Goal: Information Seeking & Learning: Check status

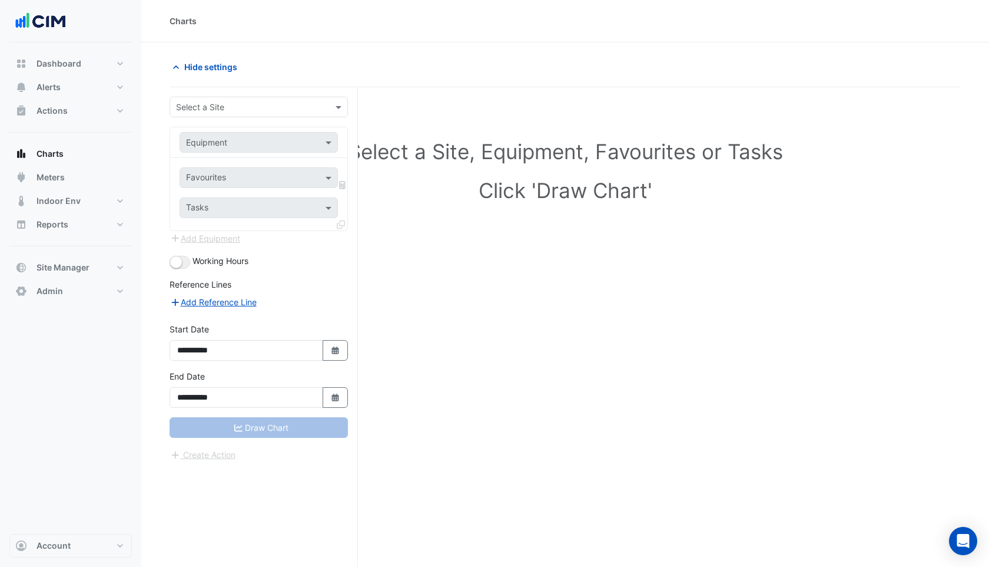
click at [188, 101] on input "text" at bounding box center [247, 107] width 142 height 12
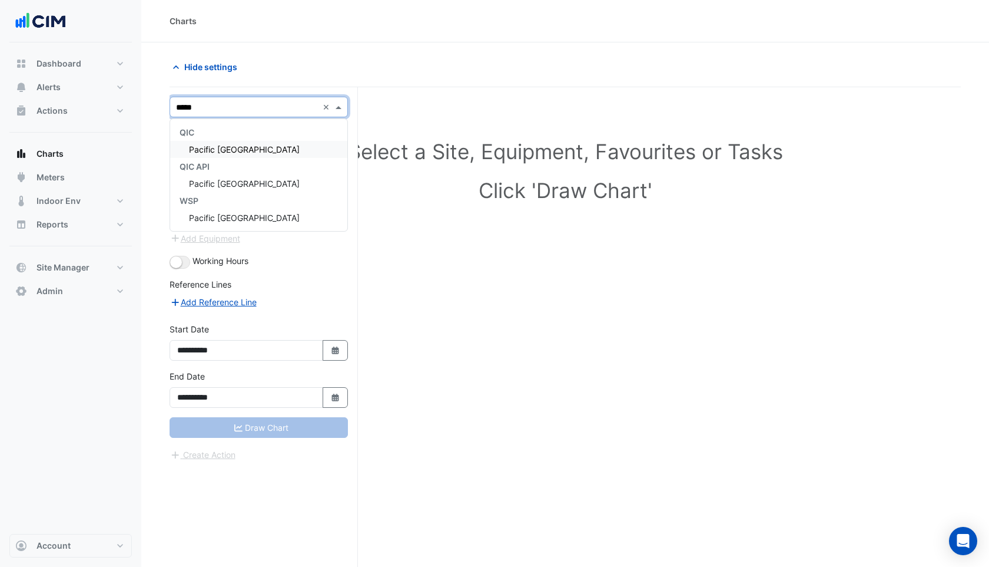
type input "******"
click at [201, 144] on div "Pacific [GEOGRAPHIC_DATA]" at bounding box center [258, 149] width 177 height 17
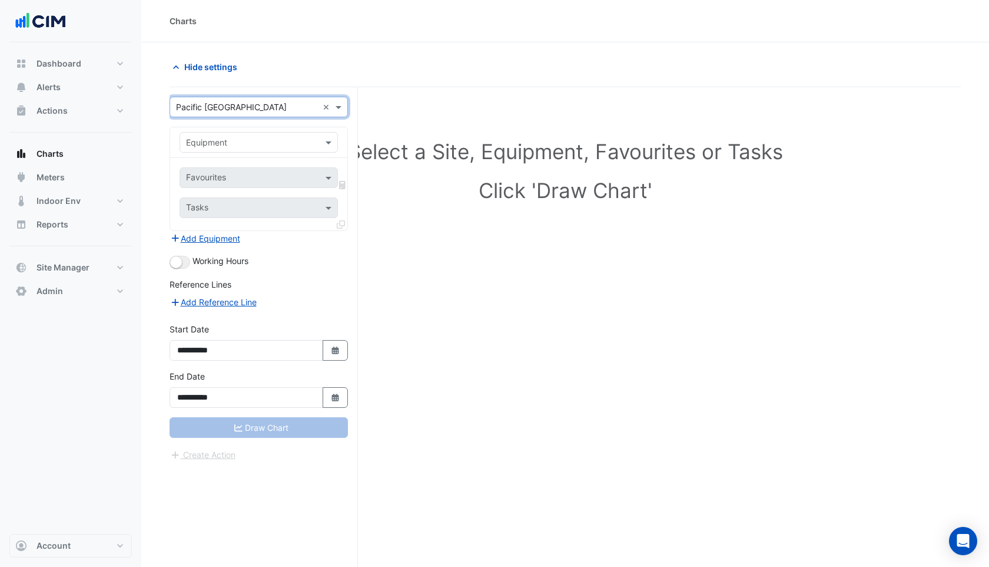
click at [208, 144] on input "text" at bounding box center [247, 143] width 122 height 12
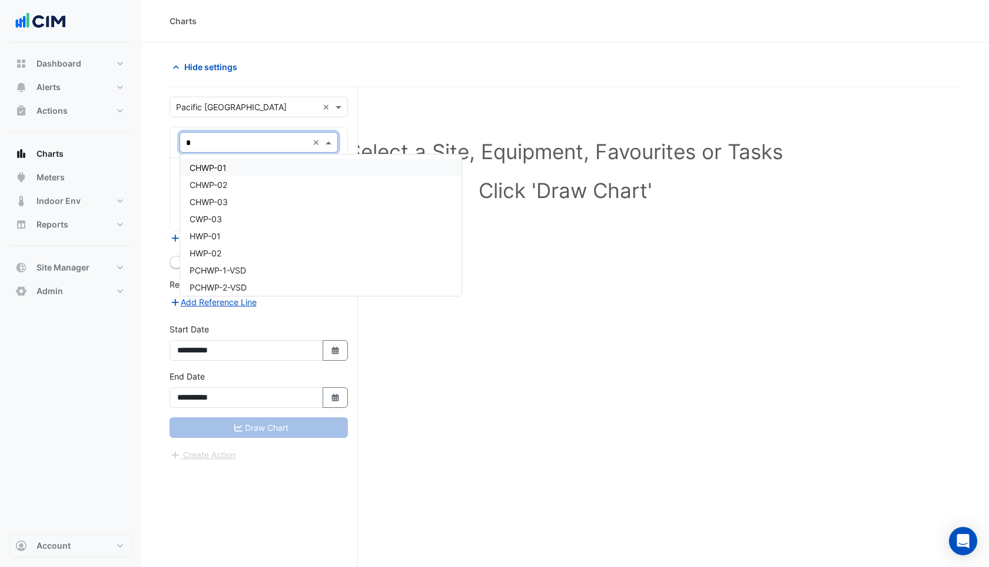
type input "**"
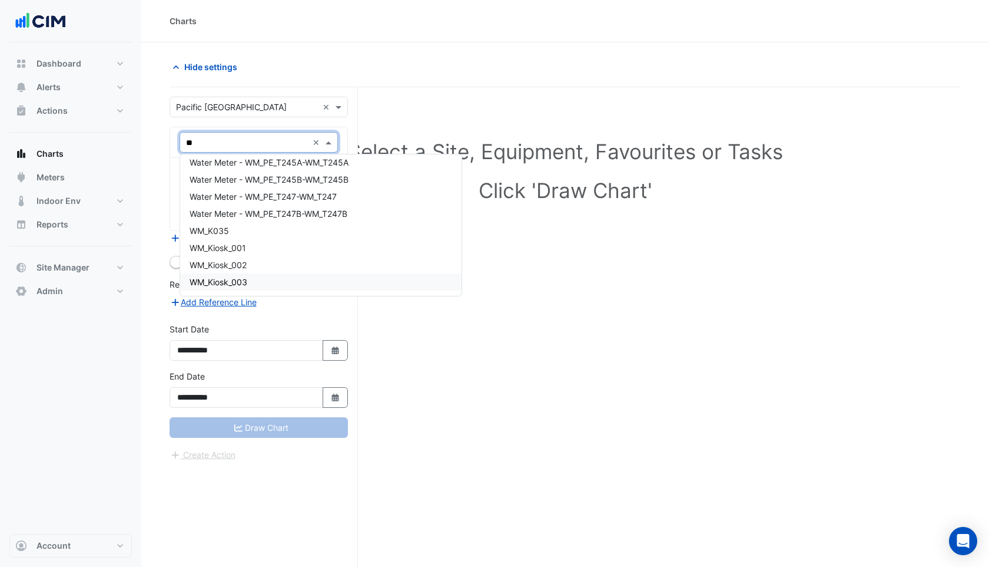
scroll to position [1472, 0]
click at [230, 236] on div "WM_K035" at bounding box center [320, 232] width 281 height 17
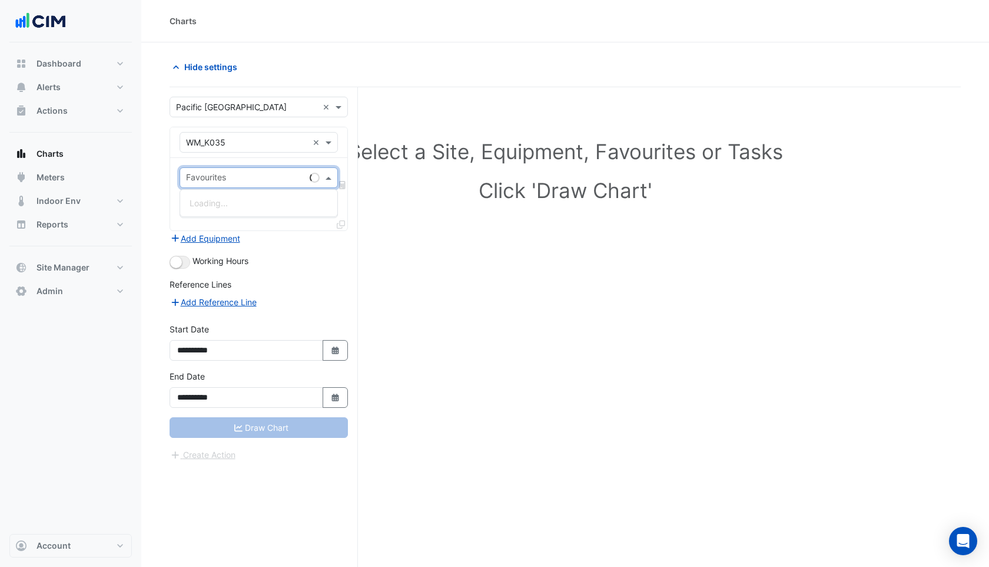
click at [225, 175] on input "text" at bounding box center [245, 179] width 119 height 12
click at [228, 200] on span "Water Usage (kL) - Water Meters, Gotcha tea K035" at bounding box center [288, 203] width 197 height 10
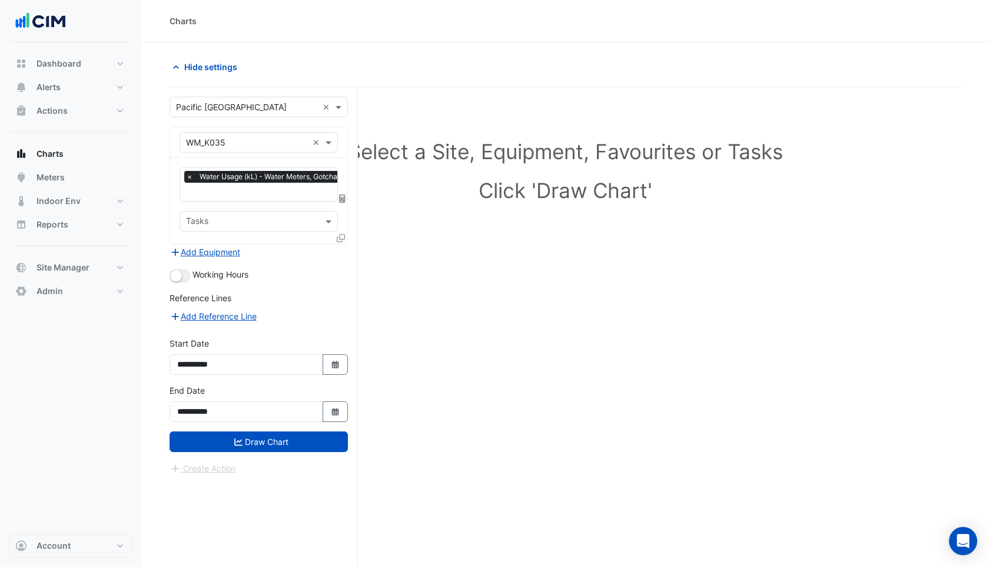
click at [343, 236] on icon at bounding box center [341, 238] width 8 height 8
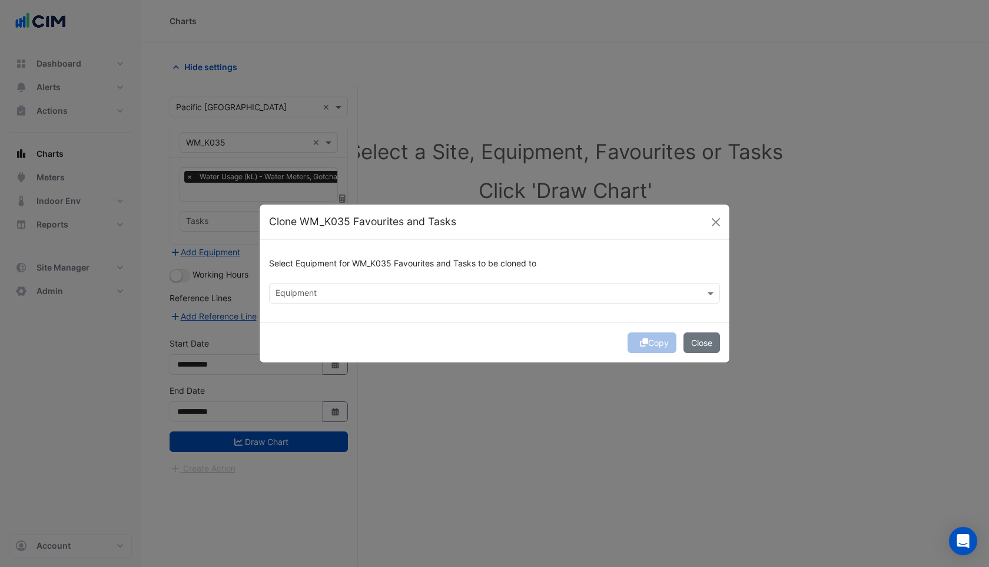
click at [320, 294] on input "text" at bounding box center [488, 294] width 425 height 12
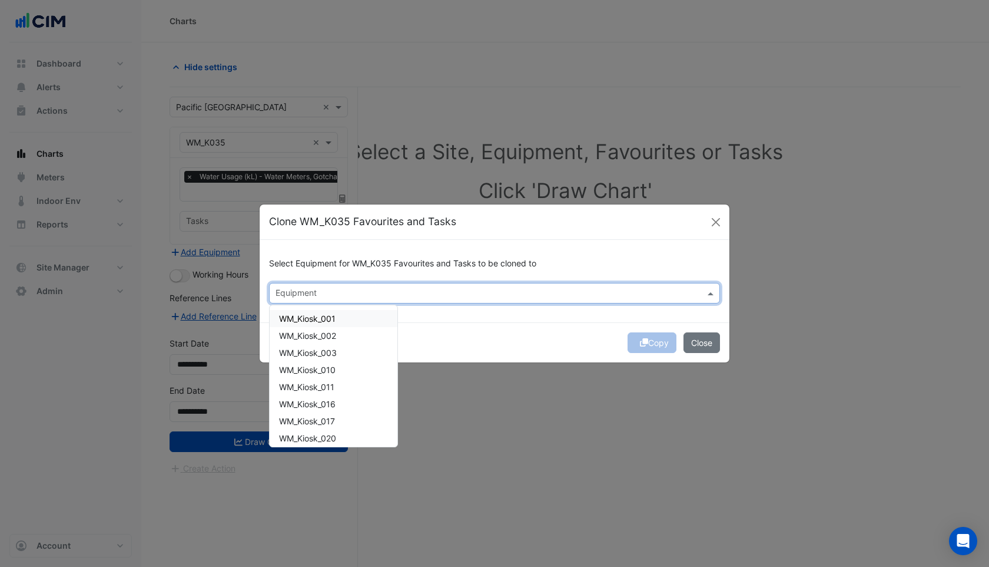
click at [320, 314] on span "WM_Kiosk_001" at bounding box center [307, 318] width 57 height 10
click at [320, 332] on span "WM_Kiosk_002" at bounding box center [307, 335] width 57 height 10
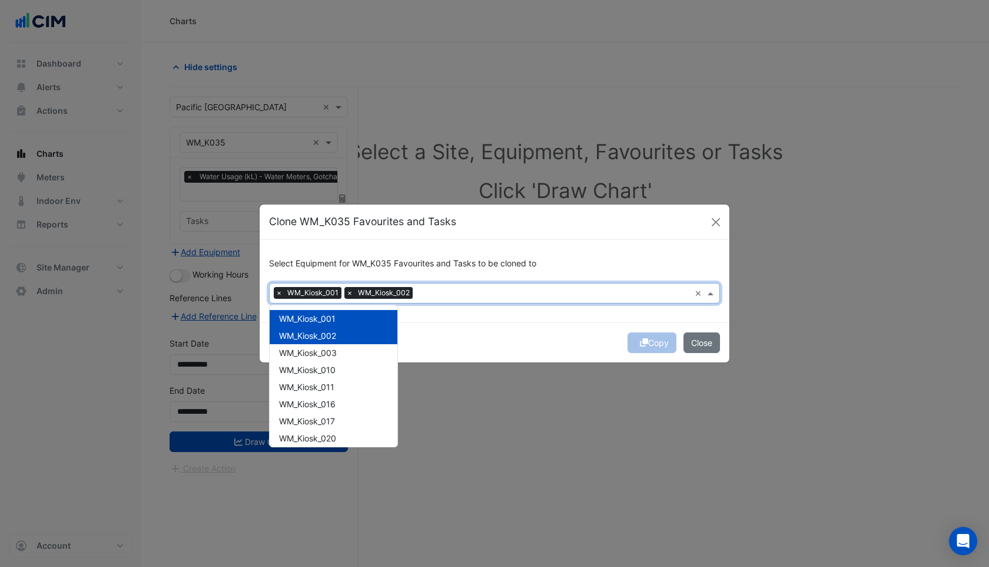
click at [320, 338] on span "WM_Kiosk_002" at bounding box center [307, 335] width 57 height 10
click at [318, 335] on span "WM_Kiosk_002" at bounding box center [307, 335] width 57 height 10
click at [318, 352] on span "WM_Kiosk_003" at bounding box center [308, 352] width 58 height 10
click at [319, 374] on div "WM_Kiosk_010" at bounding box center [334, 369] width 128 height 17
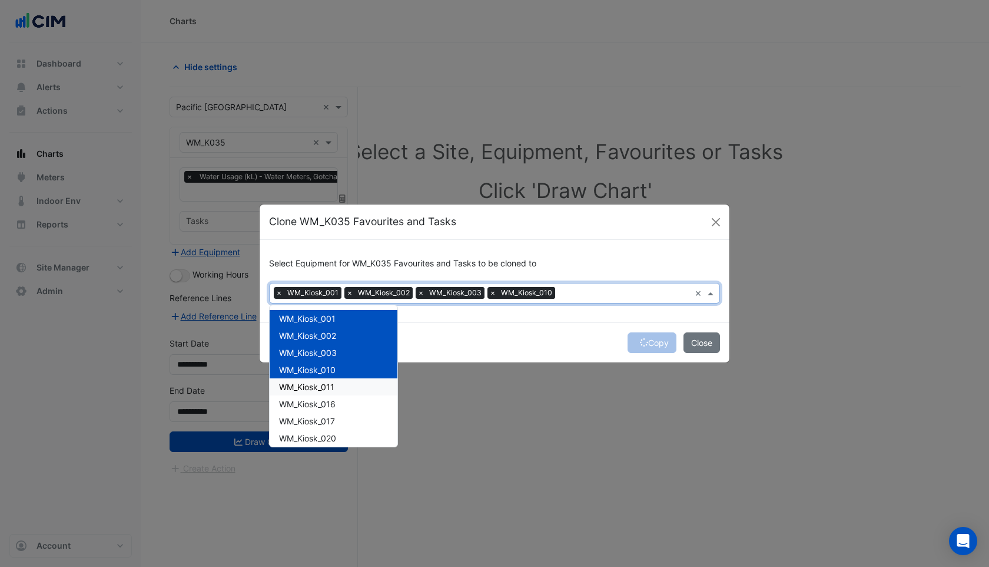
click at [319, 389] on span "WM_Kiosk_011" at bounding box center [306, 387] width 55 height 10
click at [319, 400] on span "WM_Kiosk_016" at bounding box center [307, 404] width 57 height 10
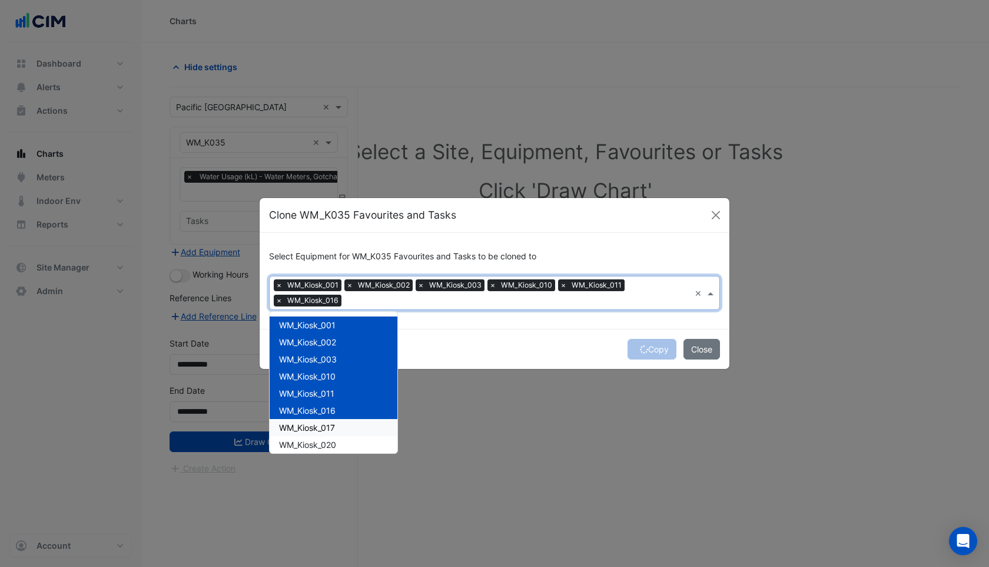
click at [318, 423] on span "WM_Kiosk_017" at bounding box center [307, 427] width 56 height 10
click at [318, 438] on div "WM_Kiosk_020" at bounding box center [334, 444] width 128 height 17
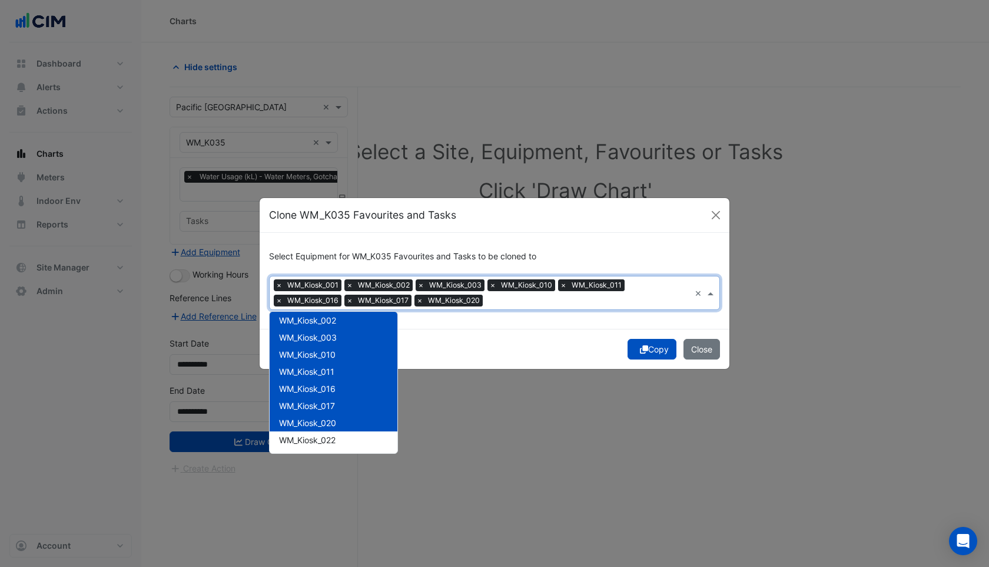
scroll to position [28, 0]
click at [318, 438] on span "WM_Kiosk_022" at bounding box center [307, 434] width 57 height 10
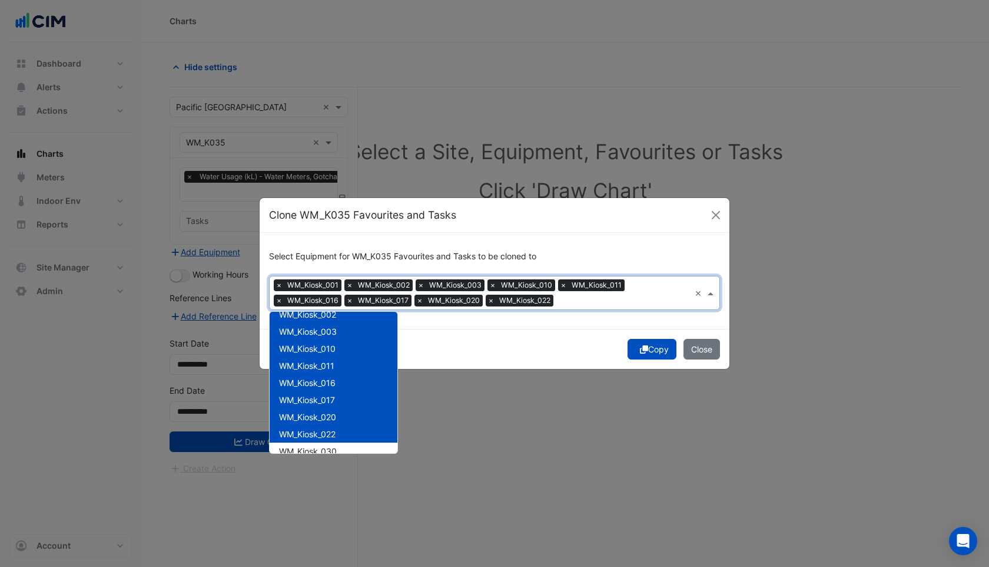
click at [318, 440] on div "WM_Kiosk_022" at bounding box center [334, 433] width 128 height 17
click at [317, 443] on div "WM_Kiosk_030" at bounding box center [334, 450] width 128 height 17
click at [314, 430] on span "WM_Kiosk_022" at bounding box center [307, 434] width 57 height 10
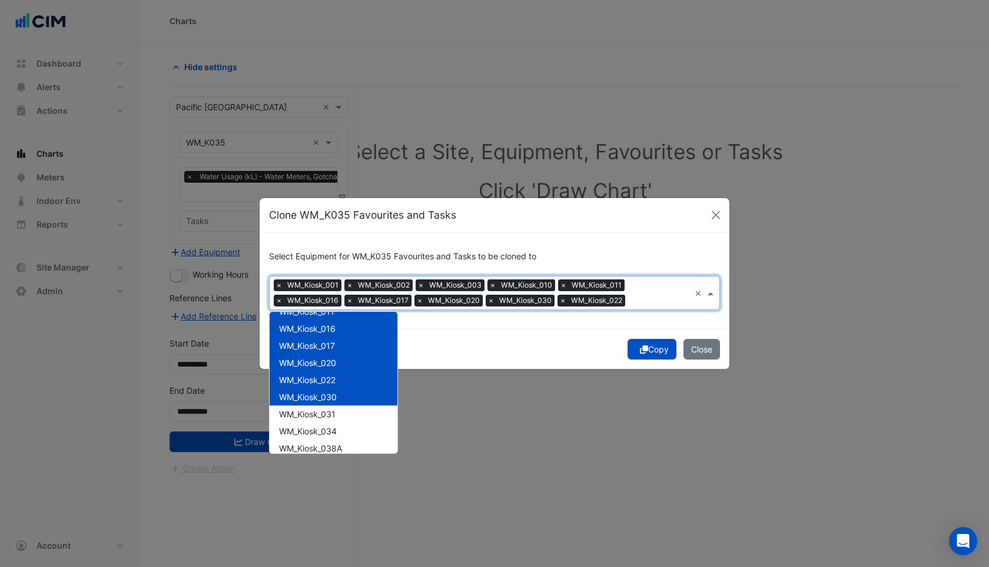
scroll to position [82, 0]
click at [313, 412] on span "WM_Kiosk_031" at bounding box center [307, 413] width 57 height 10
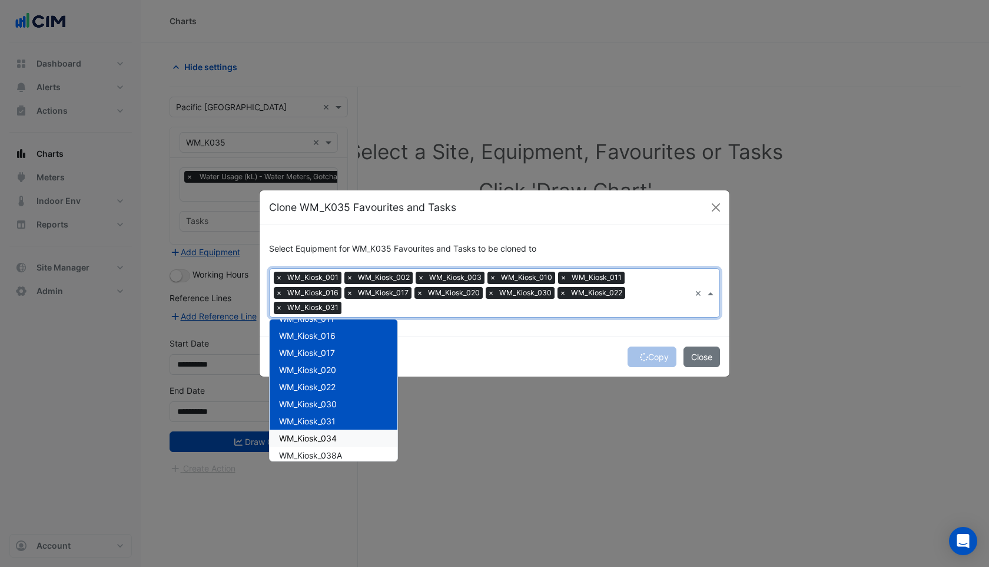
click at [313, 436] on span "WM_Kiosk_034" at bounding box center [308, 438] width 58 height 10
click at [313, 455] on span "WM_Kiosk_038A" at bounding box center [310, 455] width 63 height 10
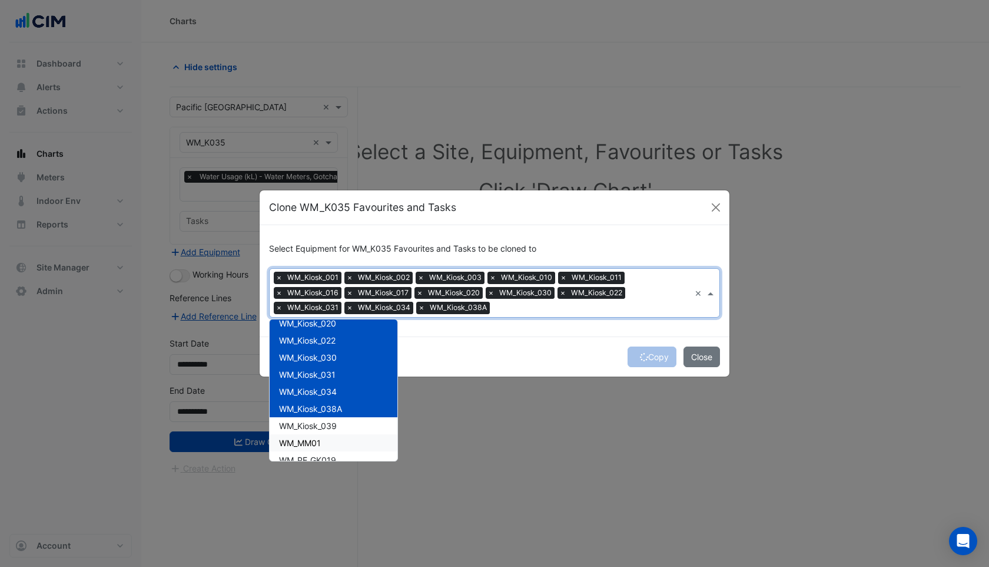
scroll to position [131, 0]
click at [315, 430] on div "WM_Kiosk_039" at bounding box center [334, 423] width 128 height 17
click at [314, 442] on span "WM_MM01" at bounding box center [300, 441] width 42 height 10
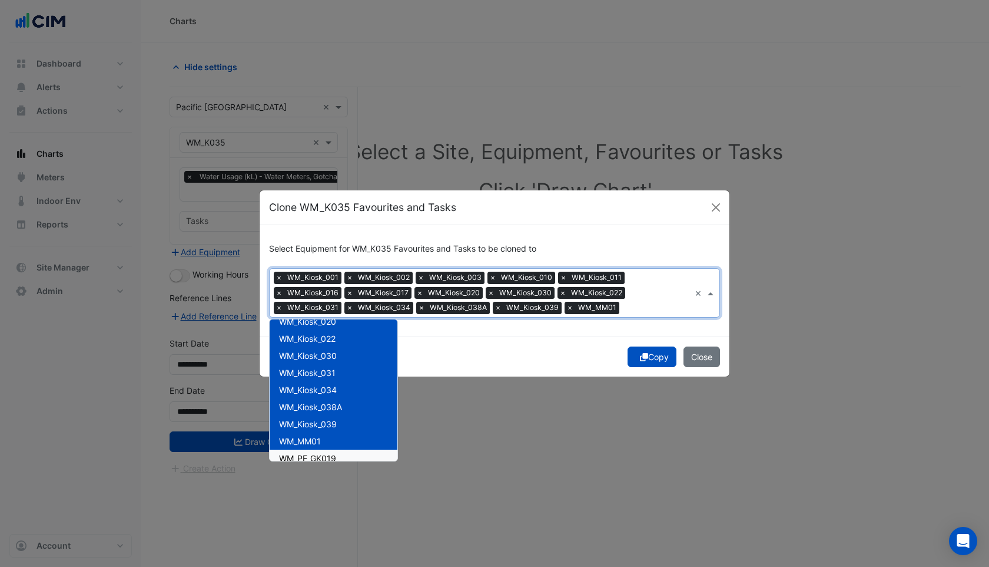
click at [314, 455] on span "WM_PE_GK019" at bounding box center [307, 458] width 57 height 10
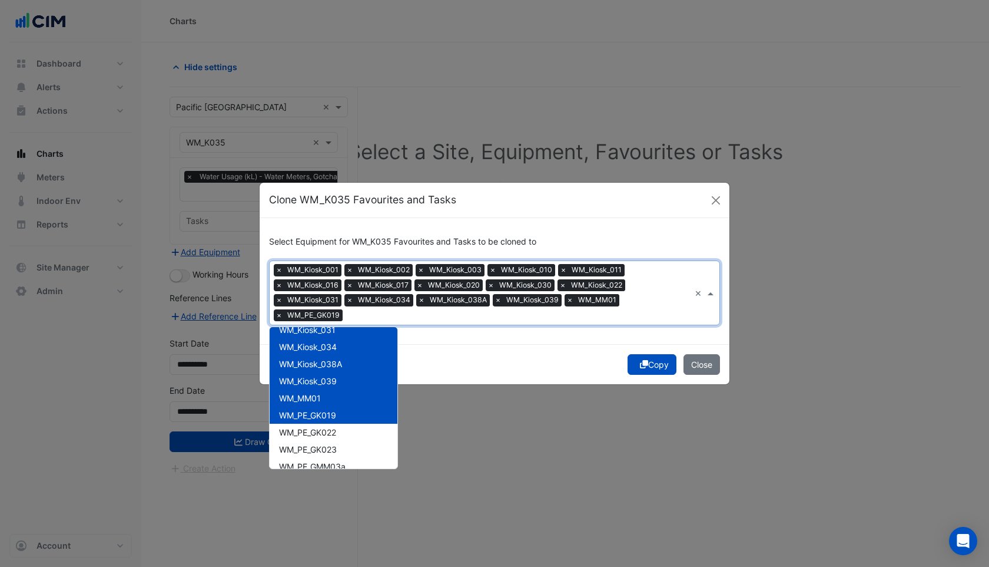
scroll to position [186, 0]
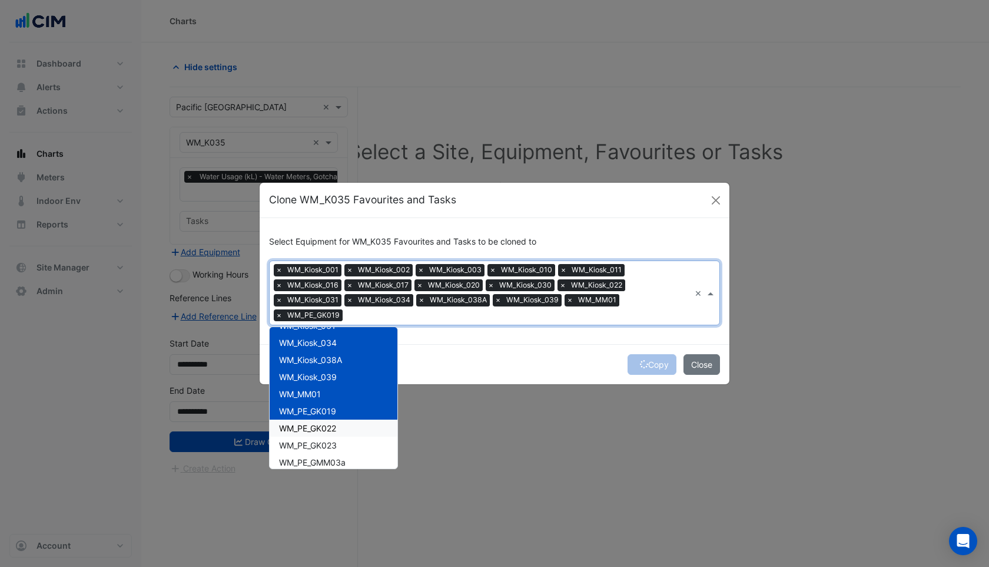
click at [314, 432] on span "WM_PE_GK022" at bounding box center [307, 428] width 57 height 10
click at [314, 445] on span "WM_PE_GK023" at bounding box center [308, 445] width 58 height 10
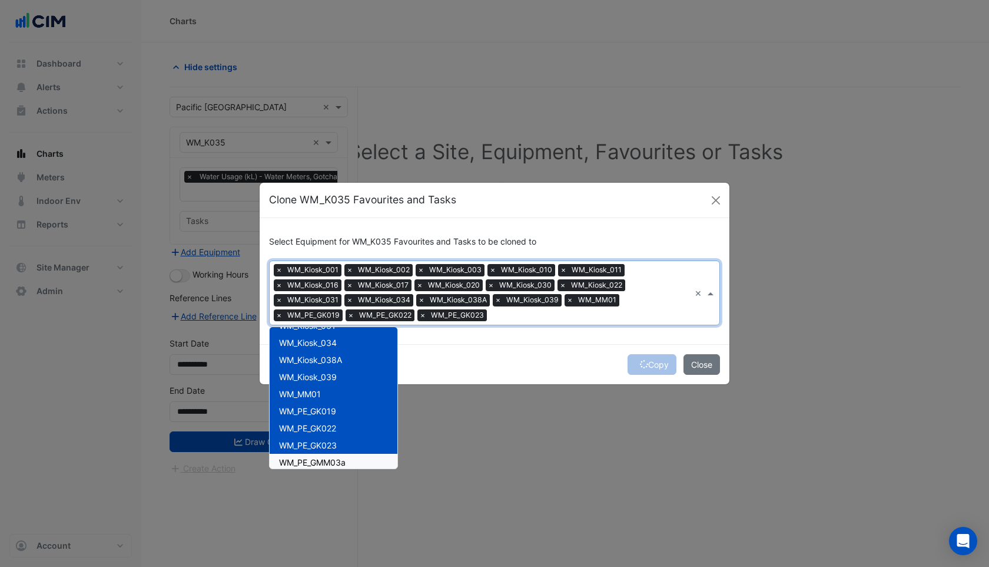
click at [313, 462] on span "WM_PE_GMM03a" at bounding box center [312, 462] width 67 height 10
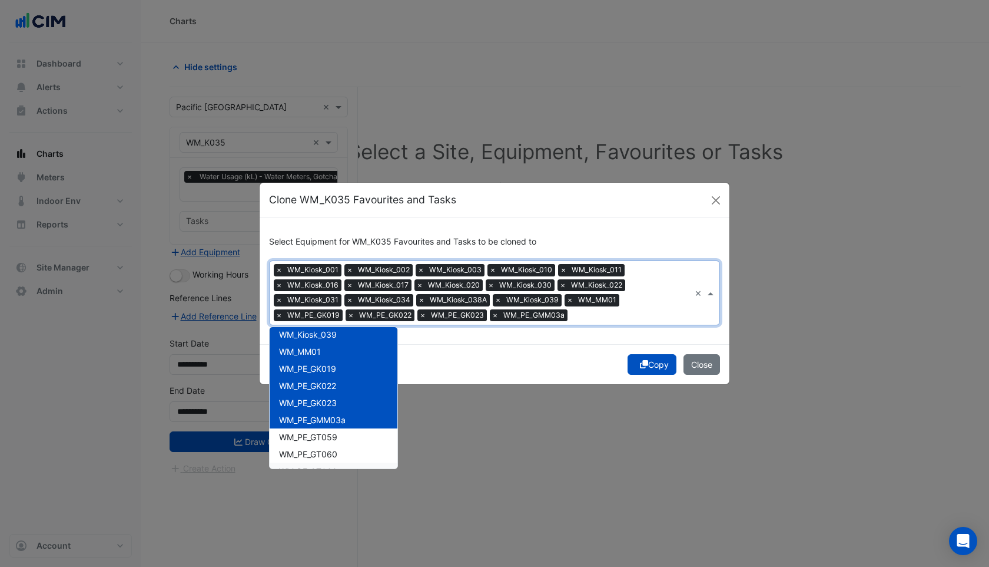
scroll to position [230, 0]
click at [312, 427] on div "WM_PE_GT059" at bounding box center [334, 434] width 128 height 17
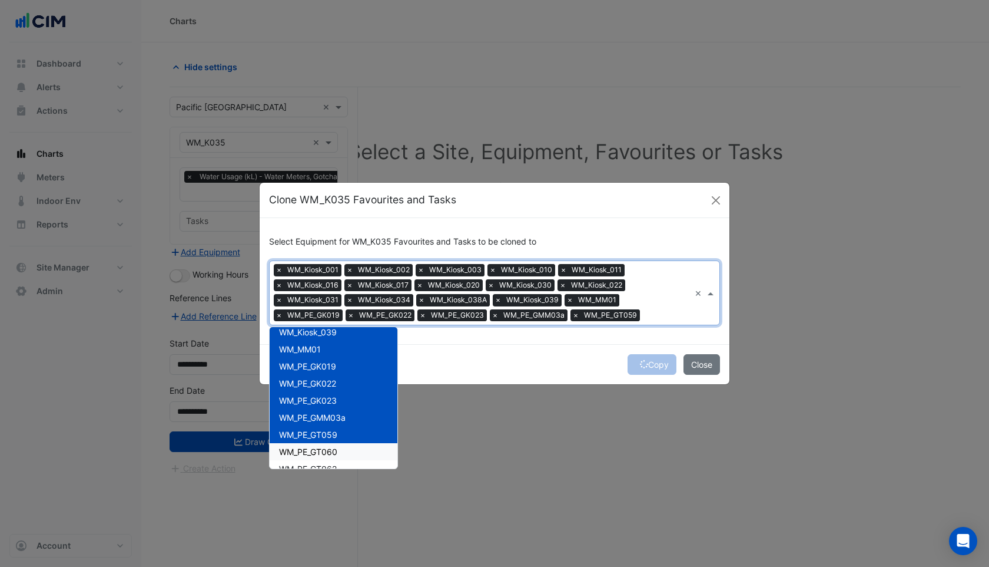
click at [312, 453] on span "WM_PE_GT060" at bounding box center [308, 451] width 58 height 10
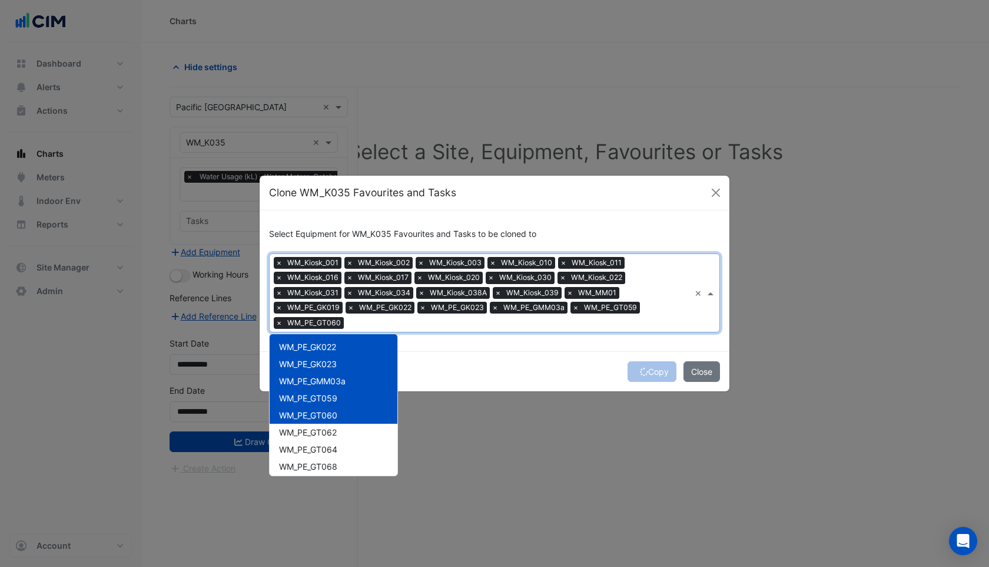
scroll to position [275, 0]
click at [313, 436] on div "WM_PE_GT062" at bounding box center [334, 430] width 128 height 17
click at [313, 445] on span "WM_PE_GT064" at bounding box center [308, 448] width 58 height 10
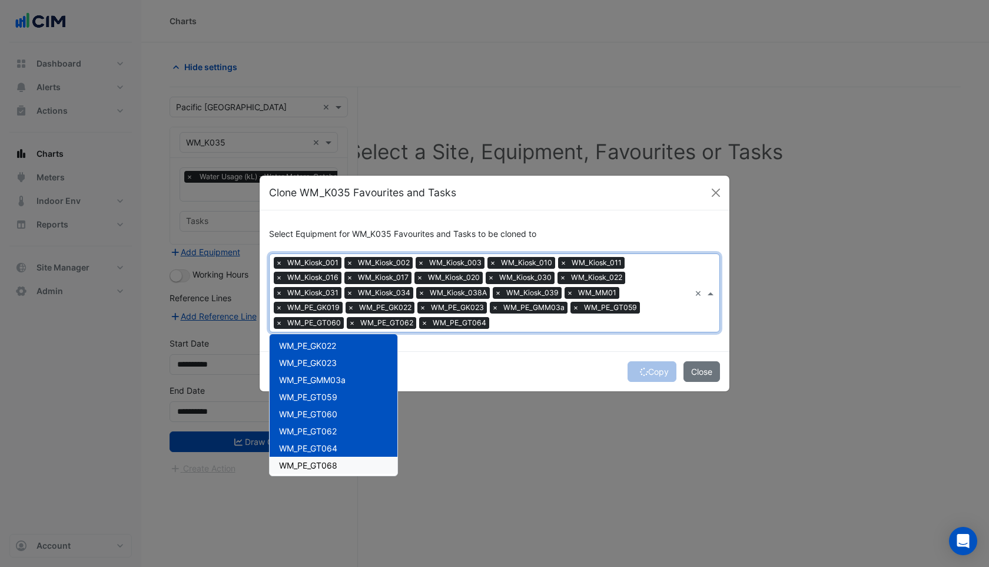
click at [313, 458] on div "WM_PE_GT068" at bounding box center [334, 464] width 128 height 17
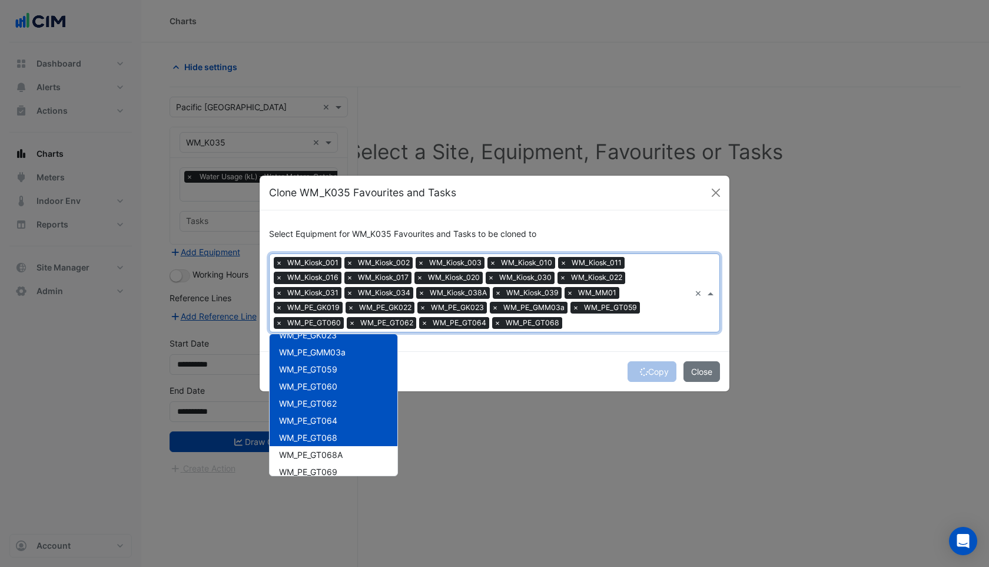
scroll to position [310, 0]
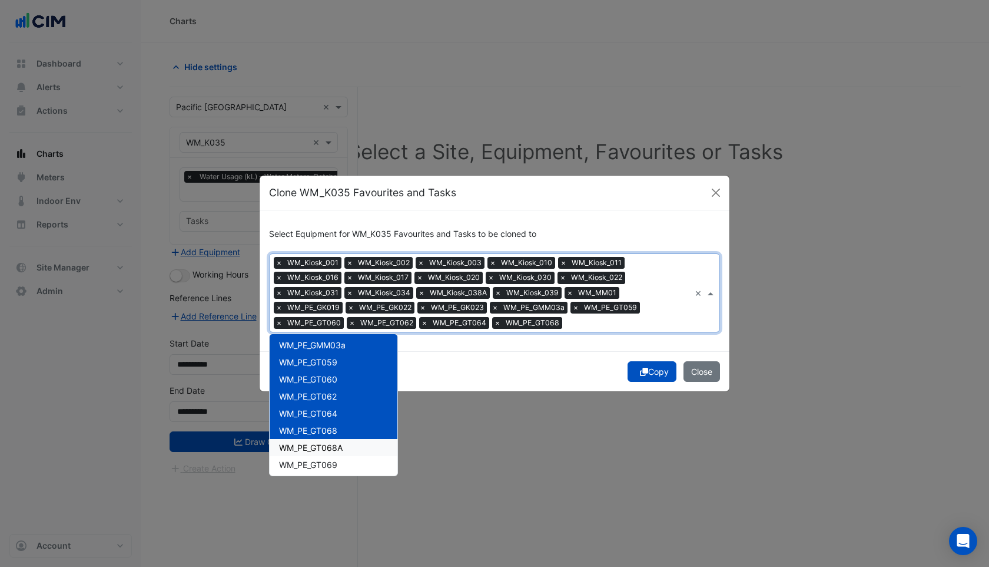
click at [313, 453] on div "WM_PE_GT068A" at bounding box center [334, 447] width 128 height 17
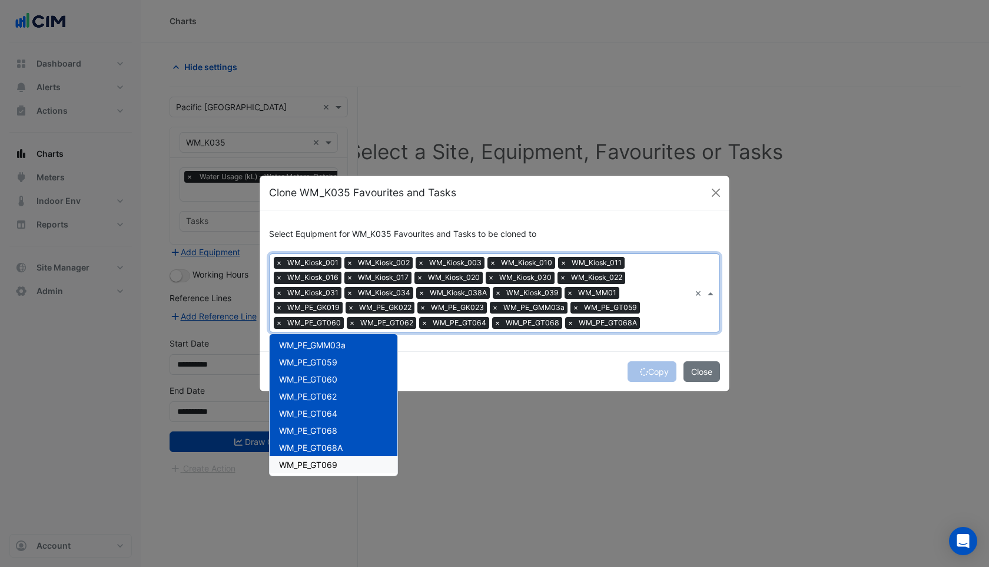
click at [311, 462] on span "WM_PE_GT069" at bounding box center [308, 464] width 58 height 10
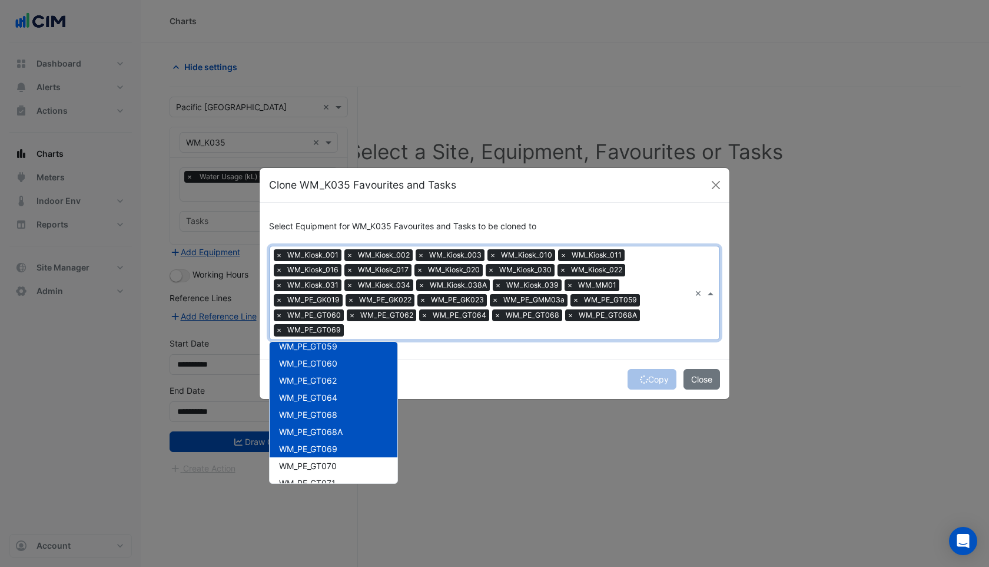
scroll to position [342, 0]
click at [311, 462] on div "WM_PE_GT070" at bounding box center [334, 456] width 128 height 17
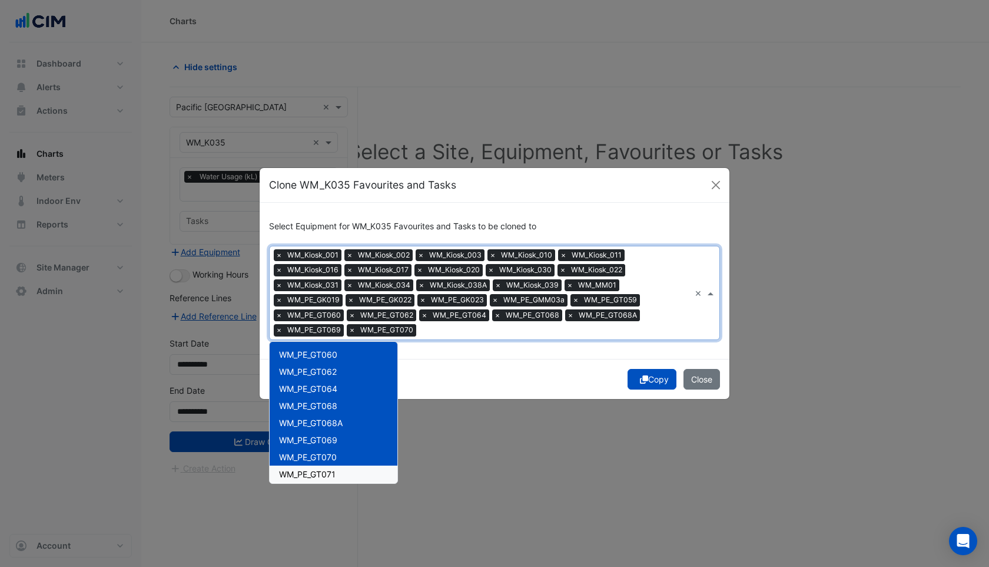
click at [311, 472] on span "WM_PE_GT071" at bounding box center [307, 474] width 57 height 10
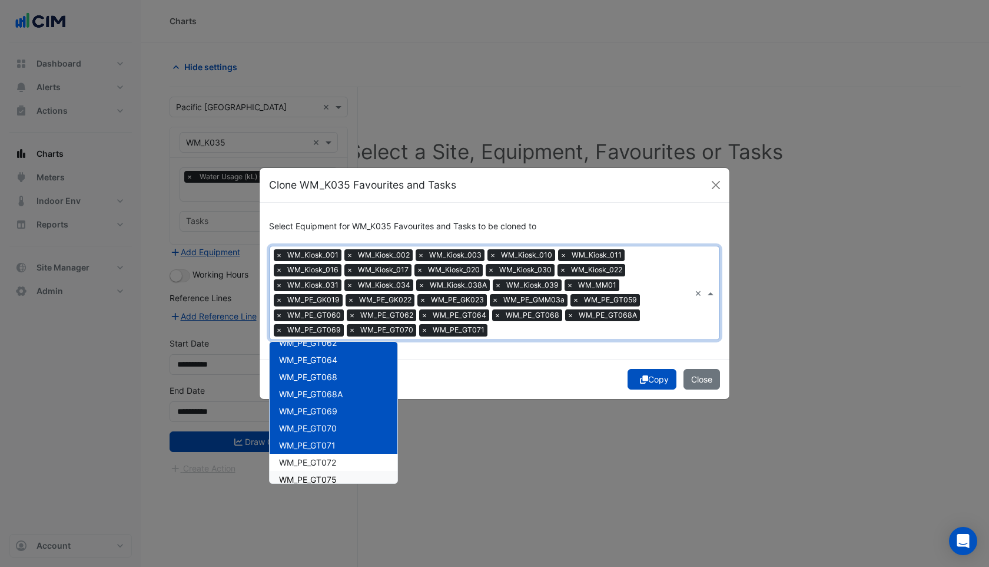
click at [311, 472] on div "WM_PE_GT075" at bounding box center [334, 479] width 128 height 17
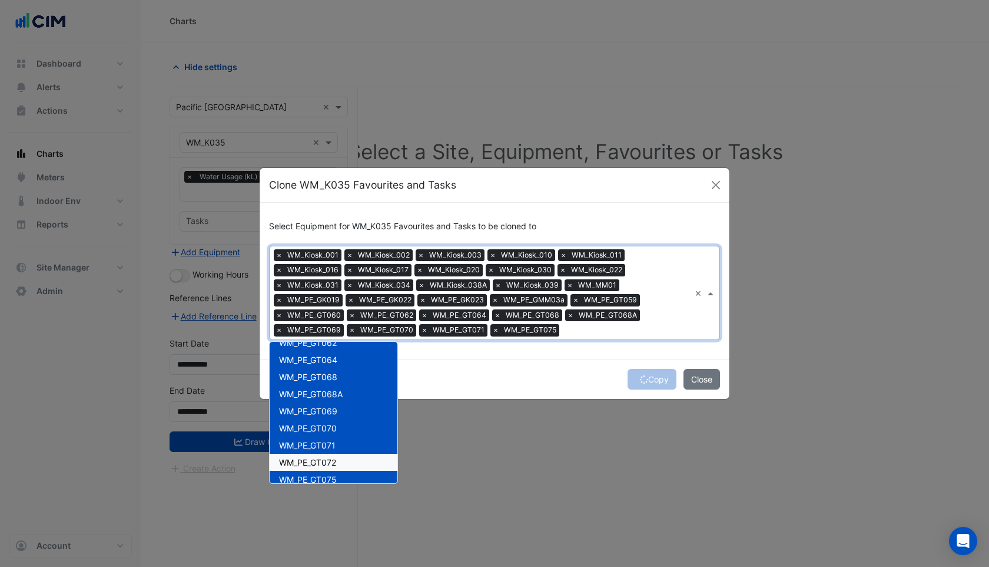
click at [310, 462] on span "WM_PE_GT072" at bounding box center [307, 462] width 57 height 10
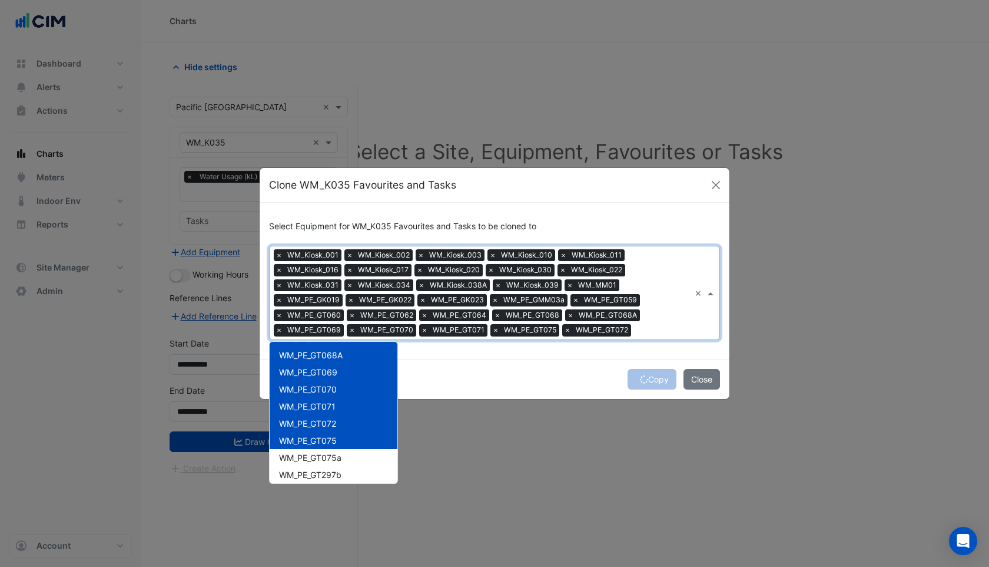
scroll to position [410, 0]
click at [310, 462] on div "WM_PE_GT075a" at bounding box center [334, 456] width 128 height 17
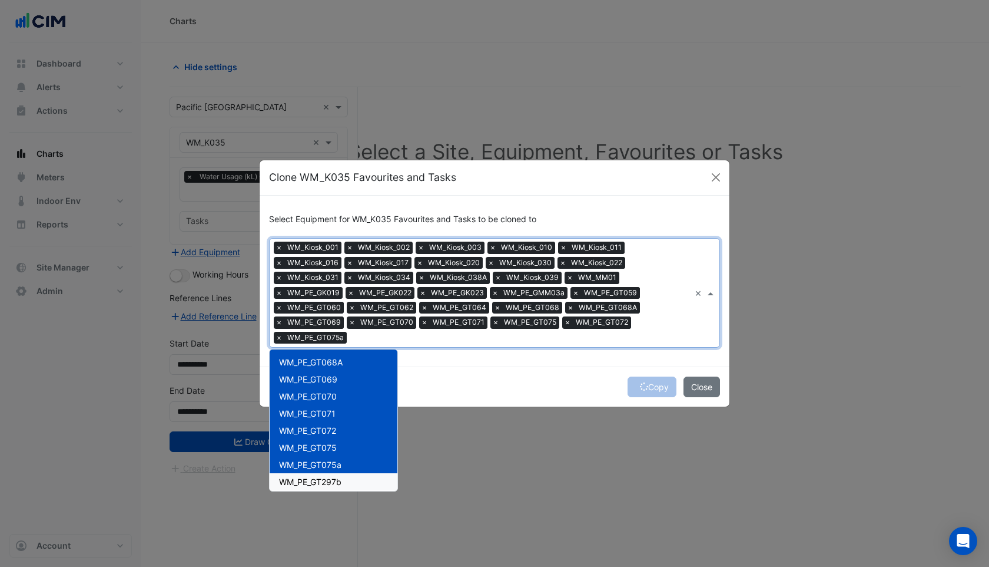
click at [309, 478] on span "WM_PE_GT297b" at bounding box center [310, 481] width 62 height 10
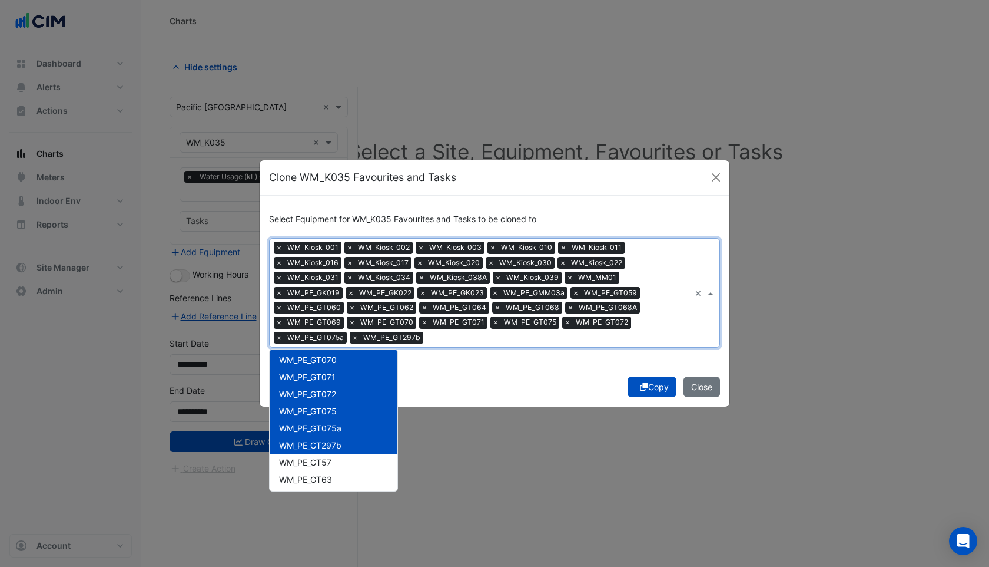
scroll to position [453, 0]
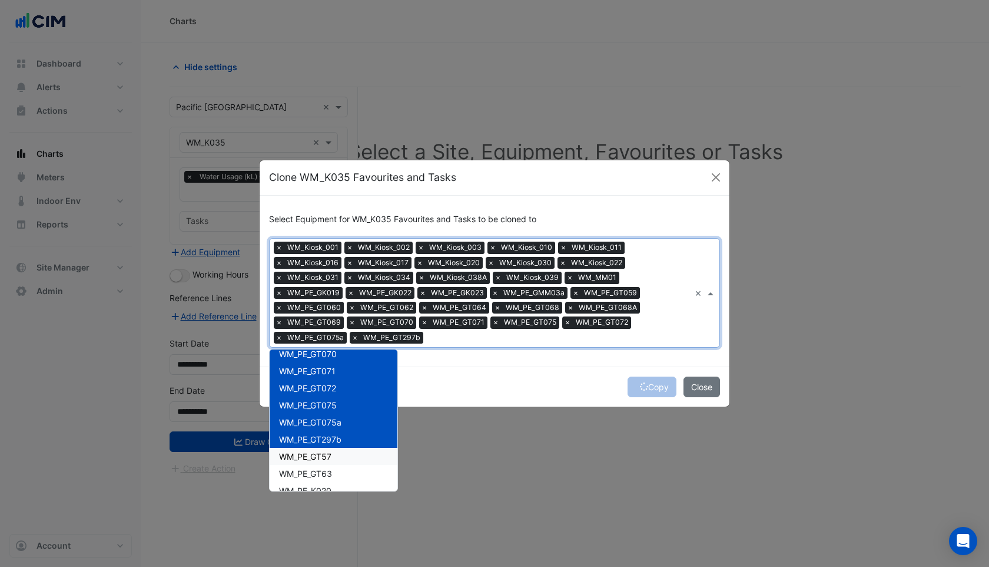
click at [307, 456] on span "WM_PE_GT57" at bounding box center [305, 456] width 52 height 10
click at [307, 474] on span "WM_PE_GT63" at bounding box center [305, 473] width 53 height 10
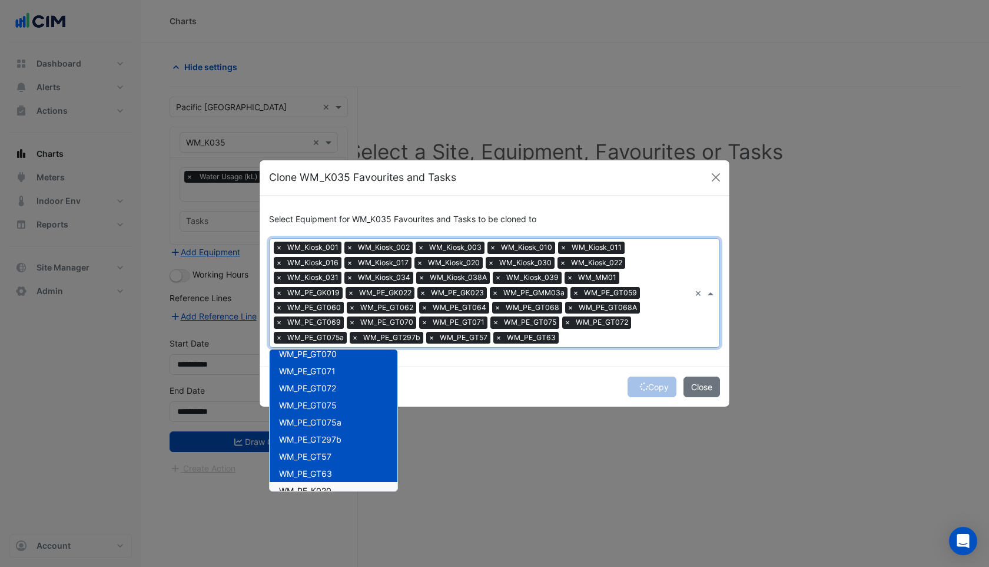
click at [307, 482] on div "WM_PE_K020" at bounding box center [334, 490] width 128 height 17
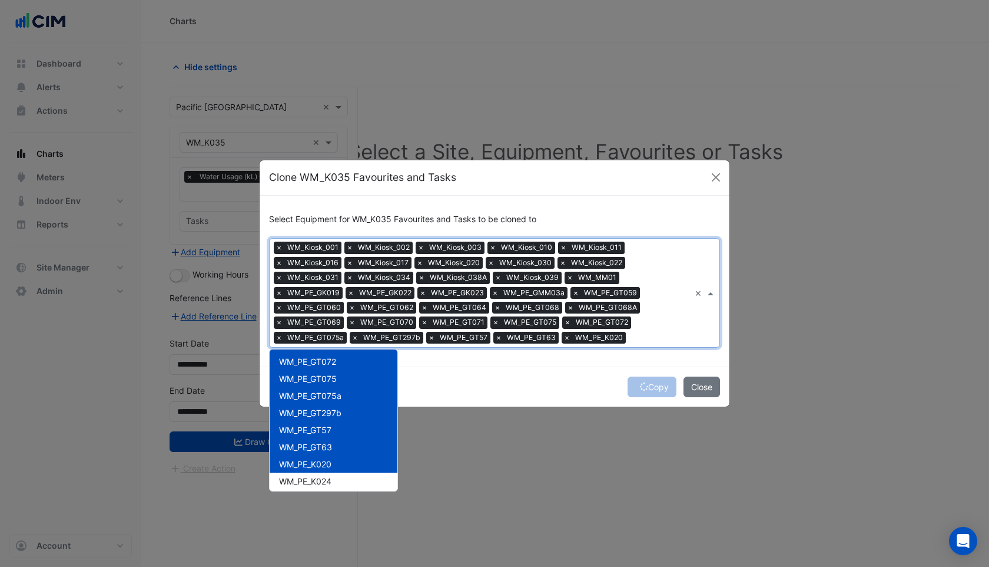
scroll to position [489, 0]
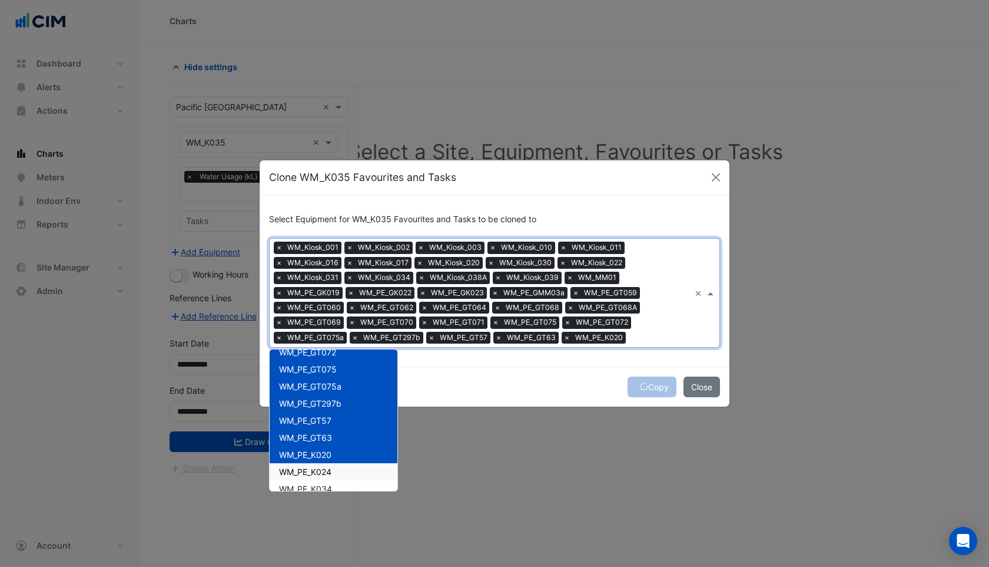
click at [306, 472] on span "WM_PE_K024" at bounding box center [305, 471] width 52 height 10
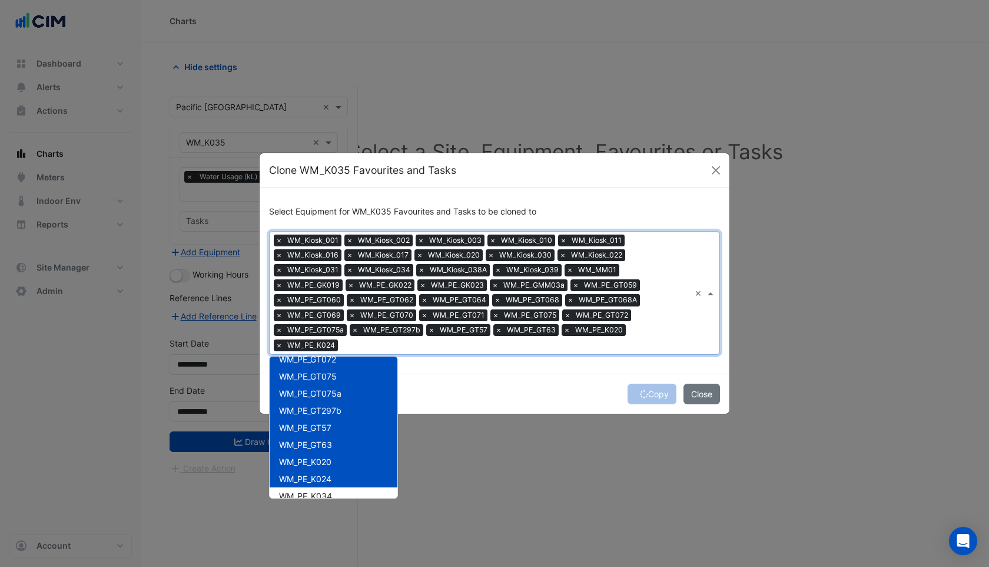
scroll to position [522, 0]
click at [306, 471] on div "WM_PE_SeatingArea_E01" at bounding box center [334, 479] width 128 height 17
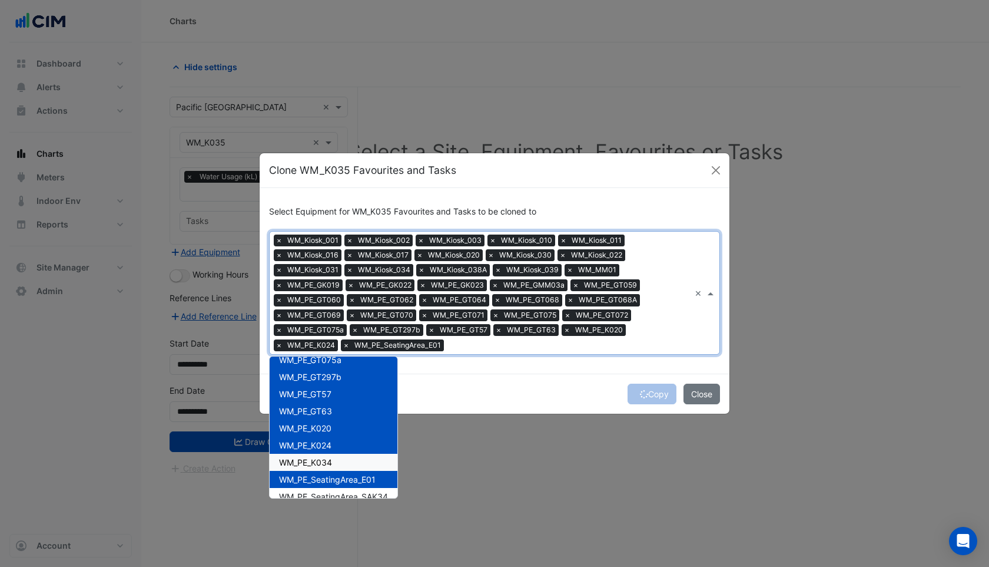
click at [306, 466] on span "WM_PE_K034" at bounding box center [305, 462] width 53 height 10
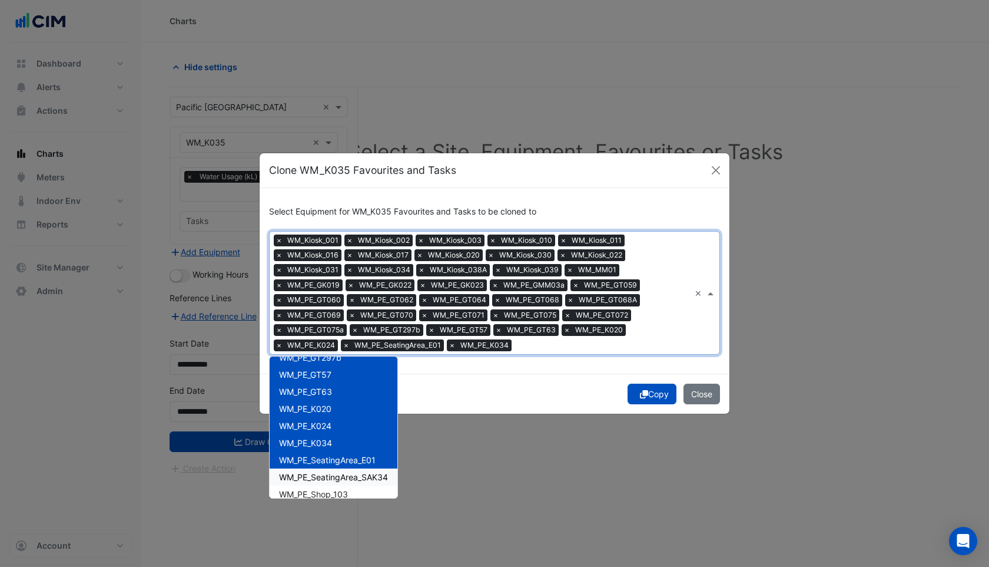
click at [307, 477] on span "WM_PE_SeatingArea_SAK34" at bounding box center [333, 477] width 109 height 10
click at [307, 477] on span "WM_PE_Shop_103" at bounding box center [313, 478] width 69 height 10
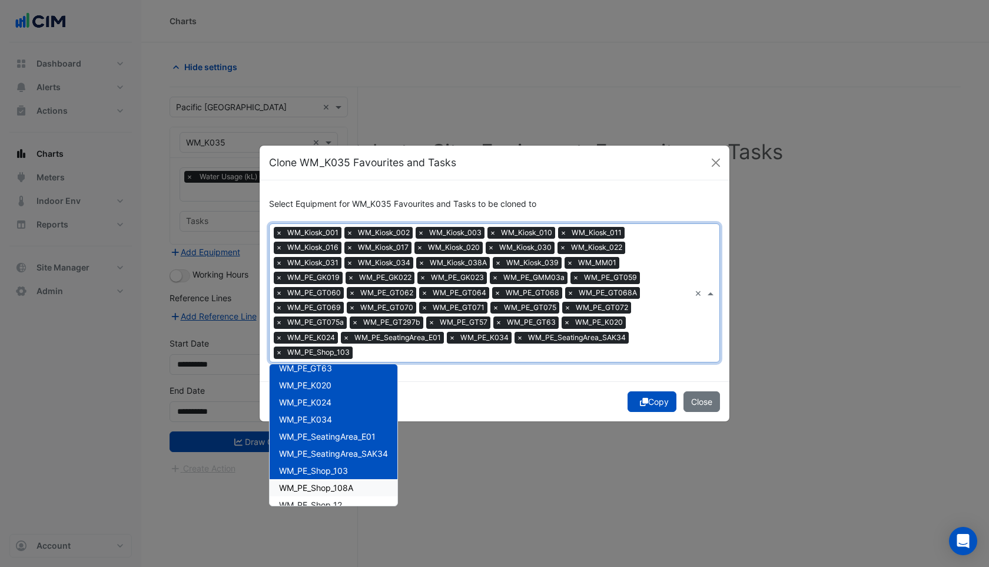
click at [307, 482] on span "WM_PE_Shop_108A" at bounding box center [316, 487] width 74 height 10
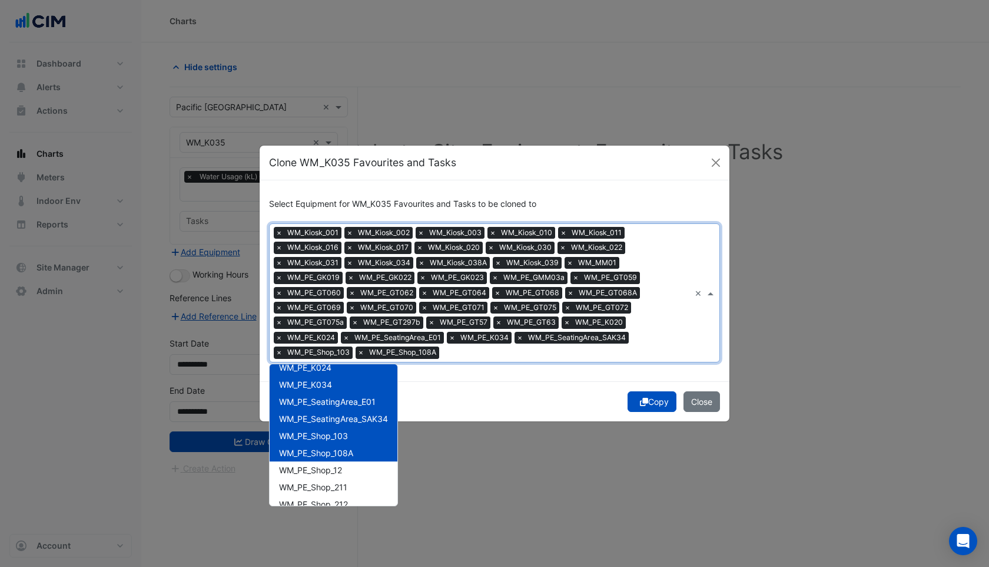
scroll to position [610, 0]
click at [306, 471] on span "WM_PE_Shop_12" at bounding box center [310, 468] width 63 height 10
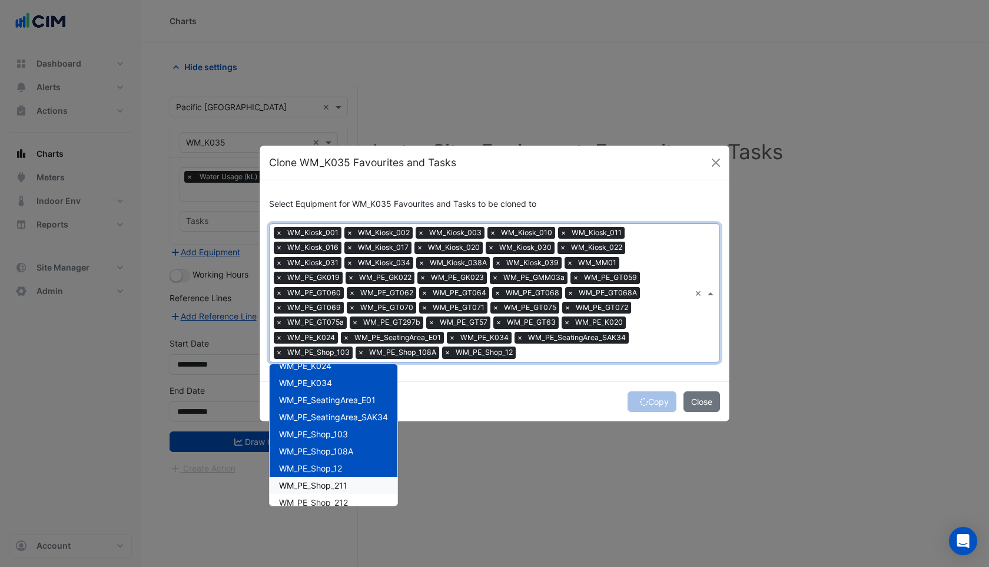
click at [306, 478] on div "WM_PE_Shop_211" at bounding box center [334, 484] width 128 height 17
click at [307, 482] on span "WM_PE_Shop_212" at bounding box center [313, 484] width 69 height 10
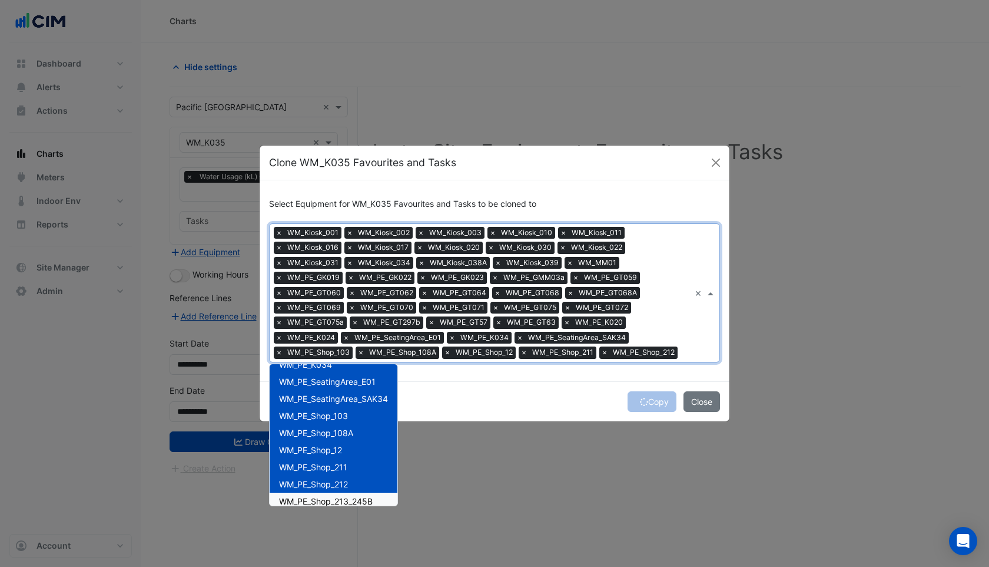
click at [307, 499] on span "WM_PE_Shop_213_245B" at bounding box center [326, 501] width 94 height 10
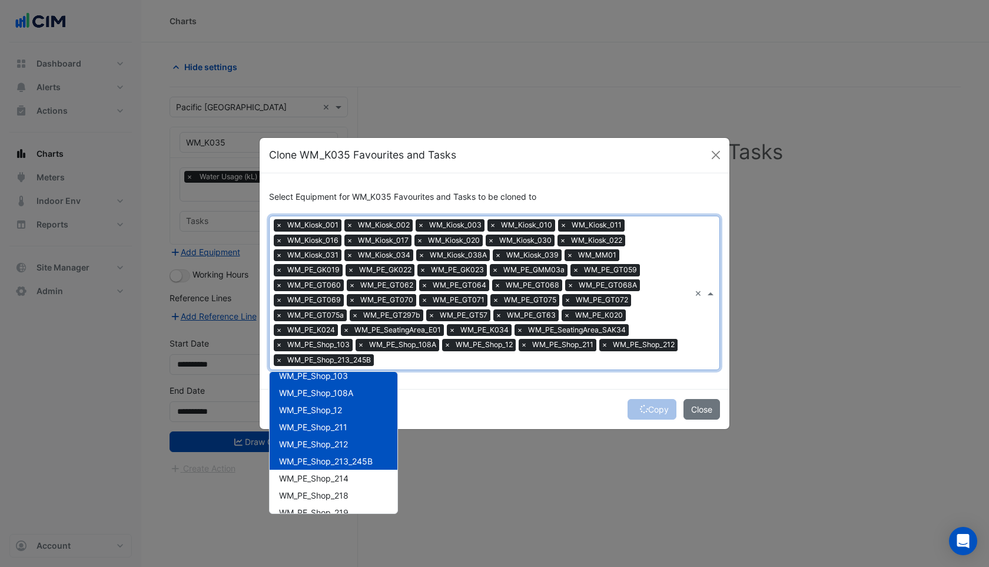
scroll to position [677, 0]
click at [306, 479] on span "WM_PE_Shop_214" at bounding box center [313, 477] width 69 height 10
click at [306, 489] on span "WM_PE_Shop_218" at bounding box center [313, 494] width 69 height 10
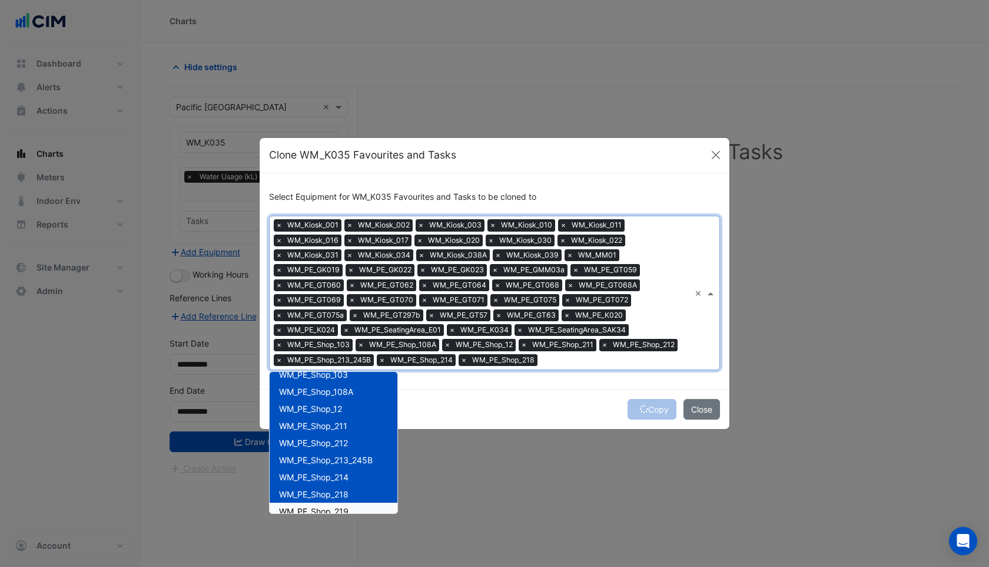
click at [307, 507] on span "WM_PE_Shop_219" at bounding box center [313, 511] width 69 height 10
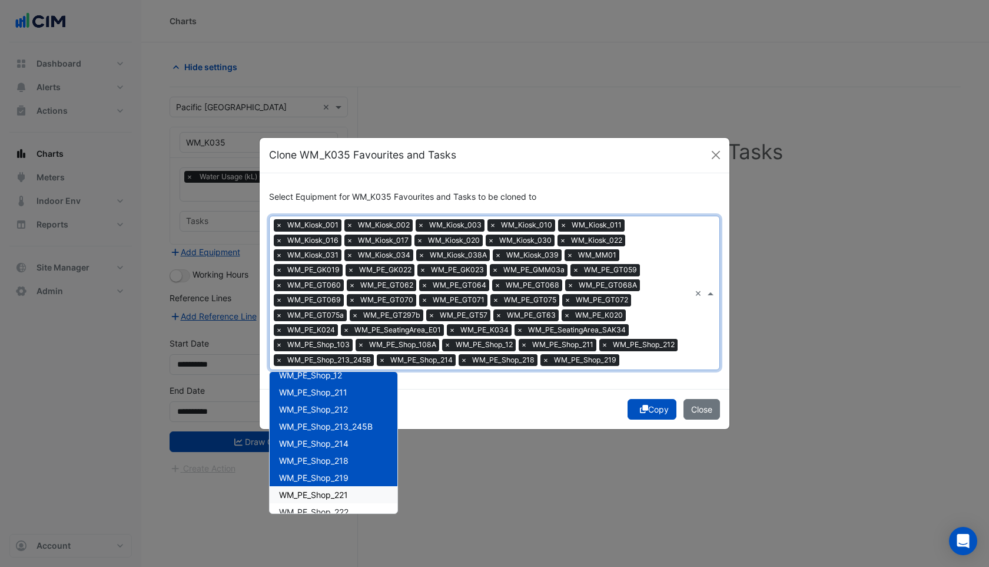
scroll to position [713, 0]
click at [306, 493] on span "WM_PE_Shop_221" at bounding box center [313, 491] width 69 height 10
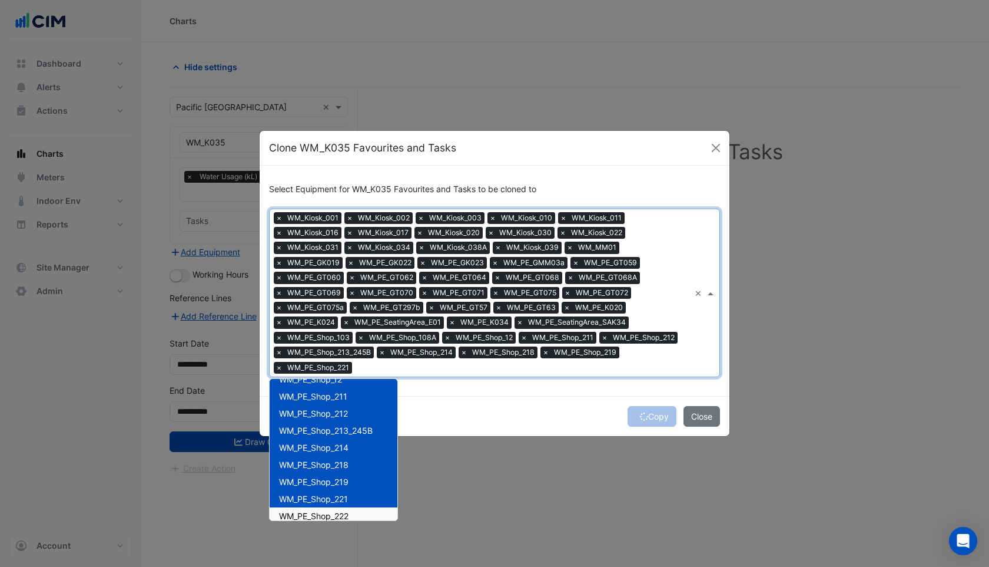
click at [309, 508] on div "WM_PE_Shop_222" at bounding box center [334, 515] width 128 height 17
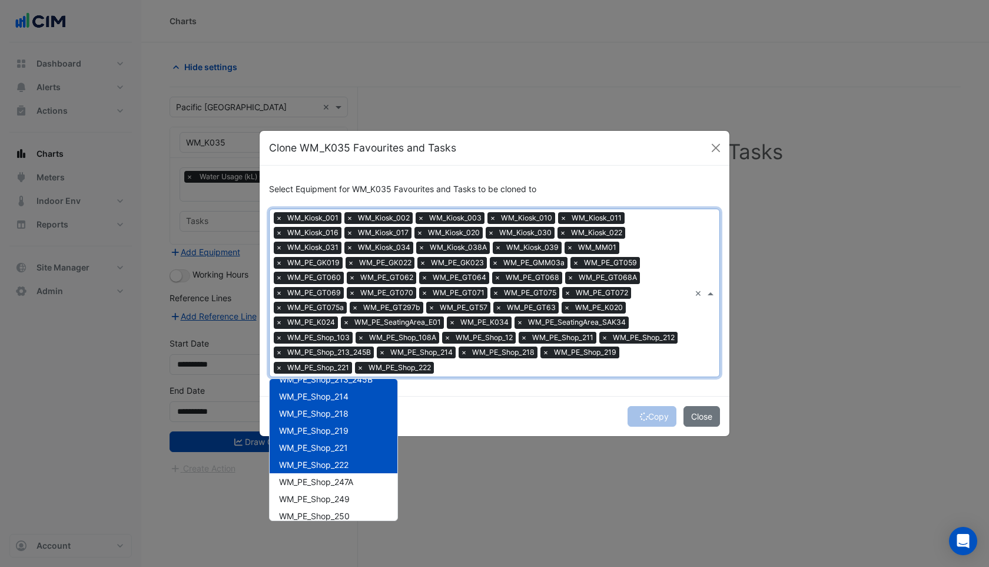
scroll to position [765, 0]
click at [309, 476] on span "WM_PE_Shop_247A" at bounding box center [316, 481] width 74 height 10
click at [309, 489] on div "WM_PE_Shop_249" at bounding box center [334, 497] width 128 height 17
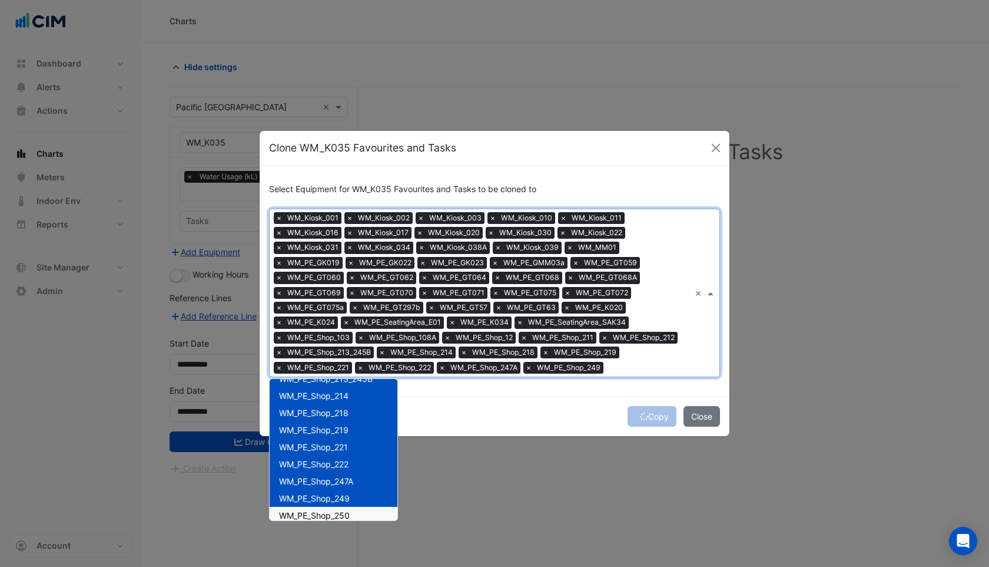
click at [309, 512] on span "WM_PE_Shop_250" at bounding box center [314, 515] width 71 height 10
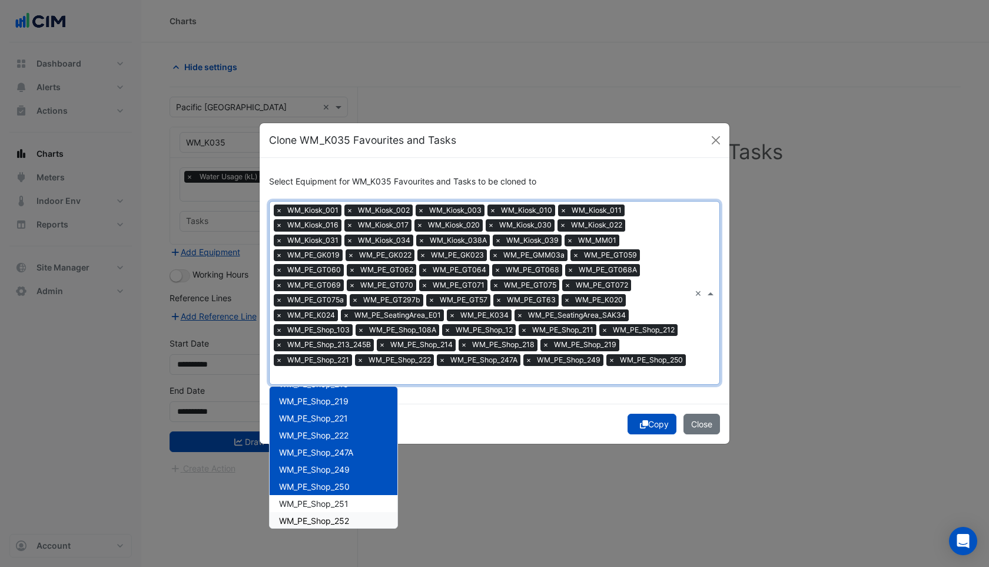
scroll to position [803, 0]
click at [309, 501] on span "WM_PE_Shop_251" at bounding box center [313, 502] width 69 height 10
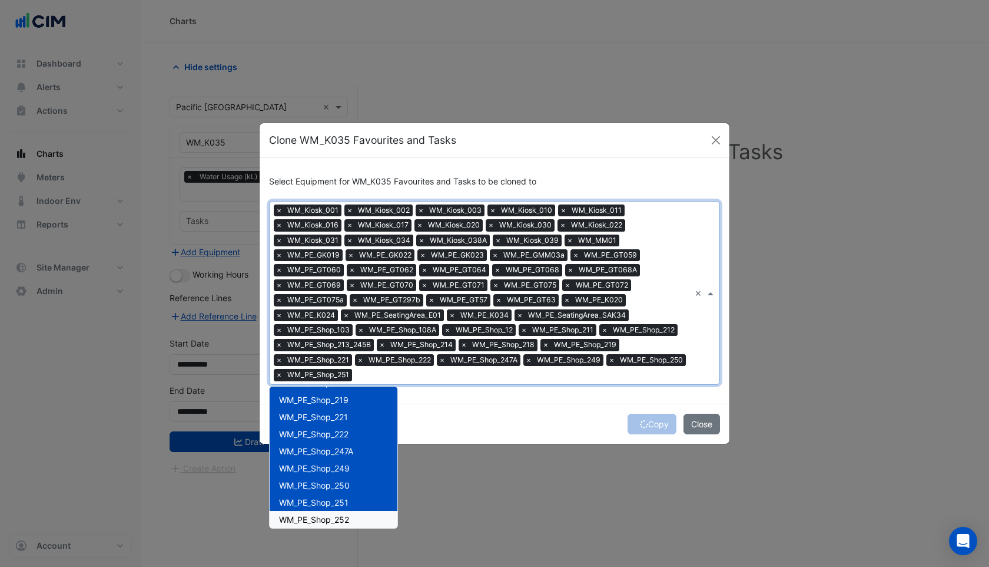
click at [309, 514] on span "WM_PE_Shop_252" at bounding box center [314, 519] width 70 height 10
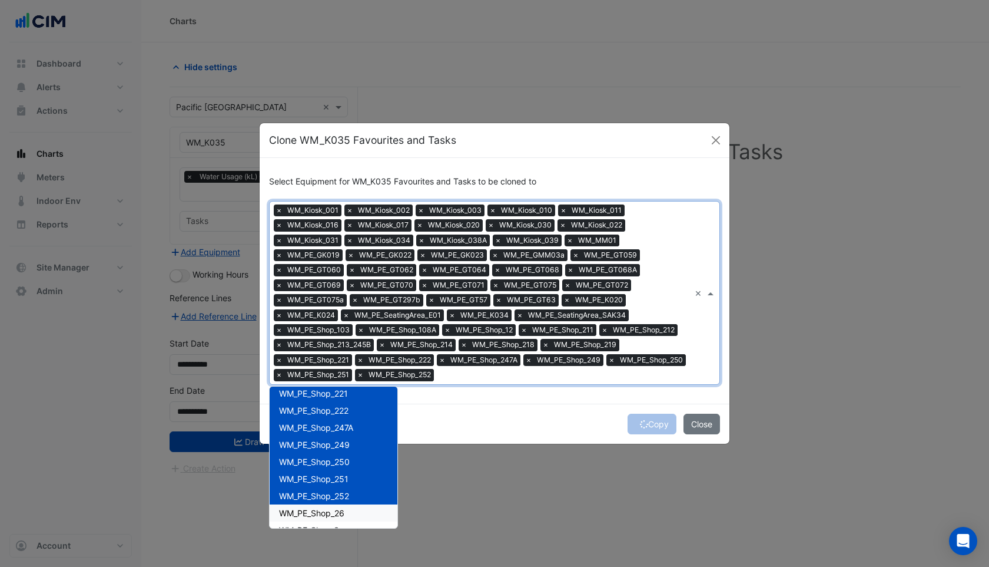
click at [309, 514] on span "WM_PE_Shop_26" at bounding box center [311, 513] width 65 height 10
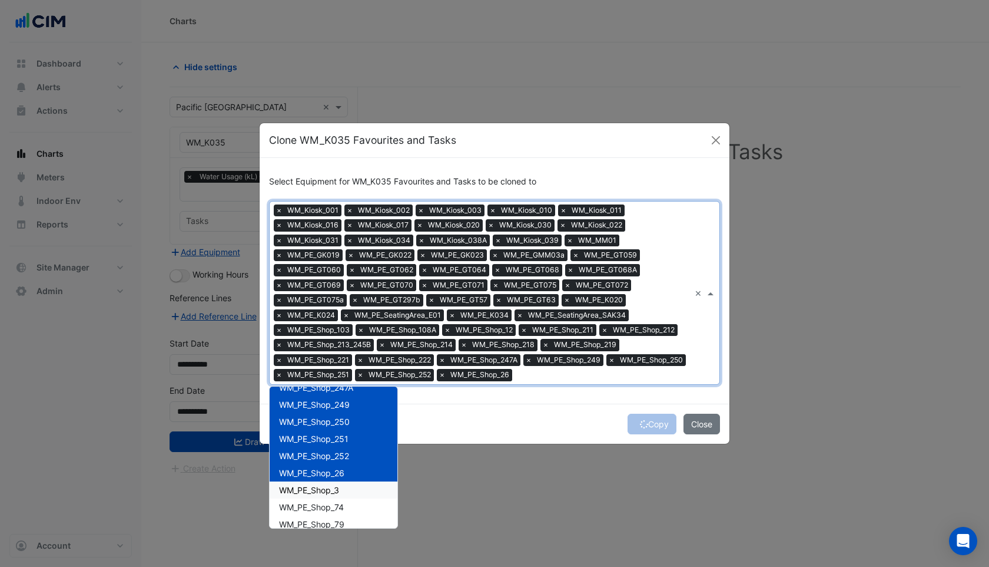
click at [303, 489] on span "WM_PE_Shop_3" at bounding box center [309, 490] width 60 height 10
click at [308, 504] on span "WM_PE_Shop_74" at bounding box center [311, 507] width 65 height 10
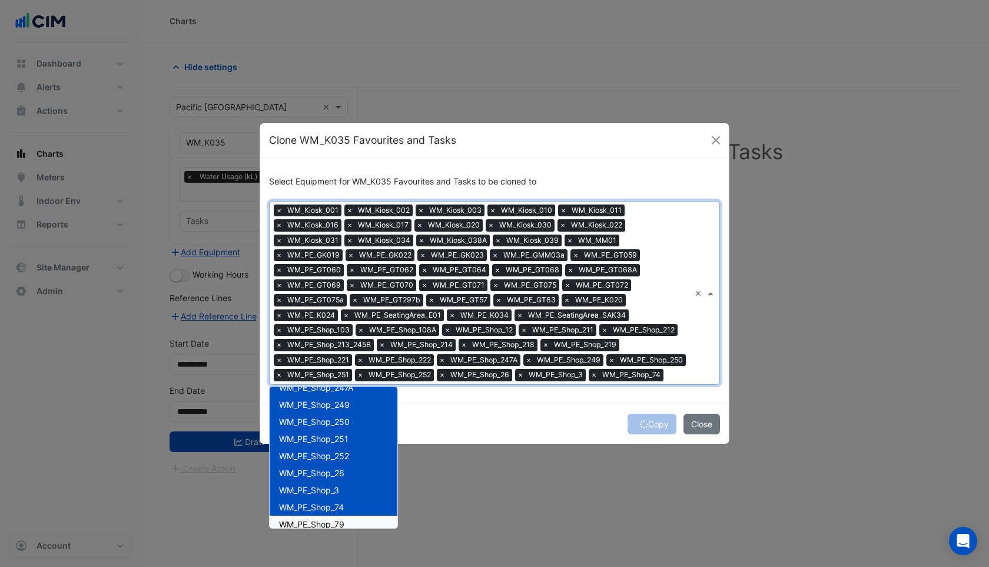
click at [307, 521] on span "WM_PE_Shop_79" at bounding box center [311, 524] width 65 height 10
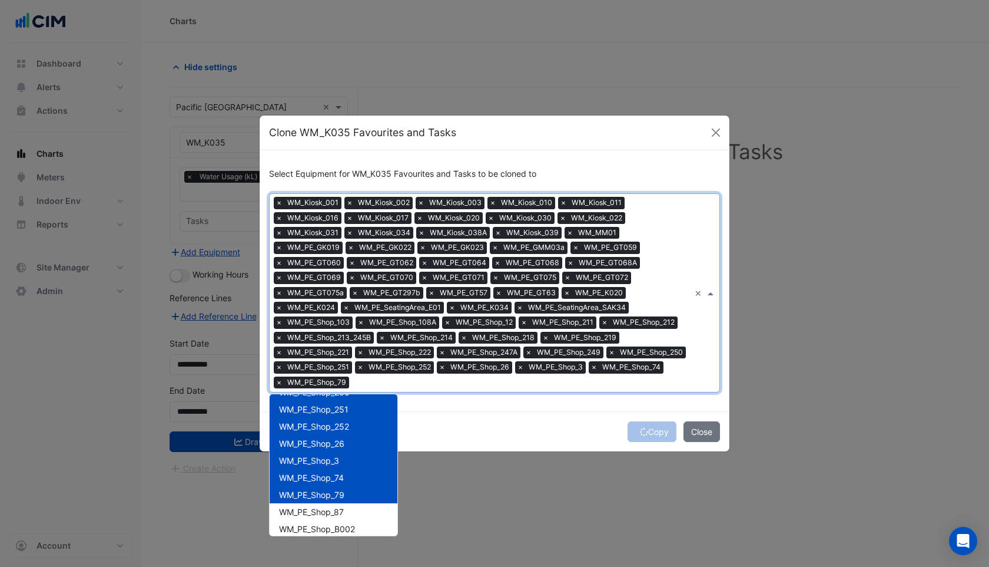
scroll to position [914, 0]
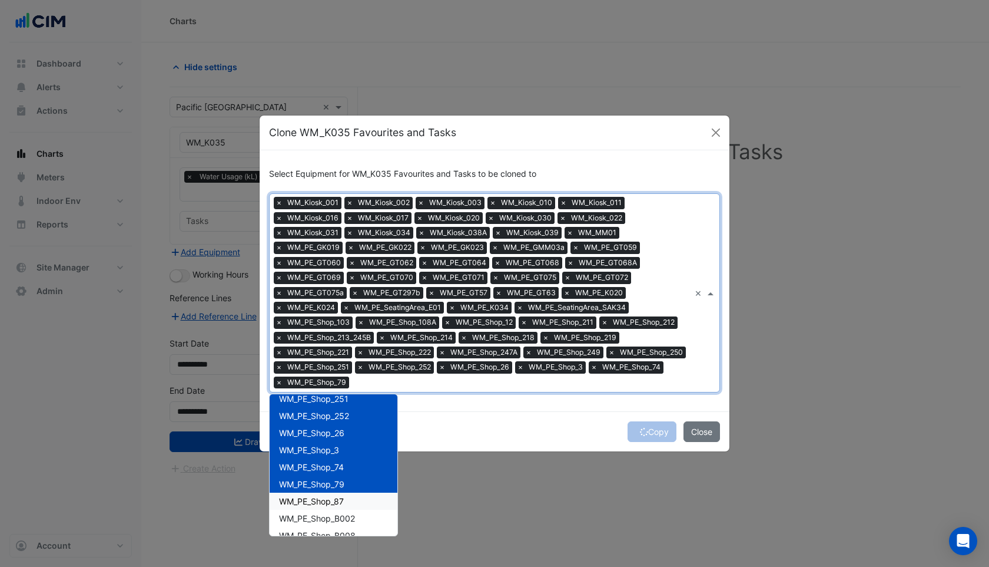
click at [303, 498] on span "WM_PE_Shop_87" at bounding box center [311, 501] width 65 height 10
click at [303, 523] on div "WM_PE_Shop_B002" at bounding box center [334, 517] width 128 height 17
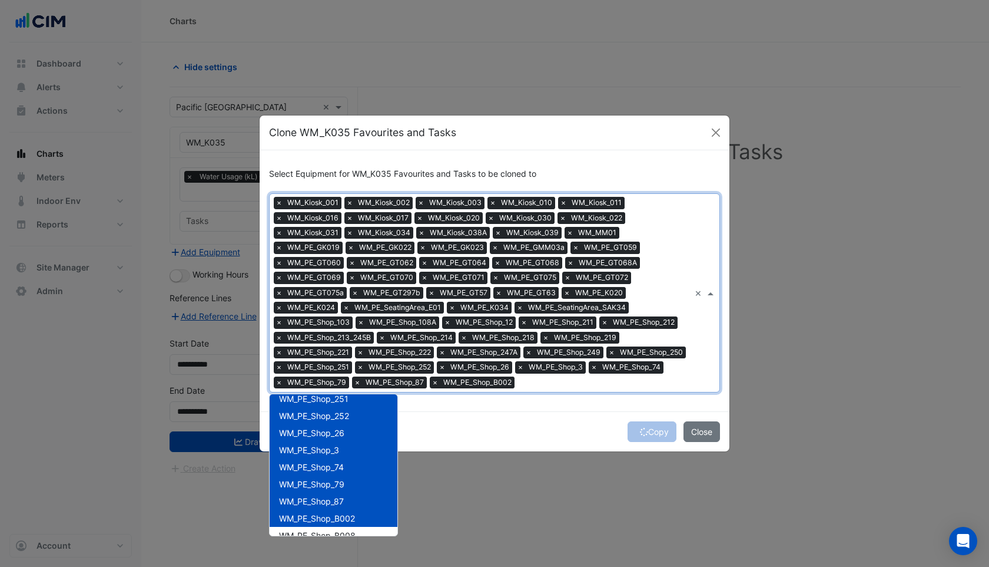
scroll to position [939, 0]
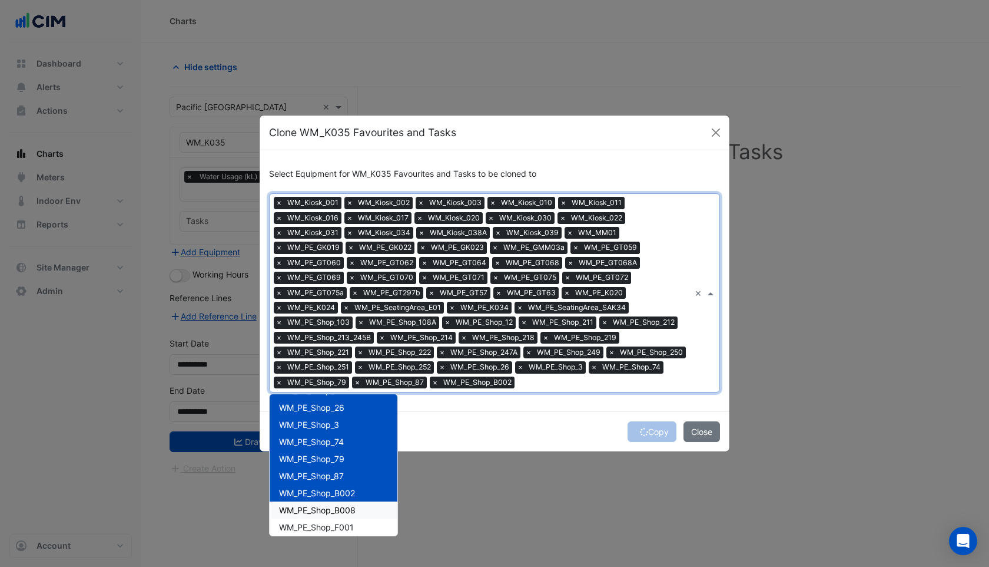
click at [303, 516] on div "WM_PE_Shop_B008" at bounding box center [334, 509] width 128 height 17
click at [303, 523] on span "WM_PE_Shop_F001" at bounding box center [316, 527] width 75 height 10
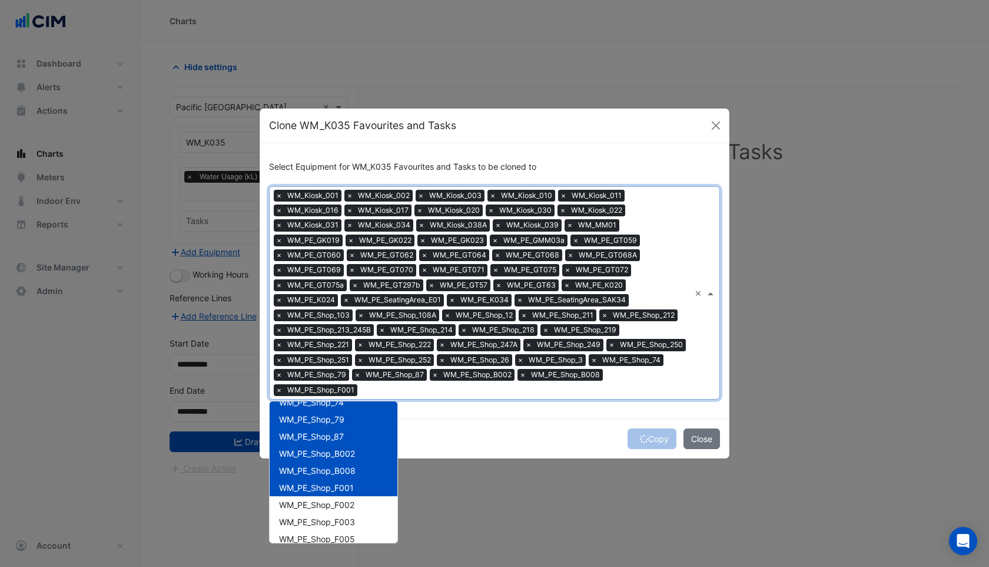
scroll to position [986, 0]
click at [303, 505] on span "WM_PE_Shop_F002" at bounding box center [316, 504] width 75 height 10
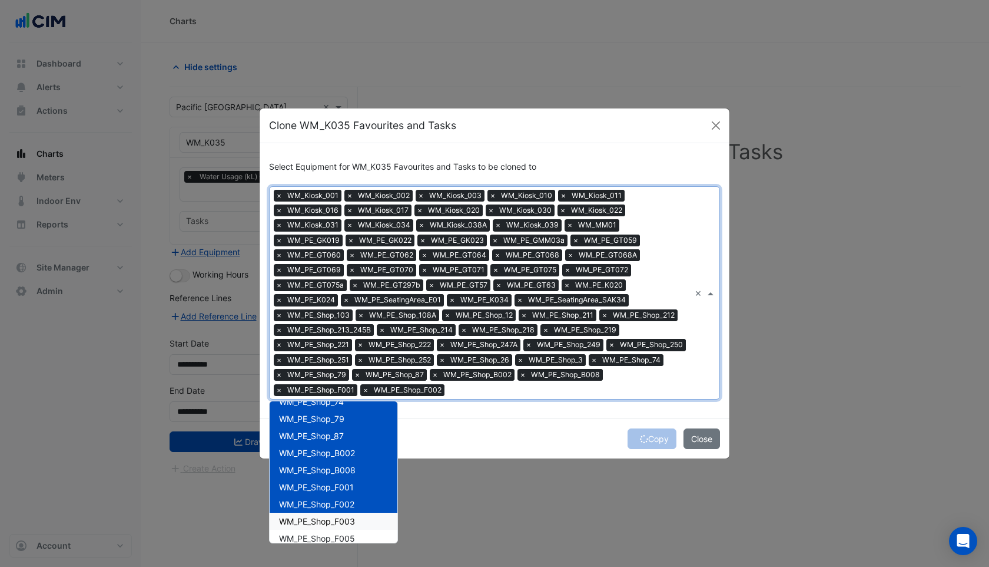
click at [303, 516] on span "WM_PE_Shop_F003" at bounding box center [317, 521] width 76 height 10
click at [303, 538] on span "WM_PE_Shop_F005" at bounding box center [317, 538] width 76 height 10
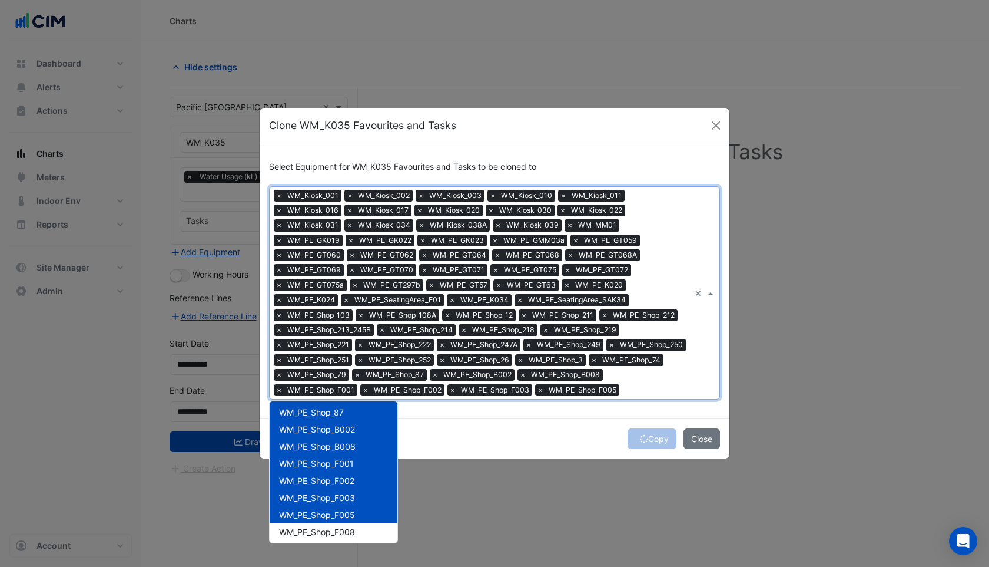
scroll to position [1017, 0]
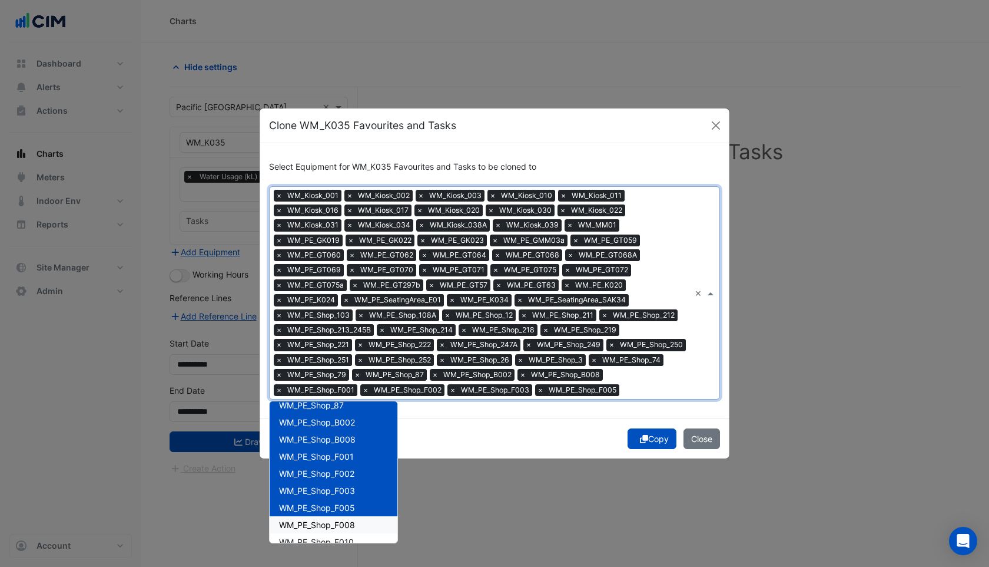
click at [303, 529] on span "WM_PE_Shop_F008" at bounding box center [317, 524] width 76 height 10
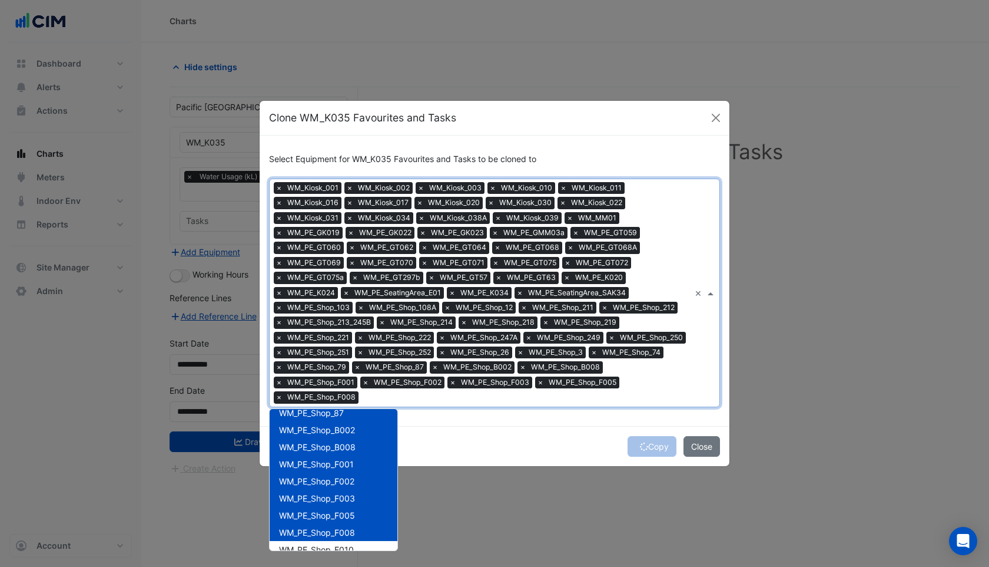
scroll to position [1043, 0]
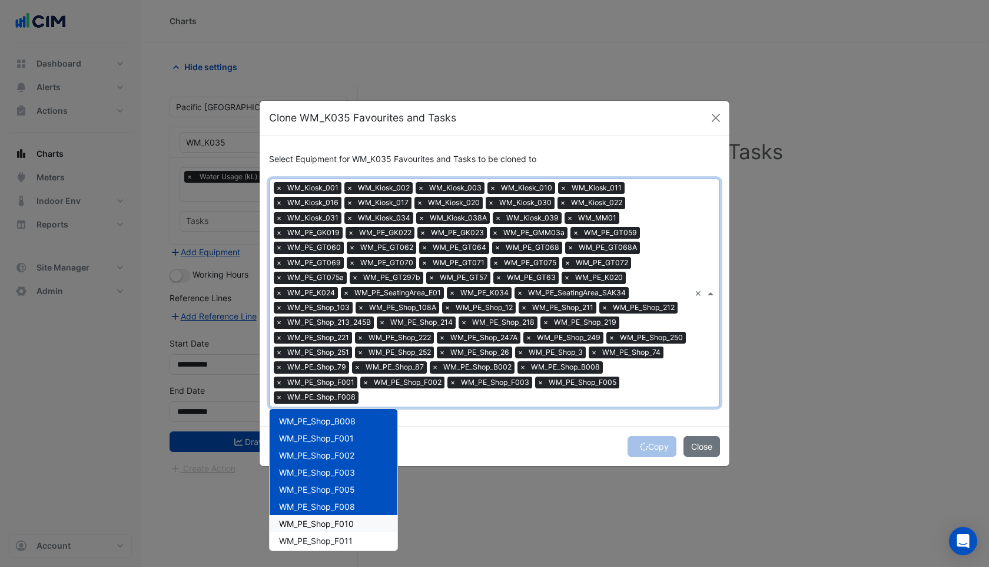
click at [303, 521] on div "WM_PE_Shop_F010" at bounding box center [334, 523] width 128 height 17
click at [307, 544] on span "WM_PE_Shop_F011" at bounding box center [316, 540] width 74 height 10
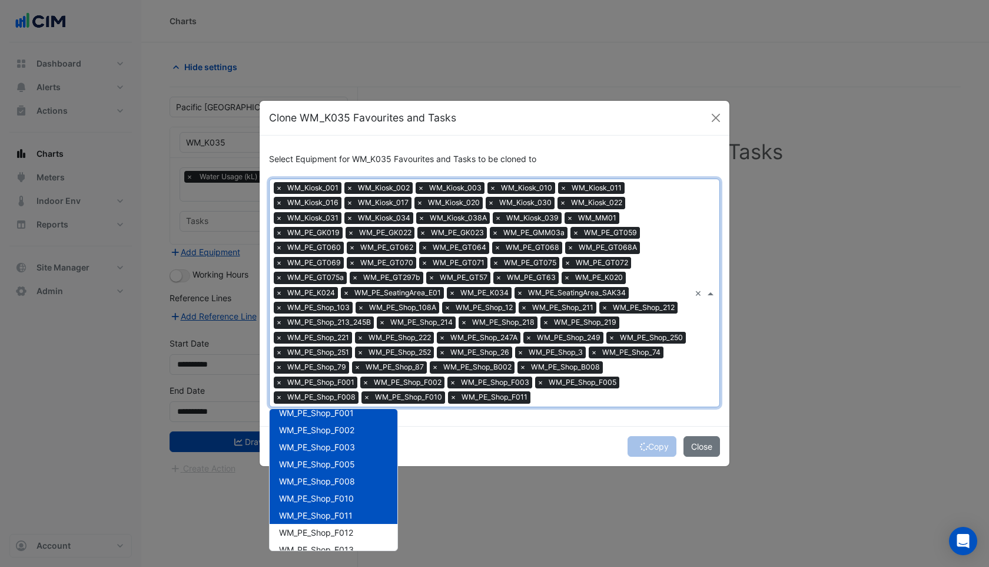
scroll to position [1079, 0]
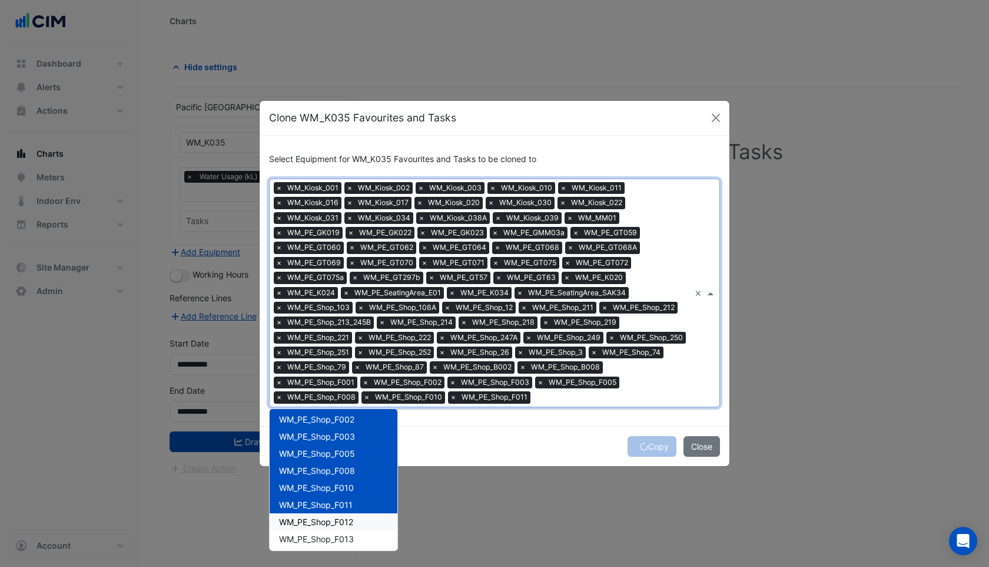
click at [306, 524] on span "WM_PE_Shop_F012" at bounding box center [316, 521] width 74 height 10
click at [306, 544] on div "WM_PE_Shop_F013" at bounding box center [334, 538] width 128 height 17
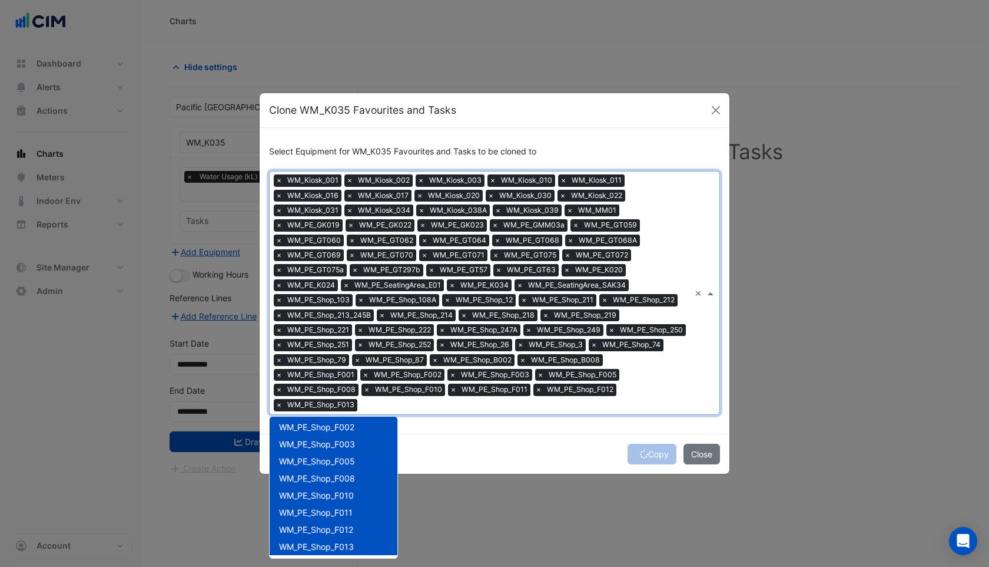
scroll to position [1107, 0]
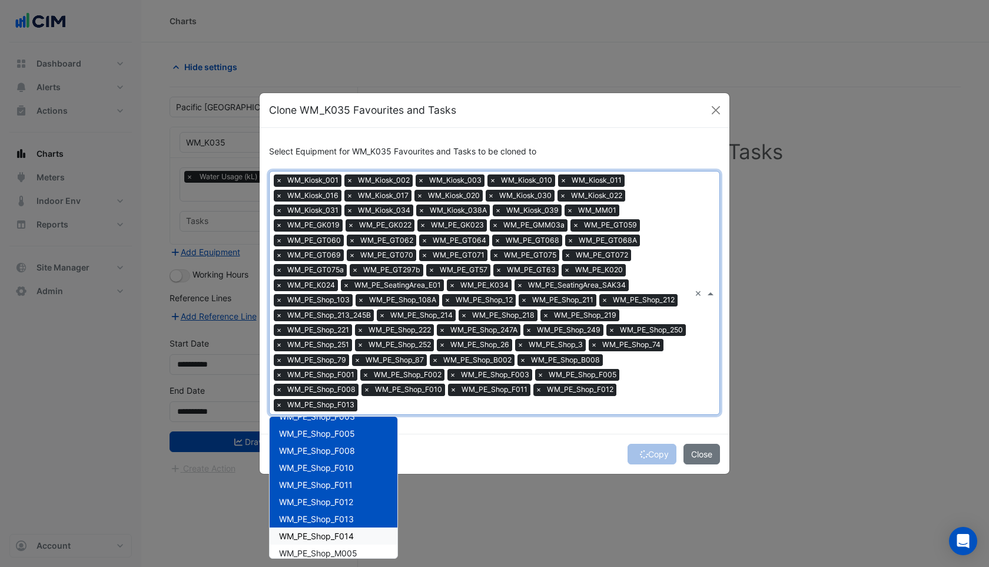
click at [307, 531] on span "WM_PE_Shop_F014" at bounding box center [316, 536] width 75 height 10
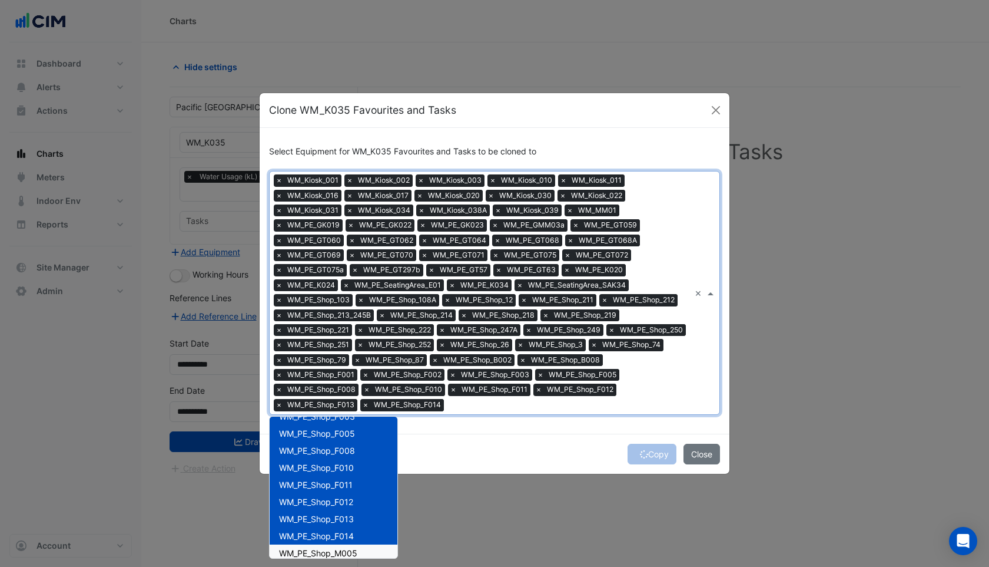
click at [309, 553] on span "WM_PE_Shop_M005" at bounding box center [318, 553] width 78 height 10
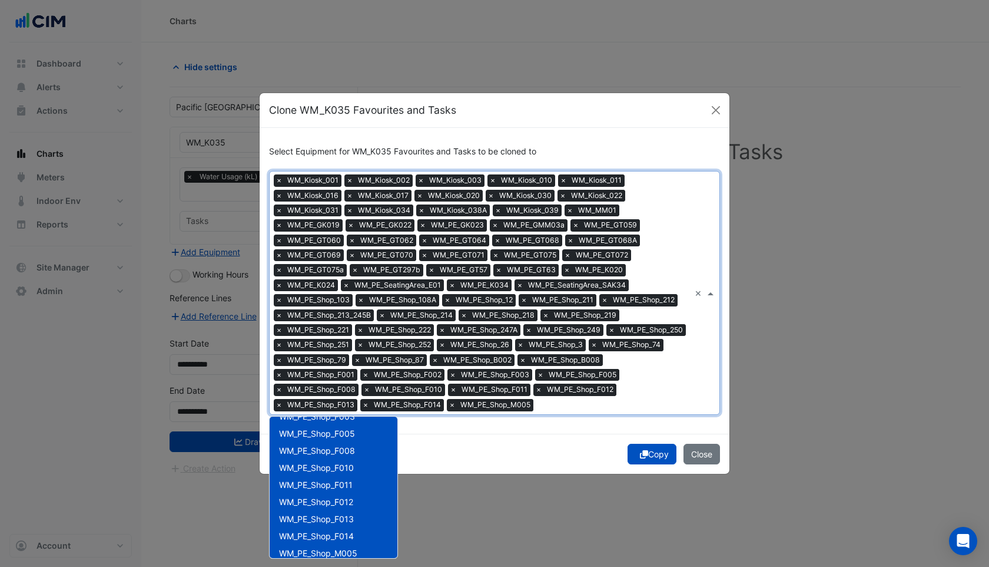
scroll to position [1141, 0]
click at [310, 536] on span "WM_PE_Shop_RE01" at bounding box center [316, 535] width 75 height 10
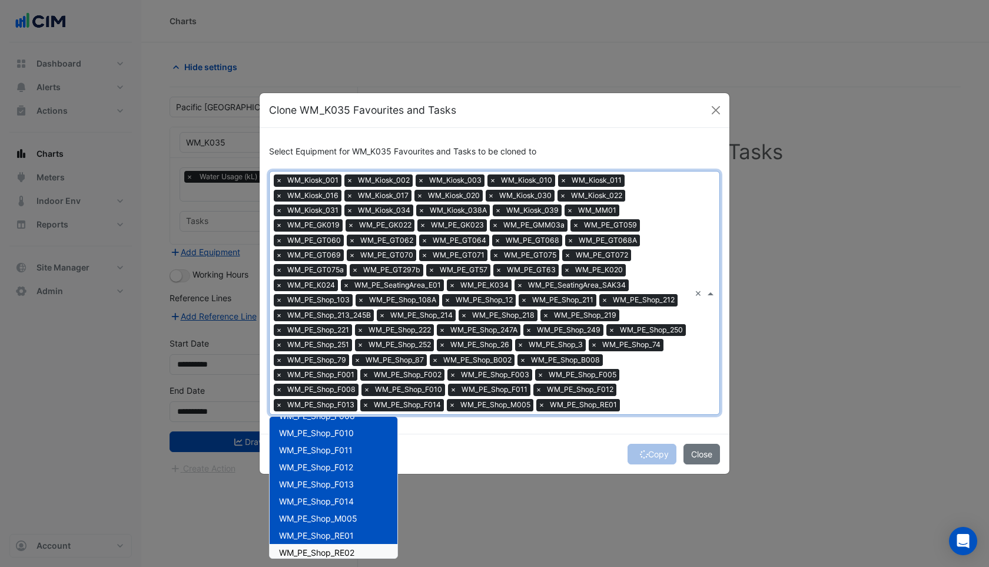
click at [310, 549] on span "WM_PE_Shop_RE02" at bounding box center [316, 552] width 75 height 10
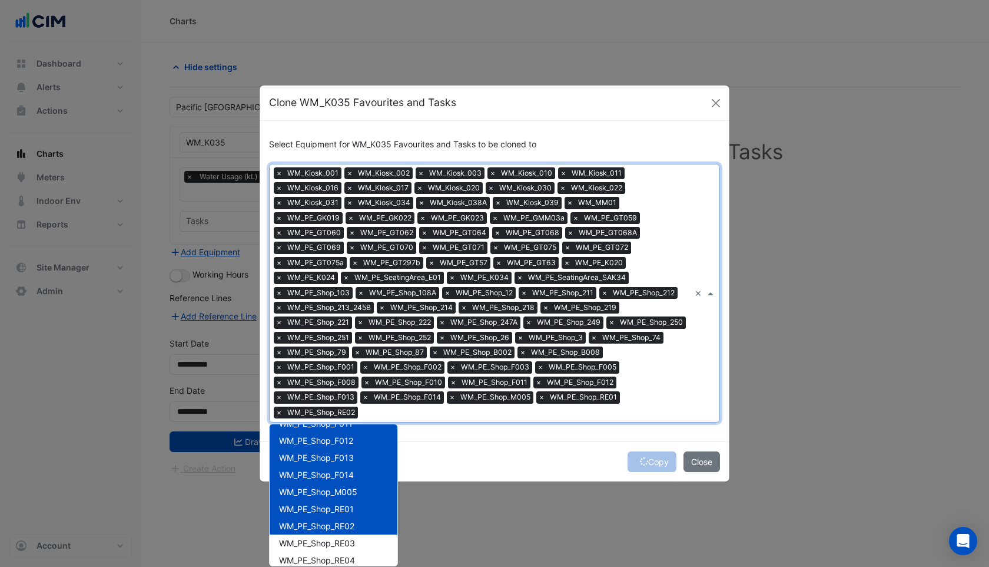
scroll to position [1177, 0]
click at [310, 540] on div "WM_PE_Shop_RE03" at bounding box center [334, 541] width 128 height 17
click at [312, 563] on div "WM_PE_Shop_RE04" at bounding box center [334, 558] width 128 height 17
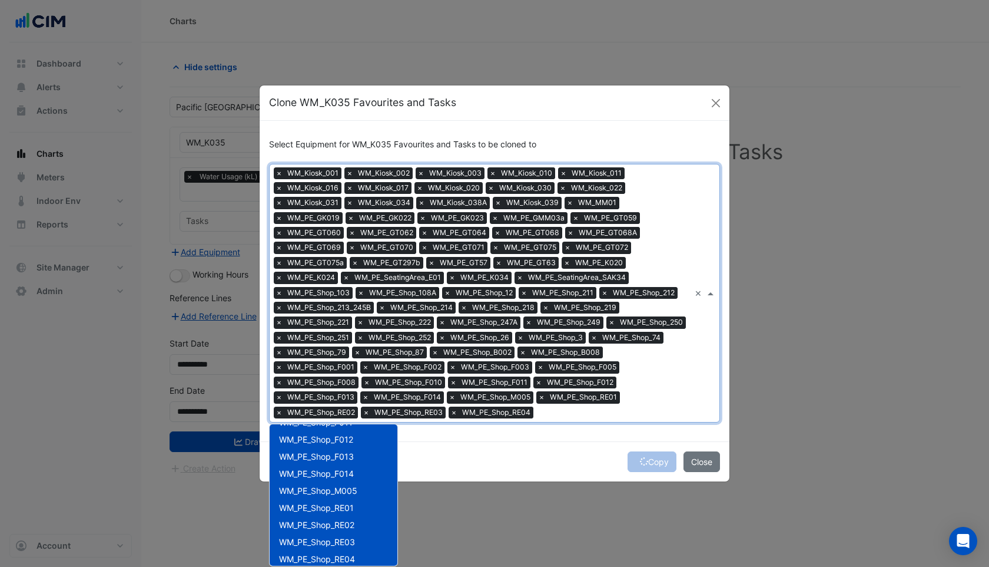
scroll to position [1214, 0]
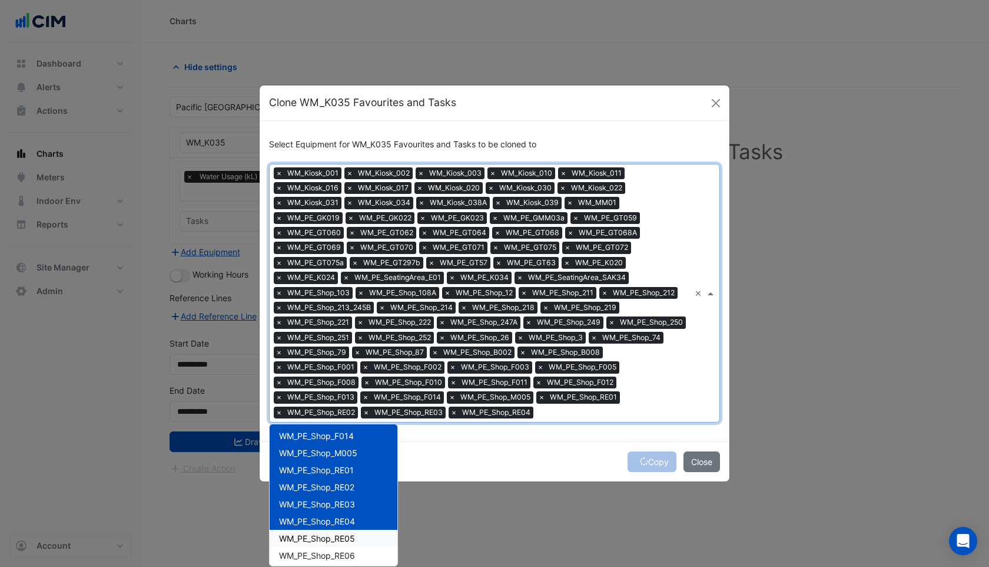
click at [312, 535] on span "WM_PE_Shop_RE05" at bounding box center [317, 538] width 76 height 10
click at [312, 557] on span "WM_PE_Shop_RE06" at bounding box center [317, 555] width 76 height 10
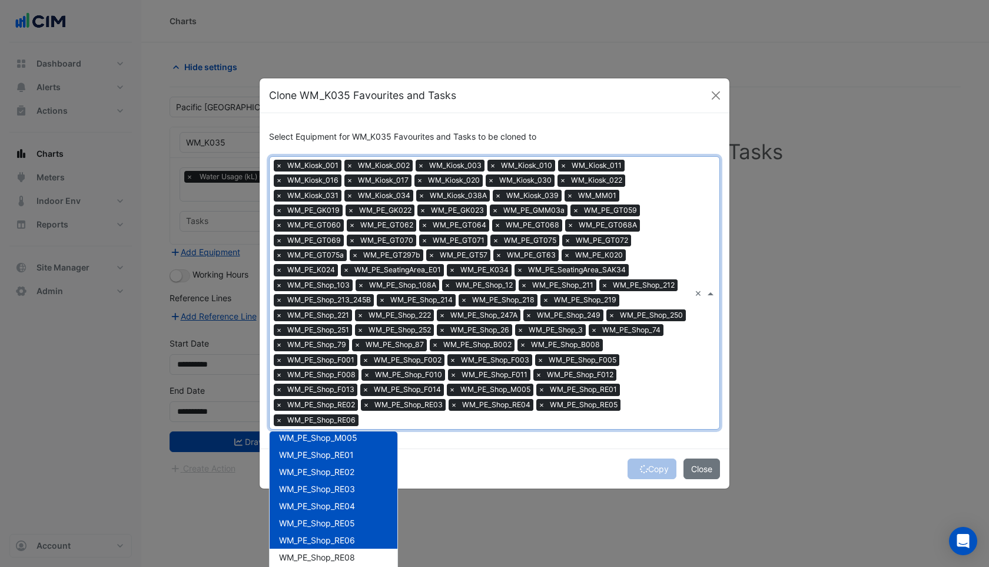
click at [312, 565] on div "WM_PE_Shop_RE10" at bounding box center [334, 573] width 128 height 17
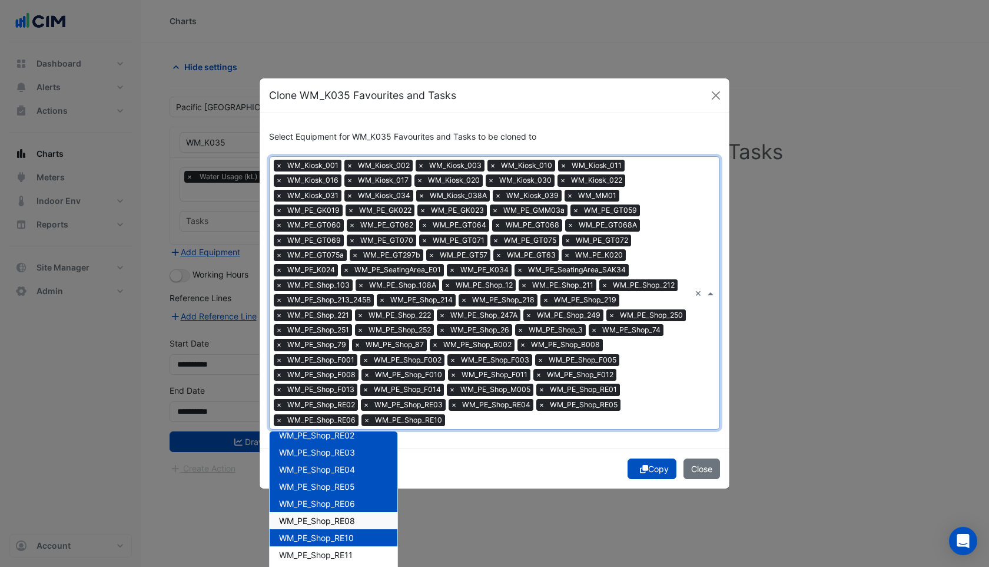
scroll to position [1278, 0]
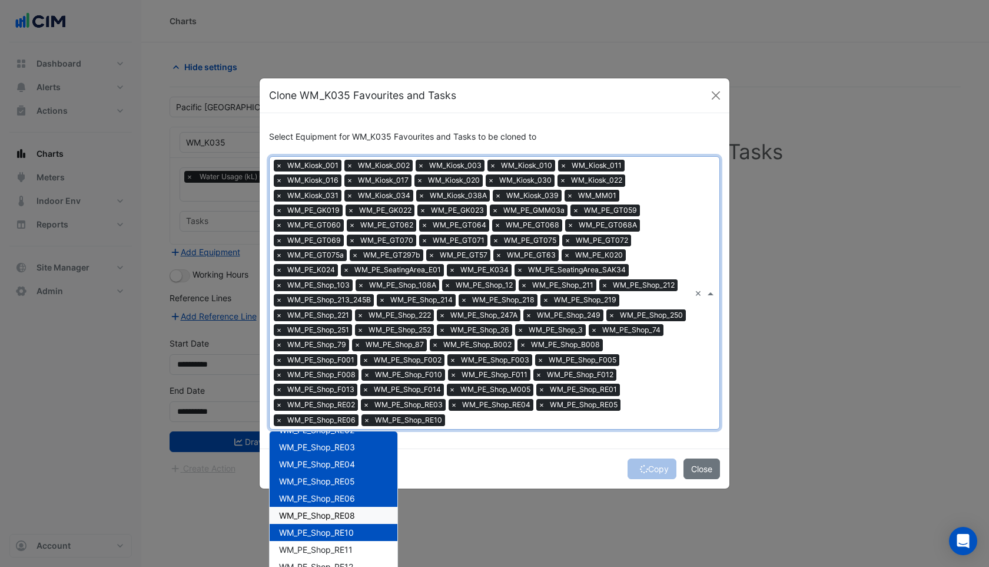
click at [309, 520] on div "WM_PE_Shop_RE08" at bounding box center [334, 514] width 128 height 17
click at [309, 550] on span "WM_PE_Shop_RE11" at bounding box center [316, 549] width 74 height 10
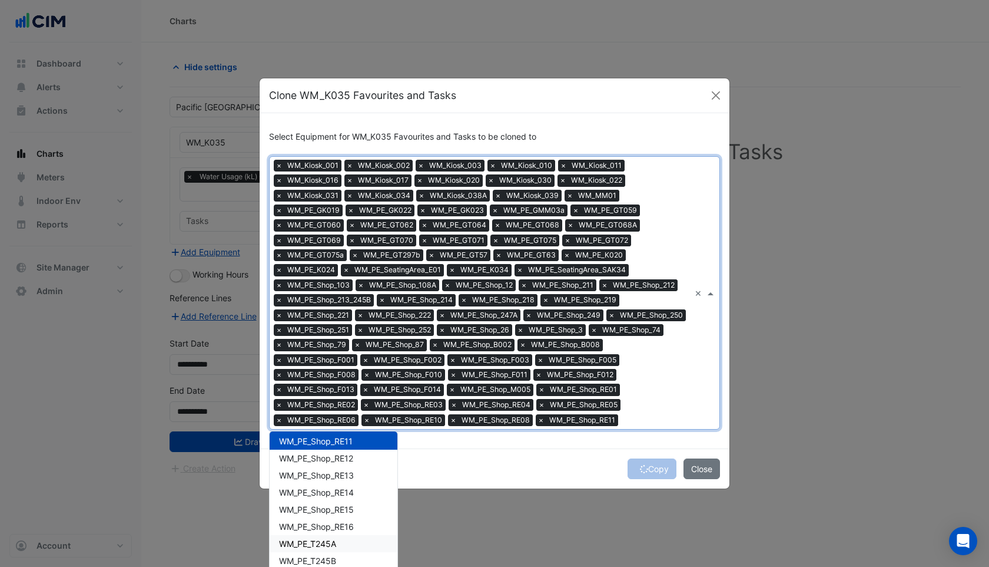
scroll to position [1387, 0]
click at [310, 465] on div "WM_PE_Shop_RE12" at bounding box center [334, 457] width 128 height 17
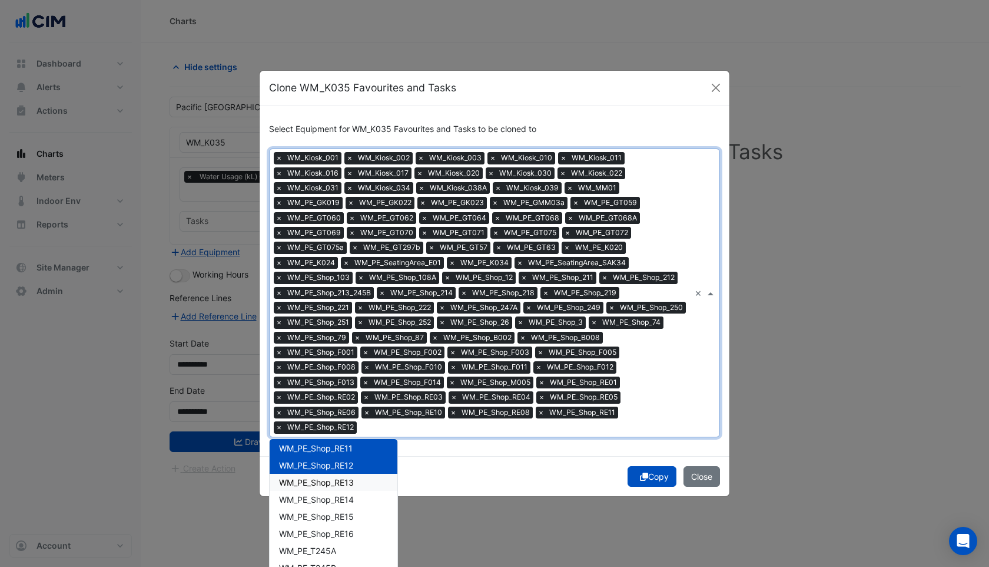
click at [310, 480] on div "WM_PE_Shop_RE13" at bounding box center [334, 481] width 128 height 17
click at [310, 491] on div "WM_PE_Shop_RE14" at bounding box center [334, 499] width 128 height 17
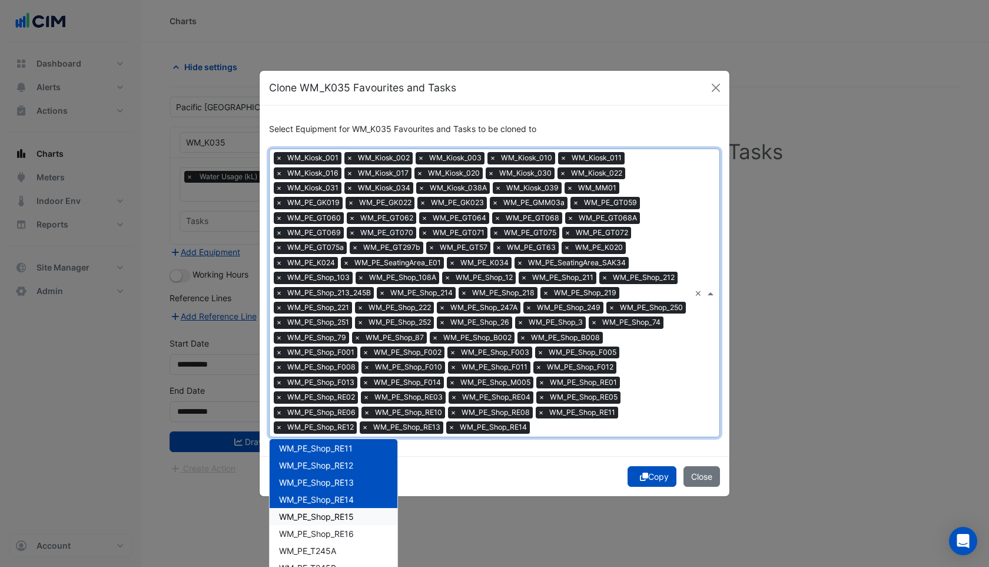
click at [310, 508] on div "WM_PE_Shop_RE15" at bounding box center [334, 516] width 128 height 17
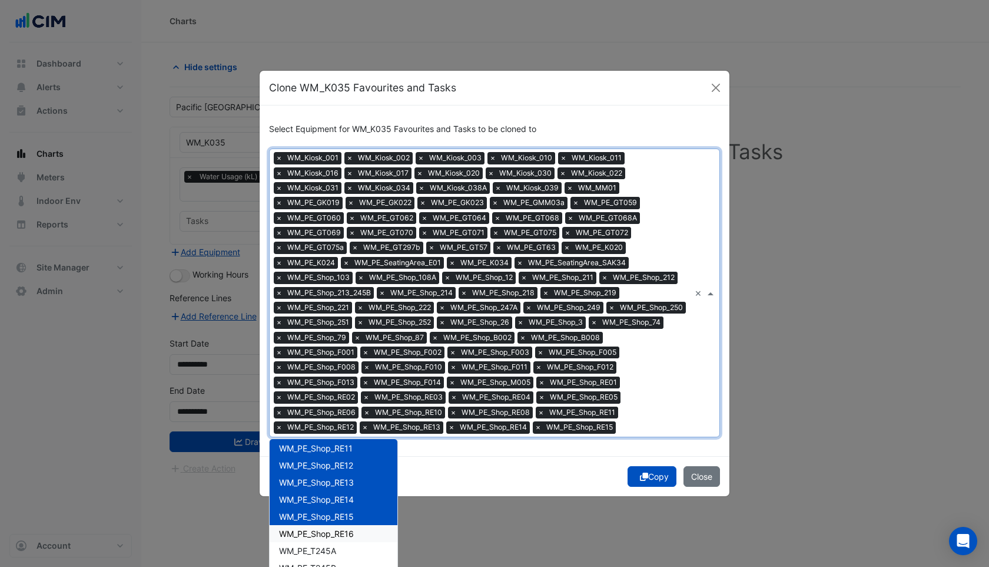
click at [310, 534] on span "WM_PE_Shop_RE16" at bounding box center [316, 533] width 75 height 10
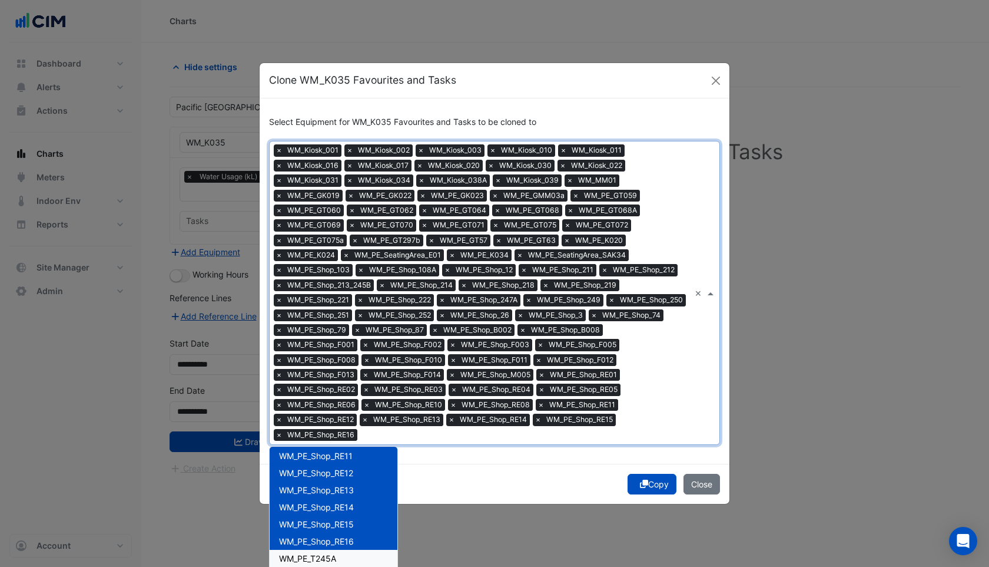
click at [310, 549] on div "WM_PE_T245A" at bounding box center [334, 557] width 128 height 17
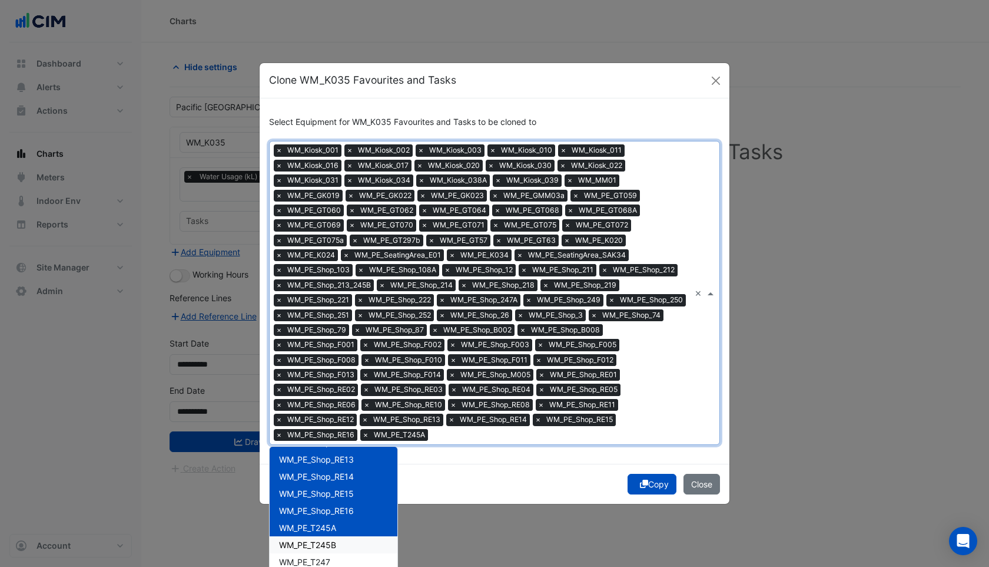
click at [310, 544] on span "WM_PE_T245B" at bounding box center [307, 544] width 57 height 10
click at [313, 564] on span "WM_PE_T247" at bounding box center [304, 562] width 51 height 10
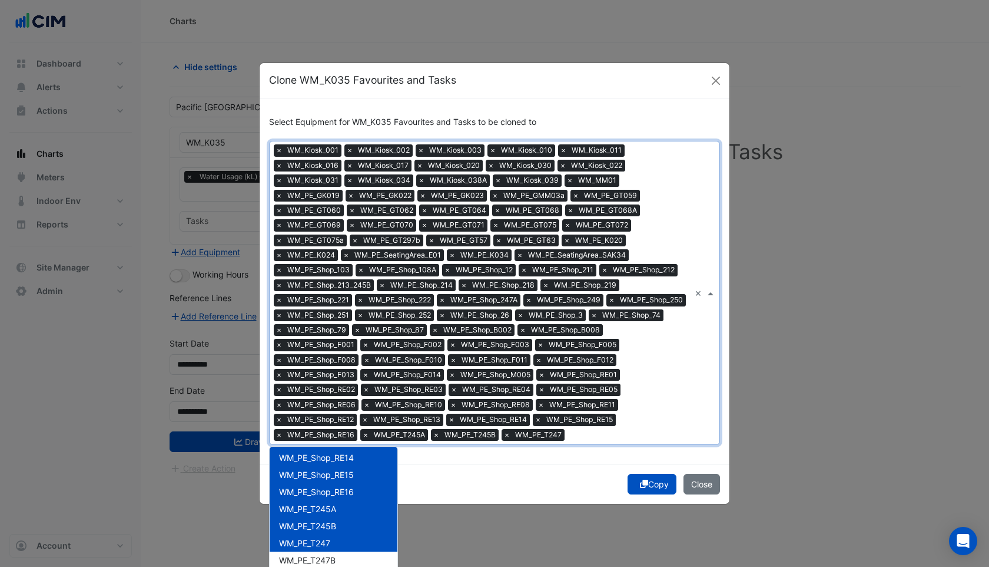
scroll to position [1439, 0]
click at [316, 554] on span "WM_PE_T247B" at bounding box center [307, 557] width 57 height 10
click at [433, 473] on div "Copy Close" at bounding box center [495, 483] width 470 height 40
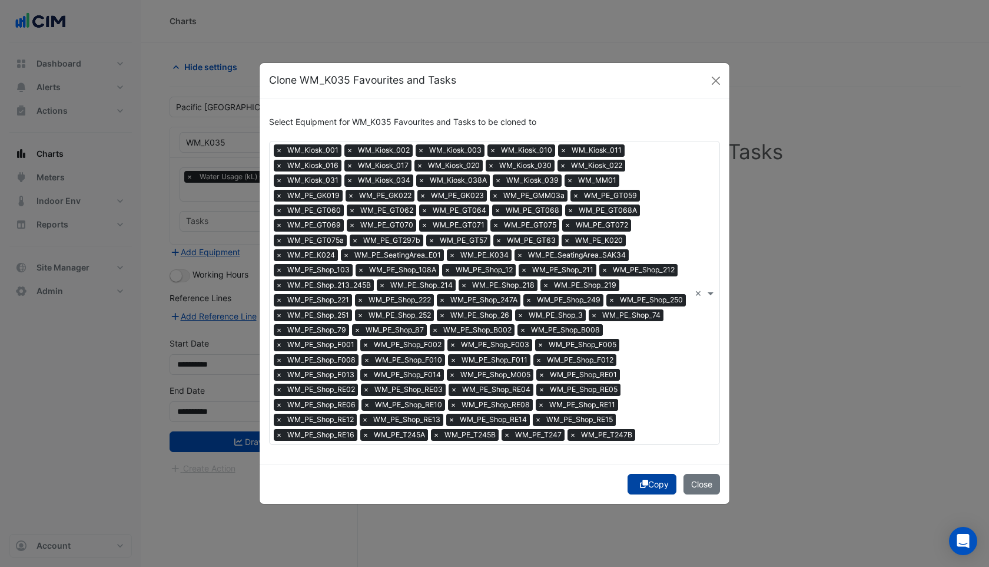
click at [660, 481] on button "Copy" at bounding box center [652, 483] width 49 height 21
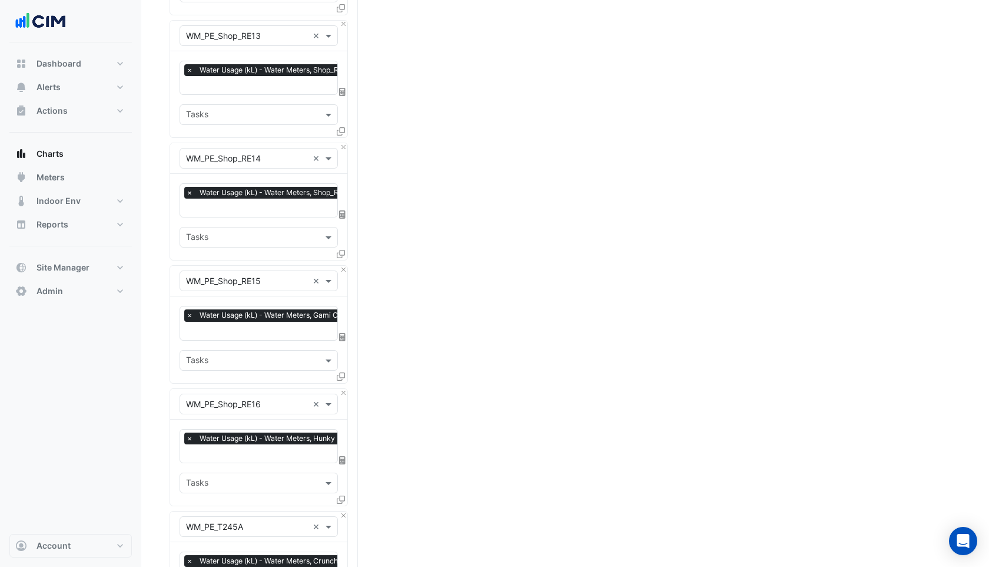
scroll to position [10975, 0]
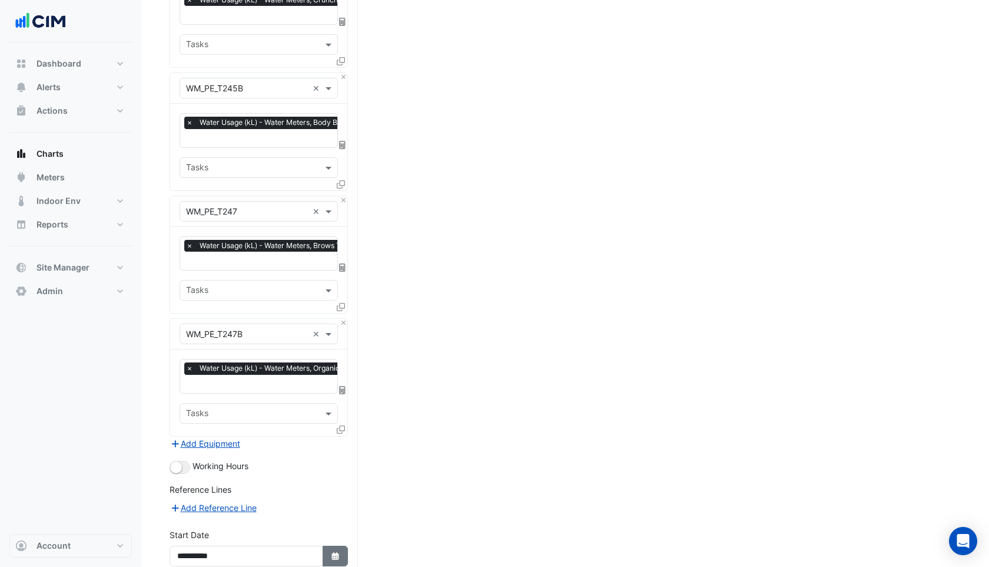
click at [335, 552] on icon "button" at bounding box center [335, 556] width 7 height 8
select select "*"
select select "****"
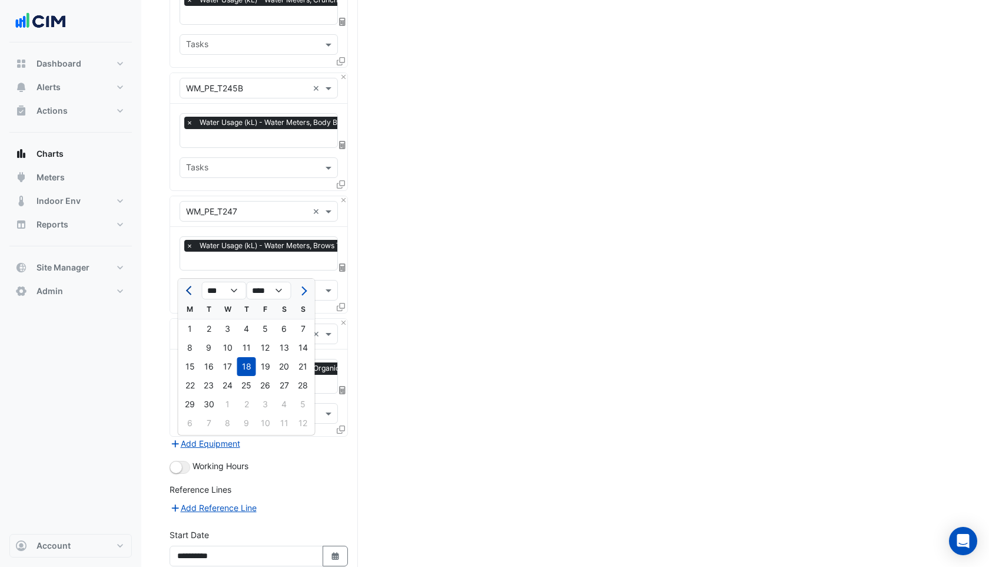
click at [183, 286] on button "Previous month" at bounding box center [190, 290] width 14 height 19
select select "*"
click at [191, 424] on div "30" at bounding box center [190, 422] width 19 height 19
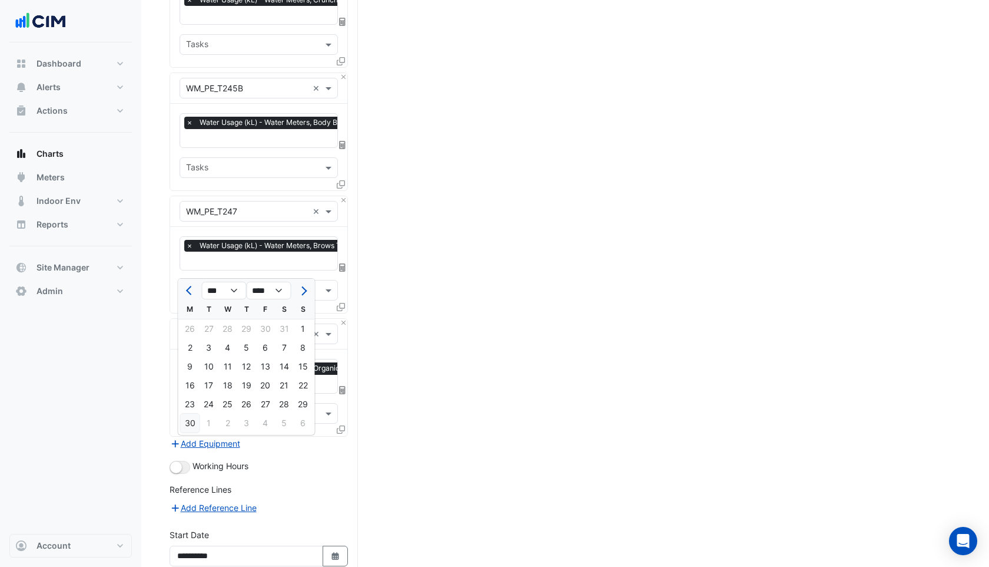
type input "**********"
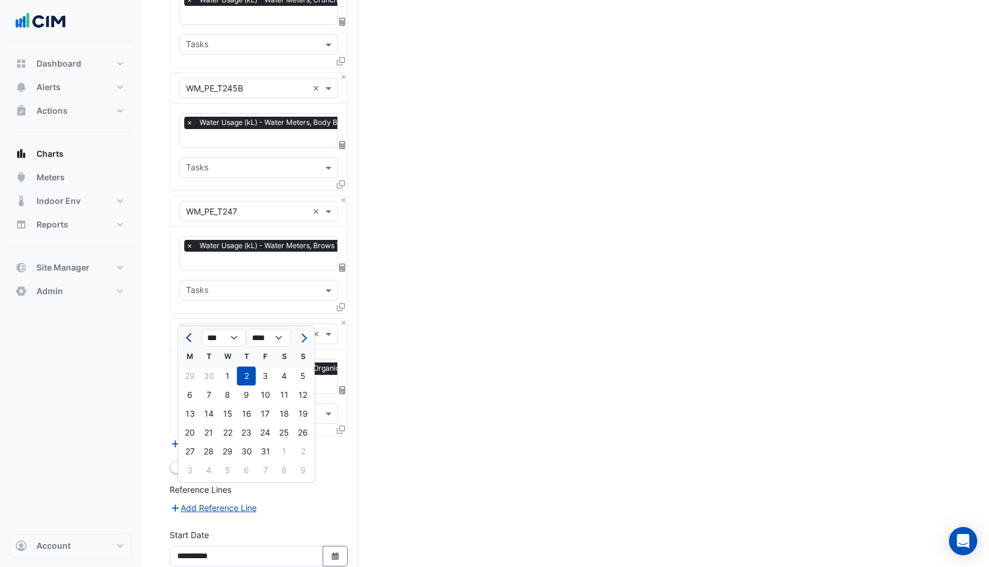
click at [192, 339] on span "Previous month" at bounding box center [190, 337] width 9 height 9
select select "*"
click at [208, 378] on div "1" at bounding box center [209, 375] width 19 height 19
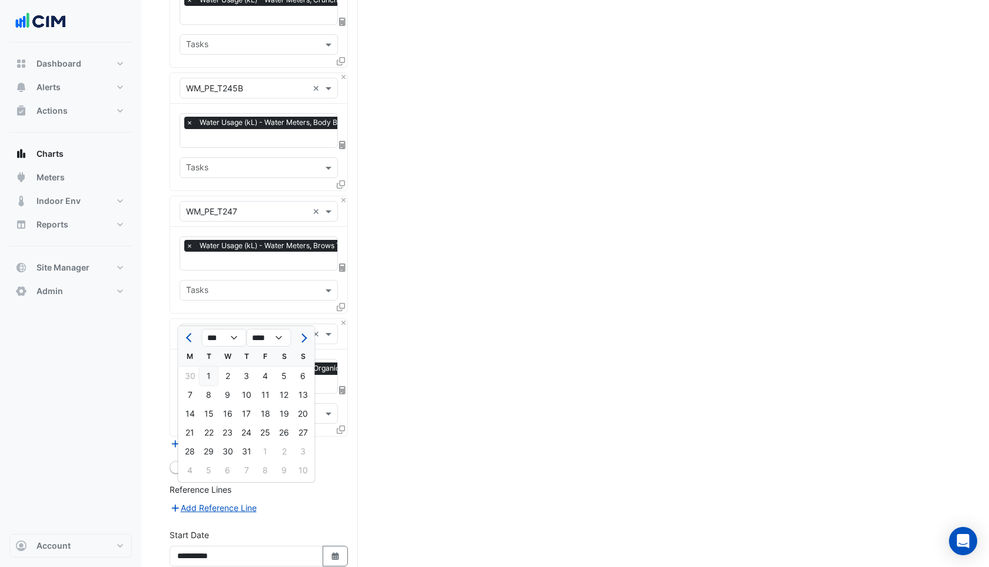
type input "**********"
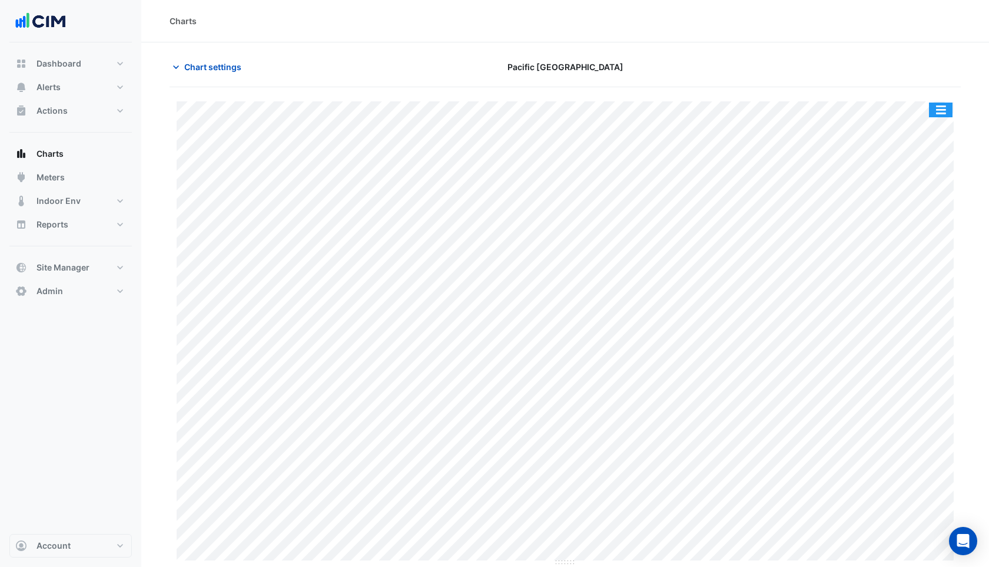
click at [950, 108] on button "button" at bounding box center [941, 109] width 24 height 15
click at [193, 77] on button "Chart settings" at bounding box center [210, 67] width 80 height 21
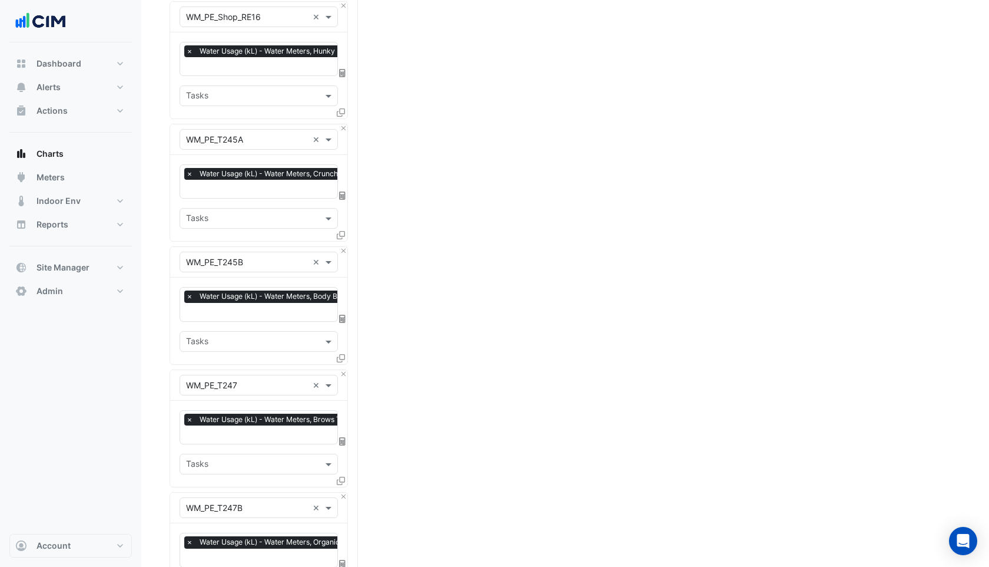
scroll to position [10975, 0]
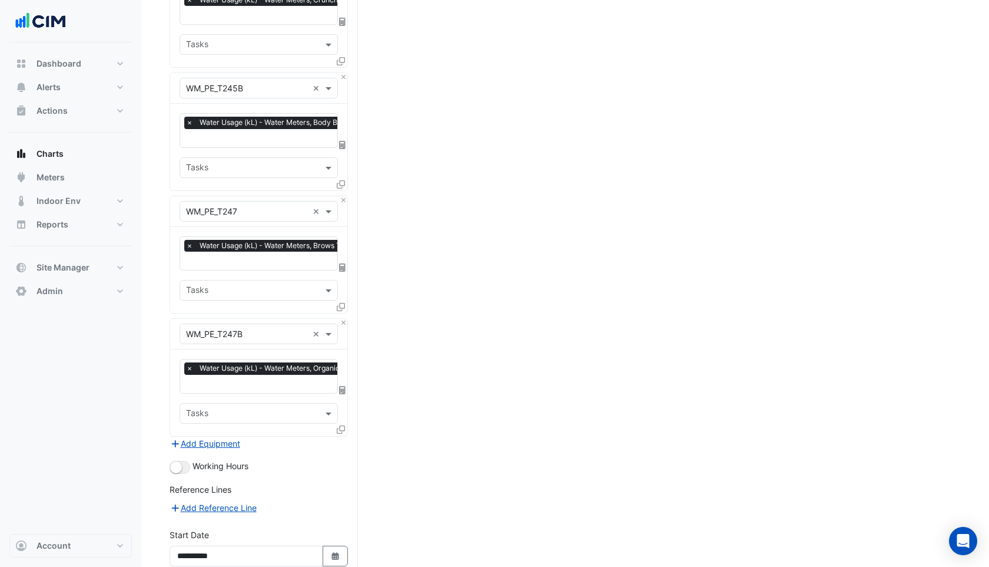
select select "*"
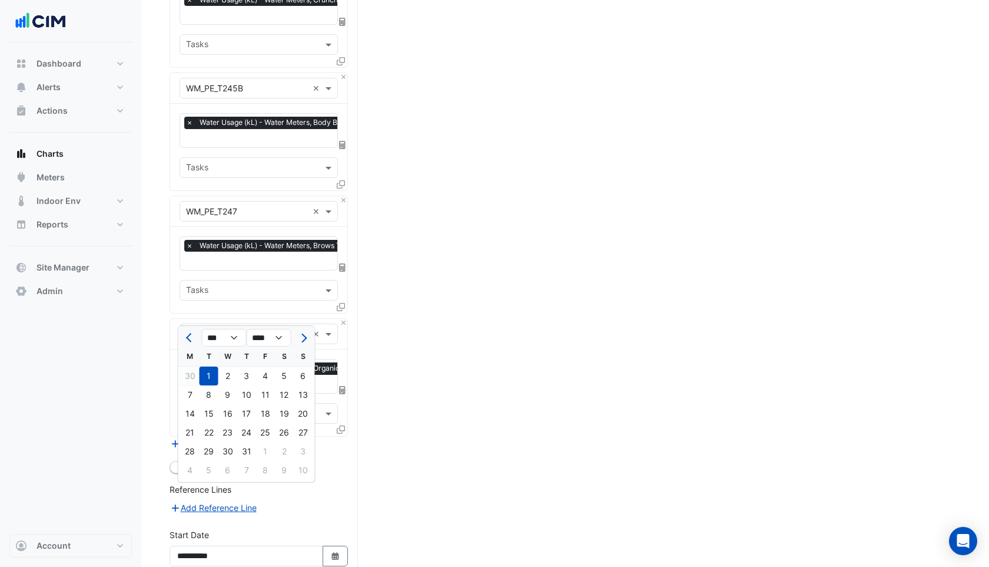
click at [191, 377] on div "30" at bounding box center [190, 375] width 19 height 19
type input "**********"
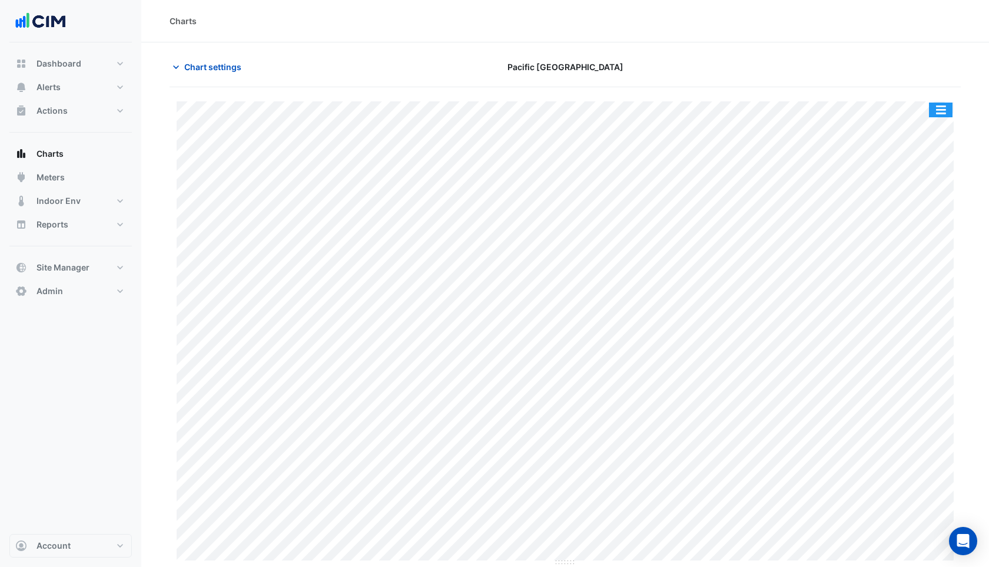
click at [945, 109] on button "button" at bounding box center [941, 109] width 24 height 15
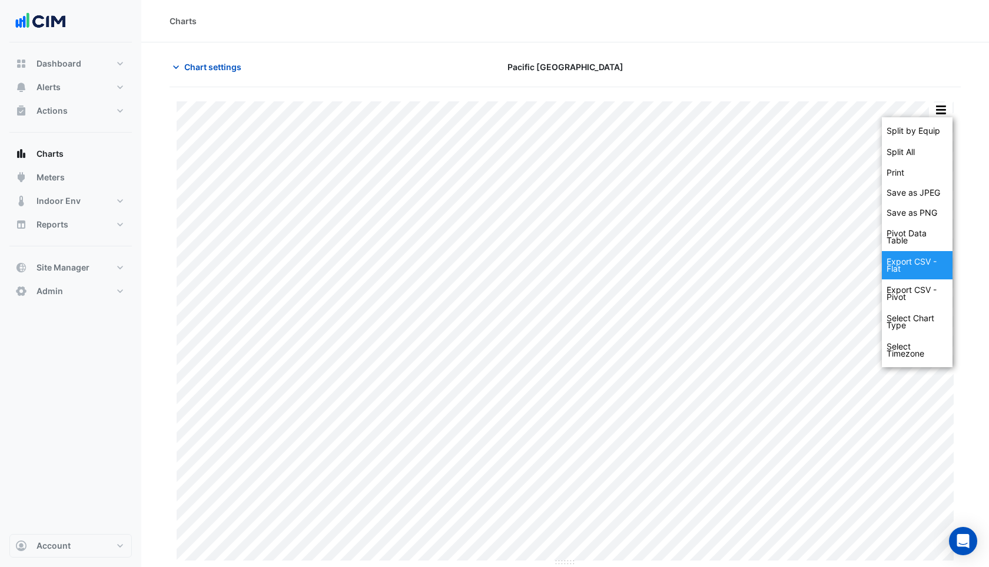
click at [925, 267] on div "Export CSV - Flat" at bounding box center [917, 265] width 71 height 28
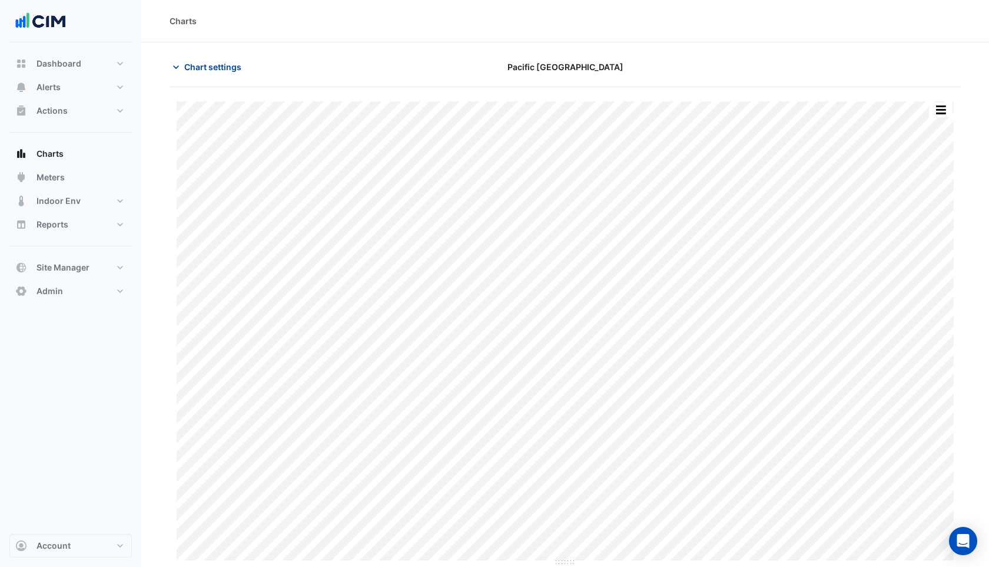
click at [200, 65] on span "Chart settings" at bounding box center [212, 67] width 57 height 12
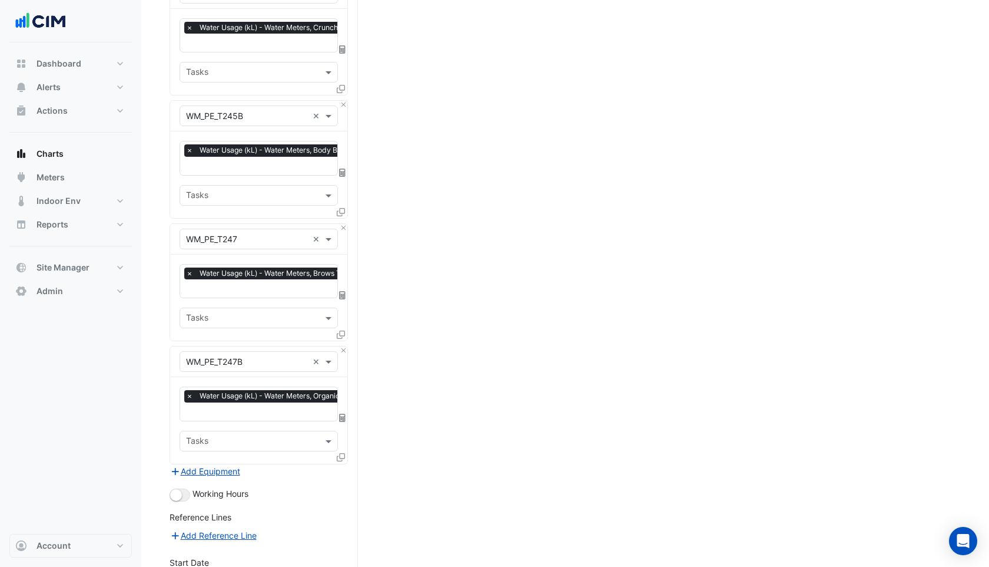
scroll to position [10975, 0]
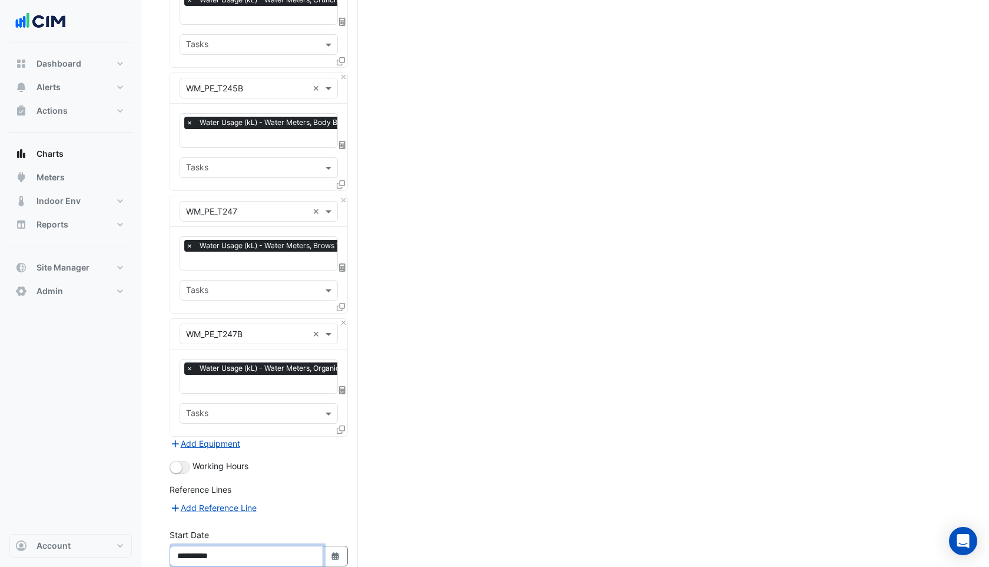
click at [208, 545] on input "**********" at bounding box center [247, 555] width 154 height 21
type input "**********"
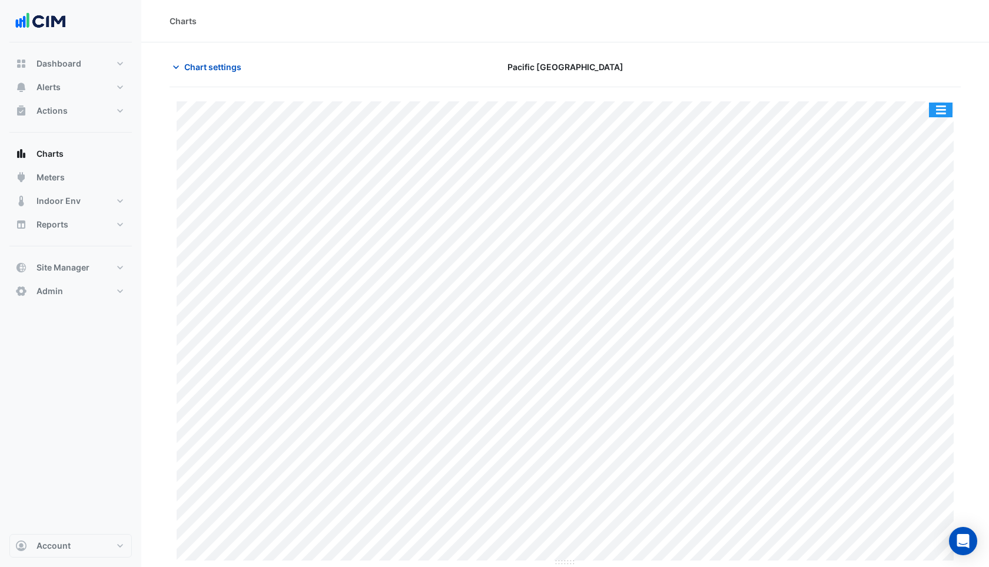
click at [940, 105] on button "button" at bounding box center [941, 109] width 24 height 15
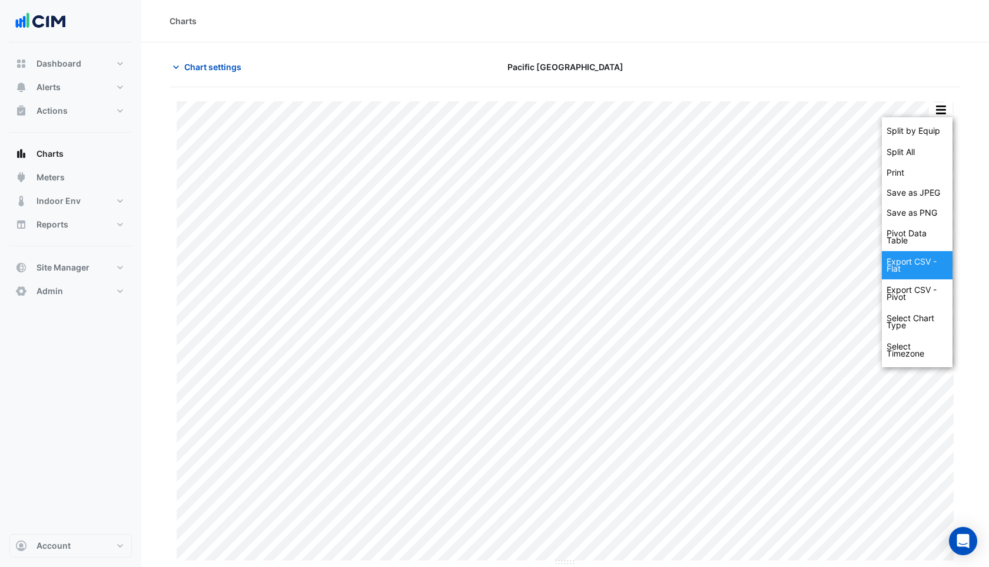
click at [913, 257] on div "Export CSV - Flat" at bounding box center [917, 265] width 71 height 28
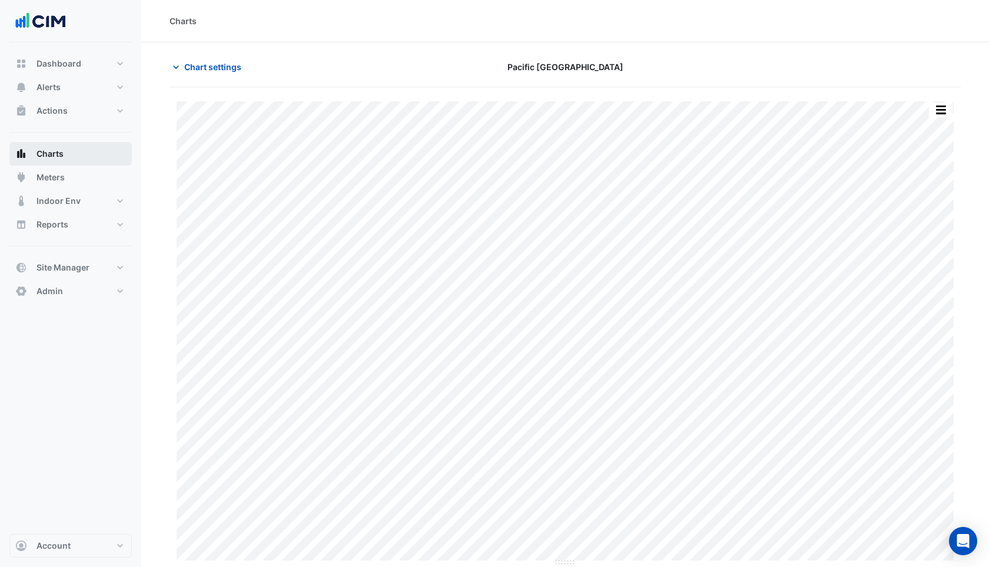
click at [48, 153] on span "Charts" at bounding box center [50, 154] width 27 height 12
click at [203, 68] on span "Chart settings" at bounding box center [212, 67] width 57 height 12
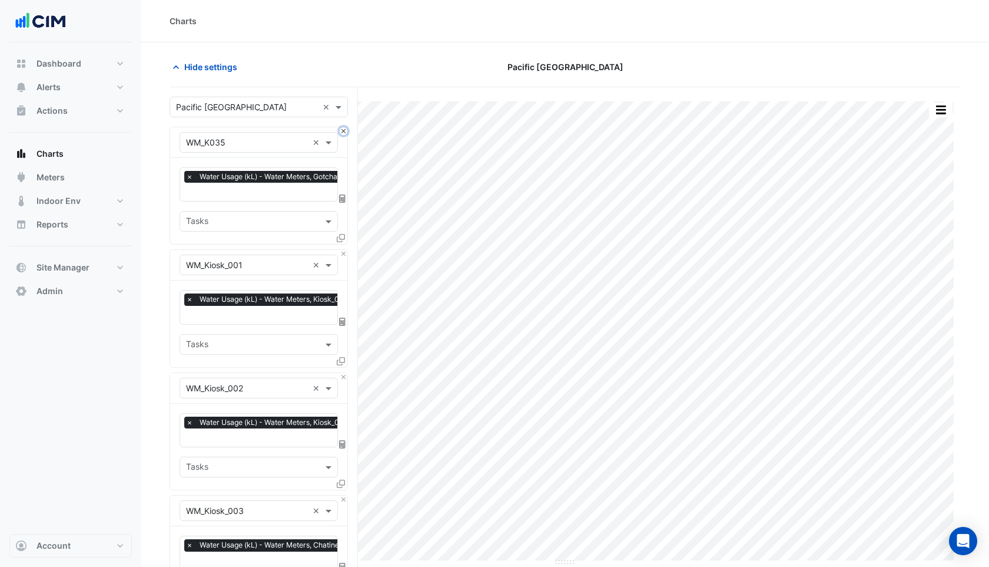
click at [346, 131] on button "Close" at bounding box center [344, 131] width 8 height 8
click at [346, 250] on button "Close" at bounding box center [344, 254] width 8 height 8
click at [346, 131] on button "Close" at bounding box center [344, 131] width 8 height 8
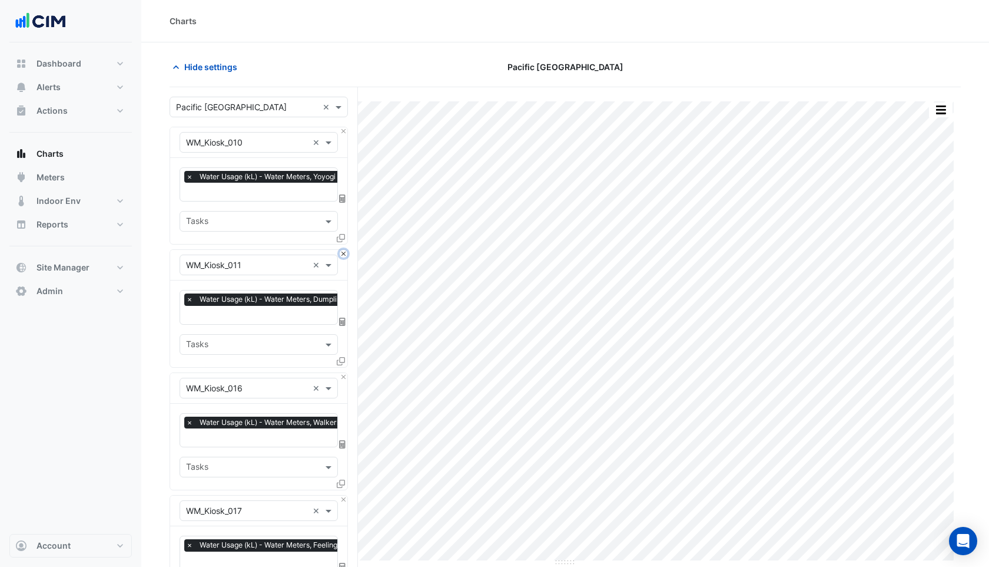
click at [346, 250] on button "Close" at bounding box center [344, 254] width 8 height 8
click at [346, 131] on button "Close" at bounding box center [344, 131] width 8 height 8
click at [346, 250] on button "Close" at bounding box center [344, 254] width 8 height 8
click at [346, 131] on button "Close" at bounding box center [344, 131] width 8 height 8
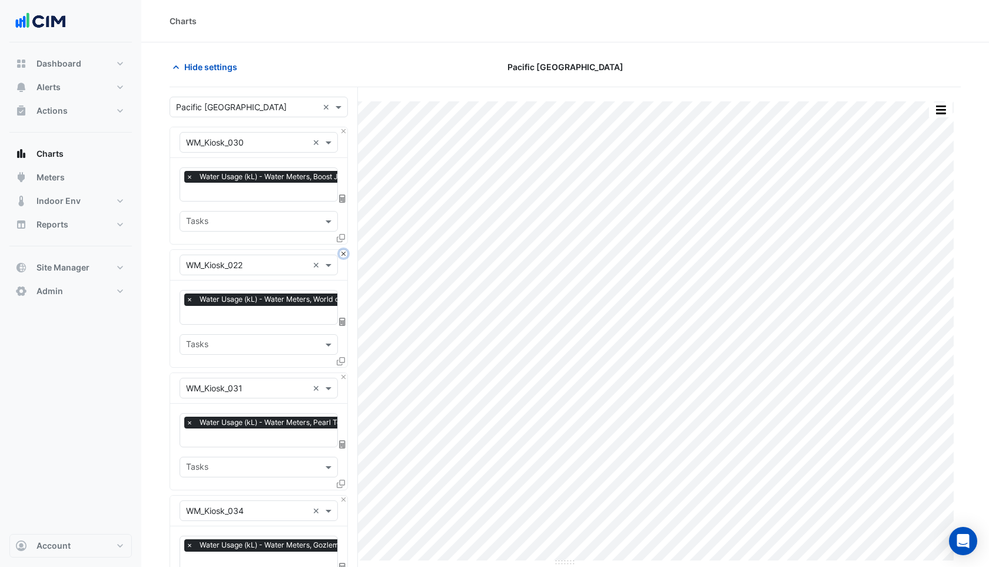
click at [346, 250] on button "Close" at bounding box center [344, 254] width 8 height 8
click at [346, 131] on button "Close" at bounding box center [344, 131] width 8 height 8
click at [346, 250] on button "Close" at bounding box center [344, 254] width 8 height 8
click at [346, 131] on button "Close" at bounding box center [344, 131] width 8 height 8
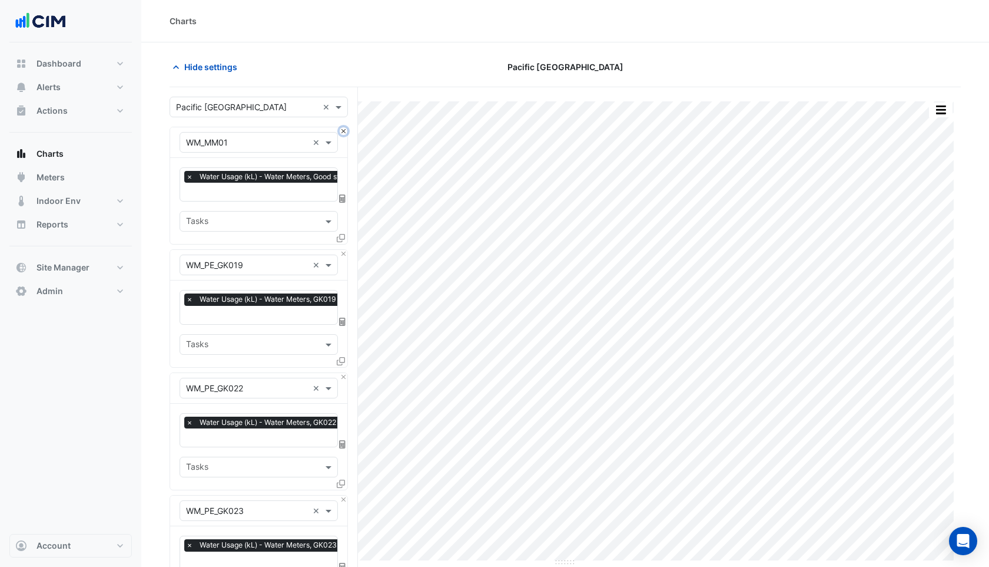
click at [346, 131] on button "Close" at bounding box center [344, 131] width 8 height 8
click at [346, 250] on button "Close" at bounding box center [344, 254] width 8 height 8
click at [346, 131] on button "Close" at bounding box center [344, 131] width 8 height 8
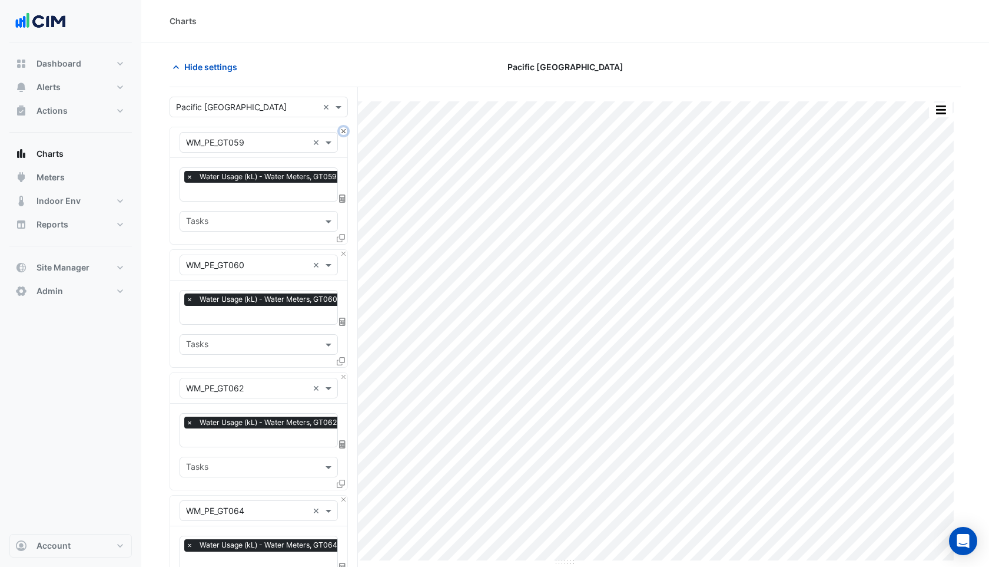
click at [346, 131] on button "Close" at bounding box center [344, 131] width 8 height 8
click at [346, 250] on button "Close" at bounding box center [344, 254] width 8 height 8
click at [346, 131] on button "Close" at bounding box center [344, 131] width 8 height 8
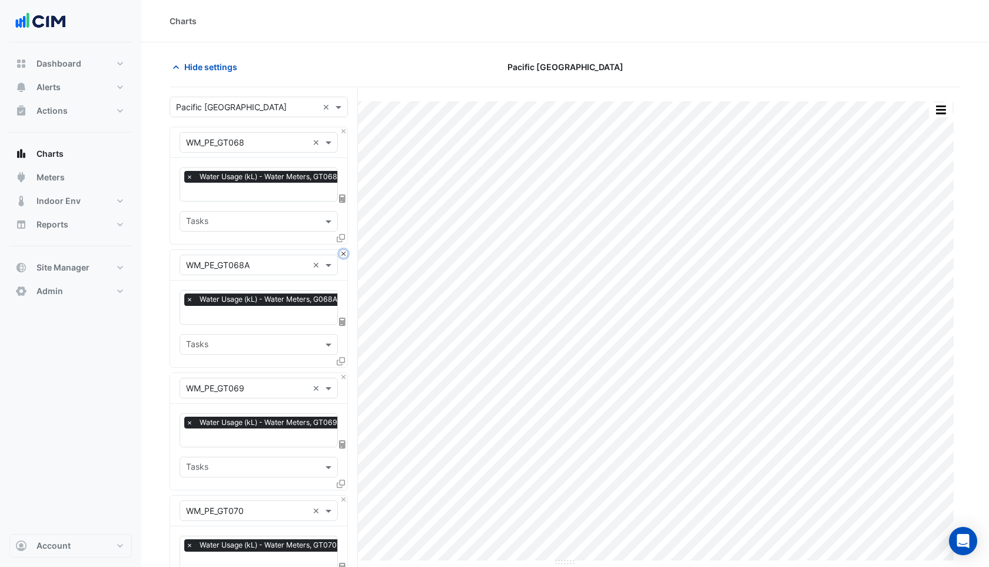
click at [346, 250] on button "Close" at bounding box center [344, 254] width 8 height 8
click at [346, 131] on button "Close" at bounding box center [344, 131] width 8 height 8
click at [346, 250] on button "Close" at bounding box center [344, 254] width 8 height 8
click at [346, 131] on button "Close" at bounding box center [344, 131] width 8 height 8
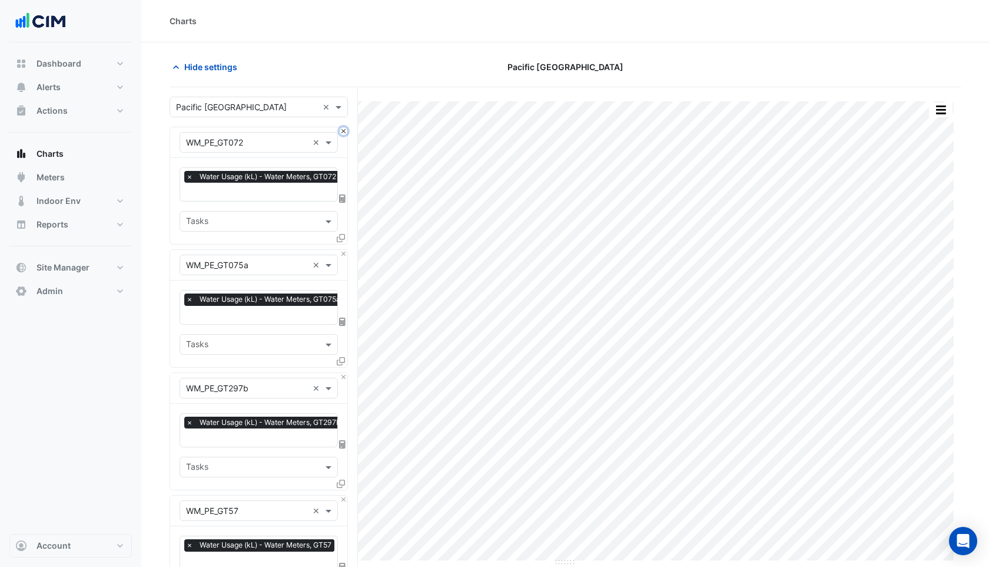
click at [346, 131] on button "Close" at bounding box center [344, 131] width 8 height 8
click at [346, 250] on button "Close" at bounding box center [344, 254] width 8 height 8
click at [346, 131] on button "Close" at bounding box center [344, 131] width 8 height 8
click at [346, 250] on button "Close" at bounding box center [344, 254] width 8 height 8
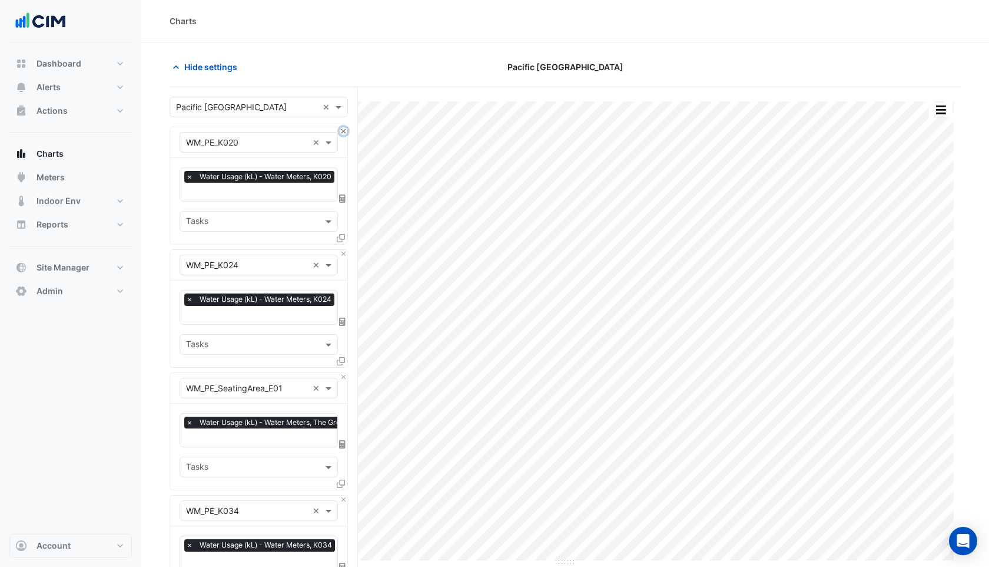
click at [346, 131] on button "Close" at bounding box center [344, 131] width 8 height 8
click at [346, 250] on button "Close" at bounding box center [344, 254] width 8 height 8
click at [346, 131] on button "Close" at bounding box center [344, 131] width 8 height 8
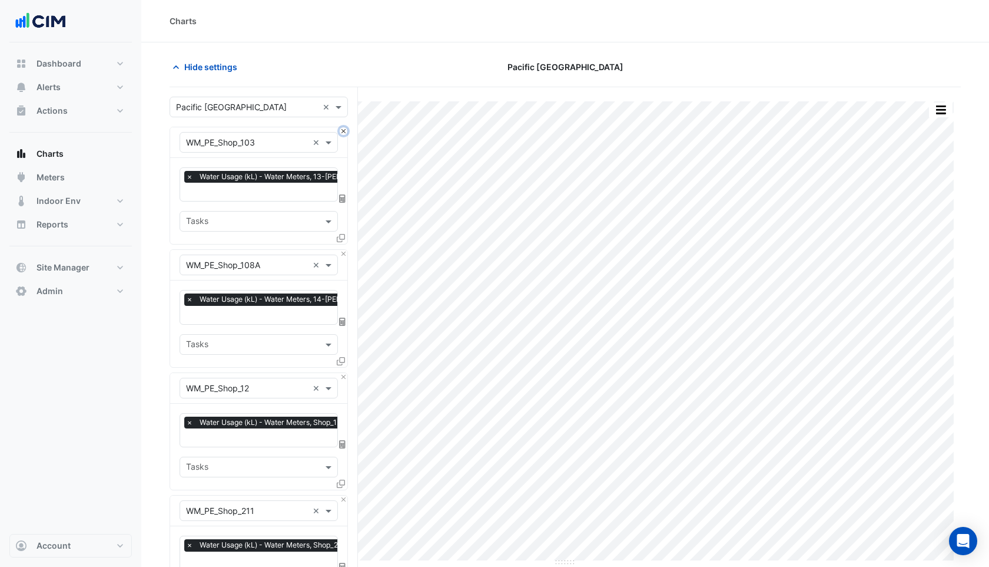
click at [346, 131] on button "Close" at bounding box center [344, 131] width 8 height 8
click at [346, 250] on button "Close" at bounding box center [344, 254] width 8 height 8
click at [346, 131] on button "Close" at bounding box center [344, 131] width 8 height 8
click at [346, 250] on button "Close" at bounding box center [344, 254] width 8 height 8
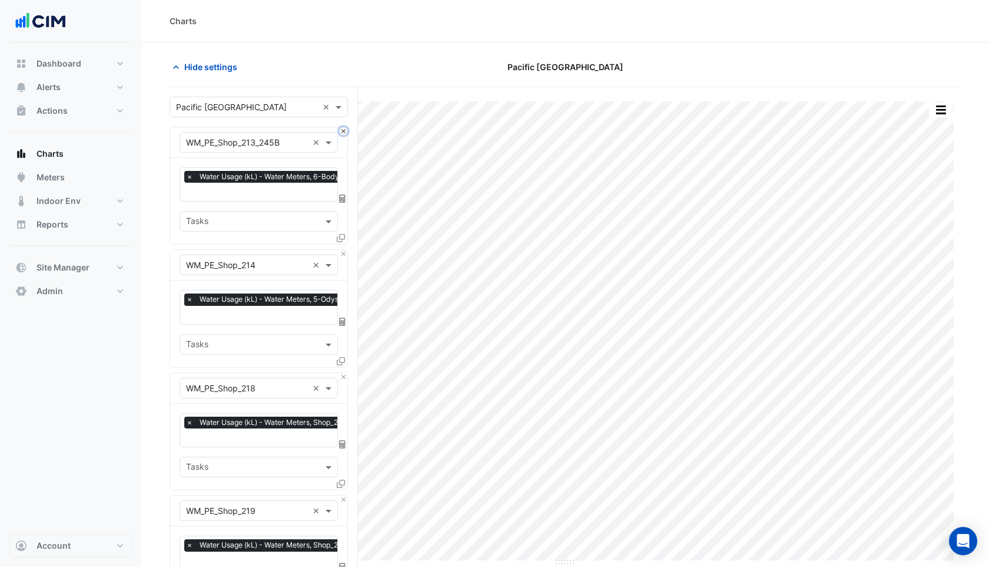
click at [346, 131] on button "Close" at bounding box center [344, 131] width 8 height 8
click at [346, 250] on button "Close" at bounding box center [344, 254] width 8 height 8
click at [346, 131] on button "Close" at bounding box center [344, 131] width 8 height 8
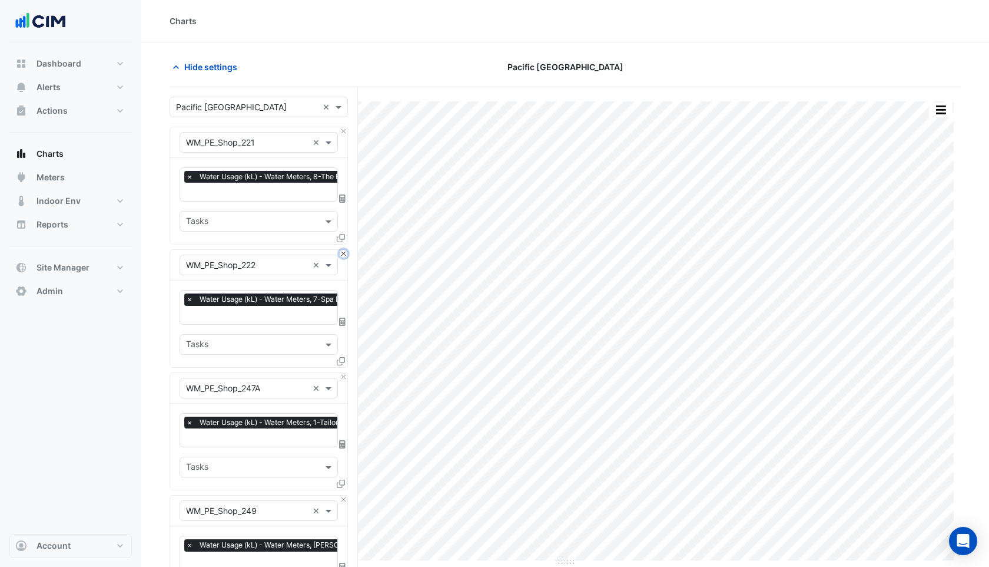
click at [346, 250] on button "Close" at bounding box center [344, 254] width 8 height 8
click at [346, 131] on button "Close" at bounding box center [344, 131] width 8 height 8
click at [346, 250] on button "Close" at bounding box center [344, 254] width 8 height 8
click at [346, 131] on button "Close" at bounding box center [344, 131] width 8 height 8
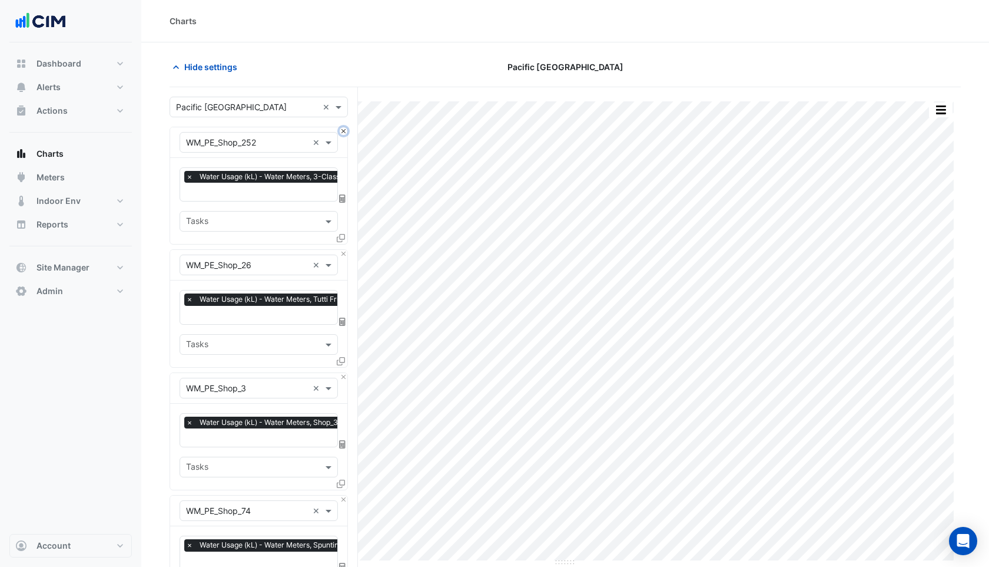
click at [346, 131] on button "Close" at bounding box center [344, 131] width 8 height 8
click at [346, 250] on button "Close" at bounding box center [344, 254] width 8 height 8
click at [346, 131] on button "Close" at bounding box center [344, 131] width 8 height 8
click at [346, 250] on button "Close" at bounding box center [344, 254] width 8 height 8
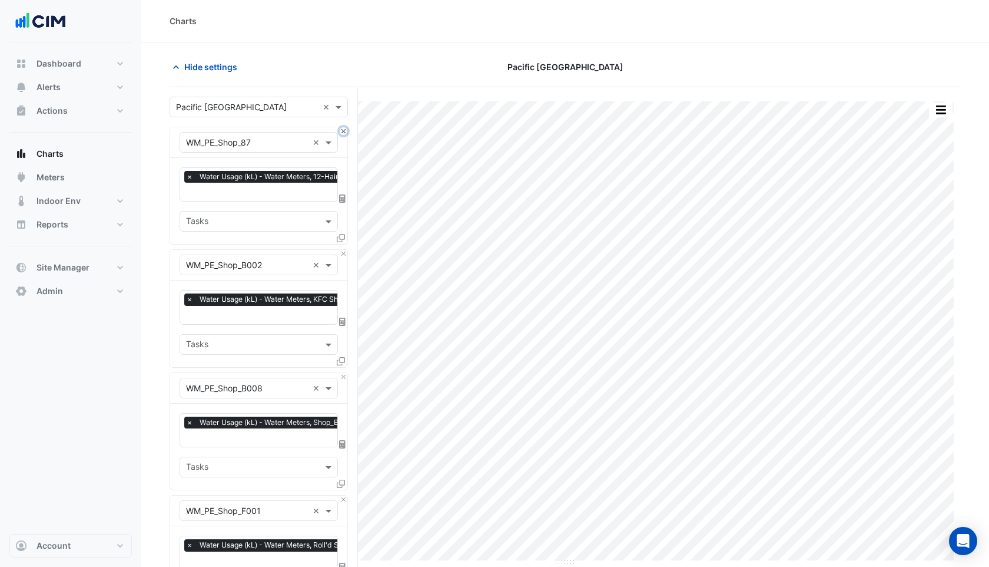
click at [346, 131] on button "Close" at bounding box center [344, 131] width 8 height 8
click at [346, 250] on button "Close" at bounding box center [344, 254] width 8 height 8
click at [346, 131] on button "Close" at bounding box center [344, 131] width 8 height 8
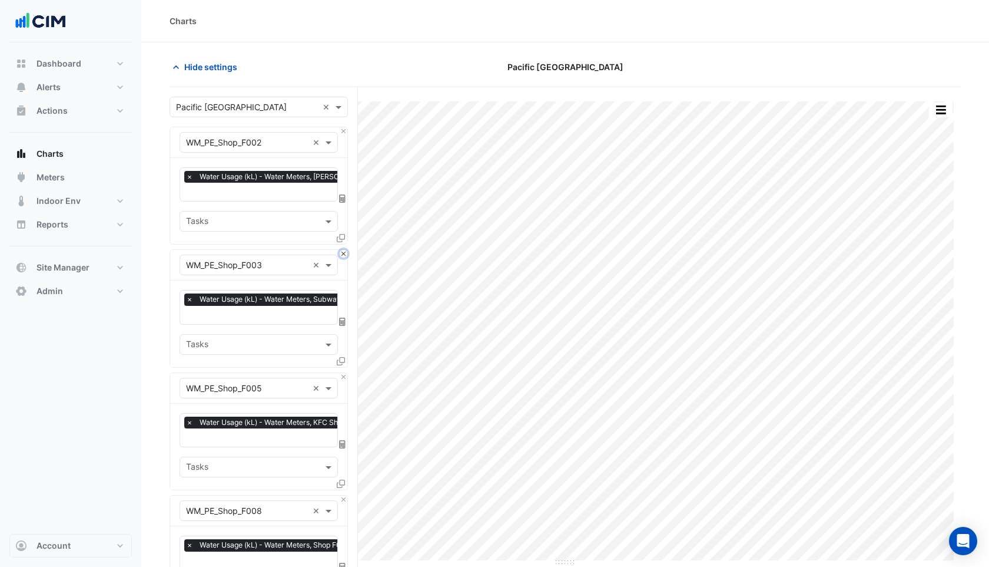
click at [346, 250] on button "Close" at bounding box center [344, 254] width 8 height 8
click at [346, 131] on button "Close" at bounding box center [344, 131] width 8 height 8
click at [346, 250] on button "Close" at bounding box center [344, 254] width 8 height 8
click at [346, 131] on button "Close" at bounding box center [344, 131] width 8 height 8
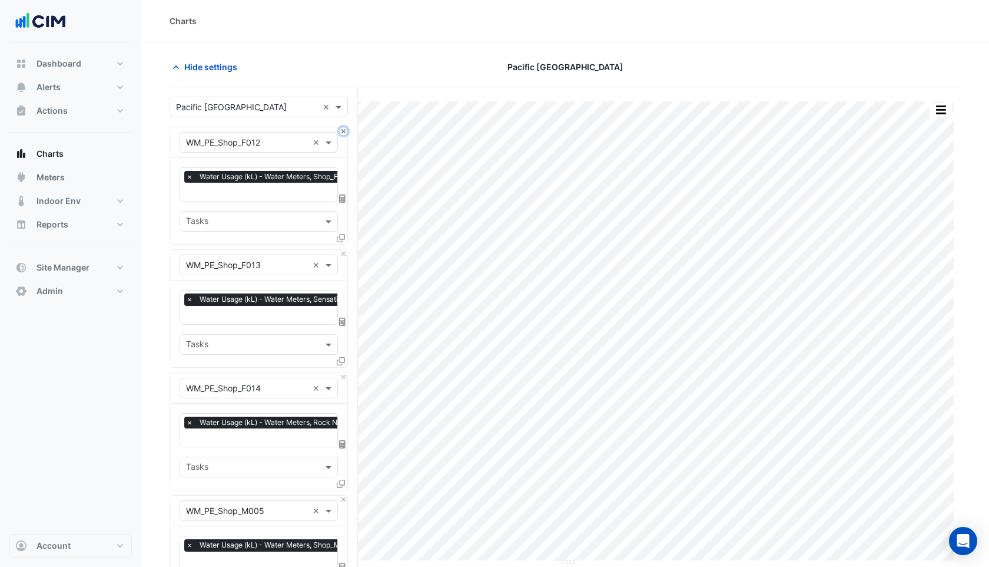
click at [346, 131] on button "Close" at bounding box center [344, 131] width 8 height 8
click at [346, 250] on button "Close" at bounding box center [344, 254] width 8 height 8
click at [346, 131] on button "Close" at bounding box center [344, 131] width 8 height 8
click at [346, 250] on button "Close" at bounding box center [344, 254] width 8 height 8
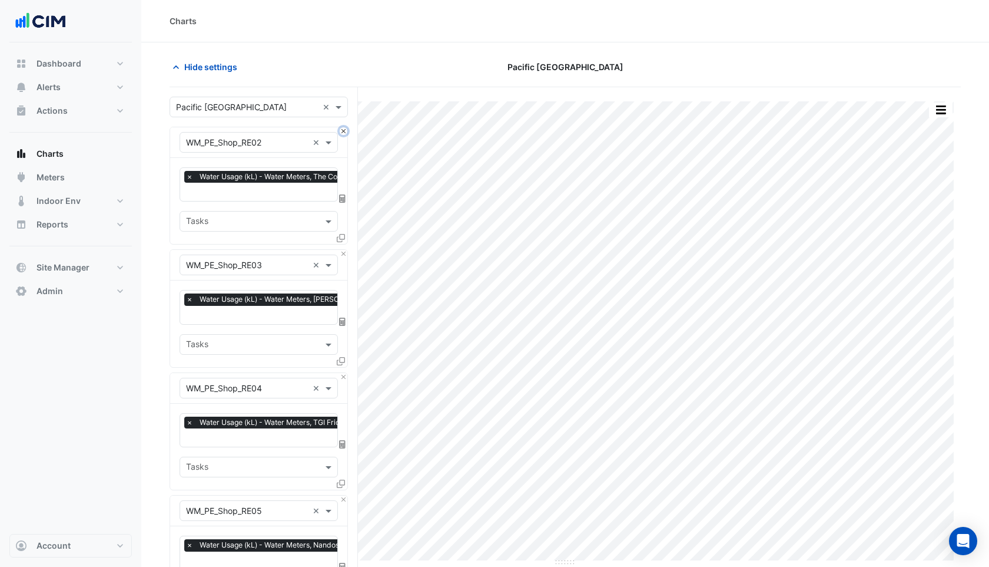
click at [346, 131] on button "Close" at bounding box center [344, 131] width 8 height 8
click at [346, 250] on button "Close" at bounding box center [344, 254] width 8 height 8
click at [346, 131] on button "Close" at bounding box center [344, 131] width 8 height 8
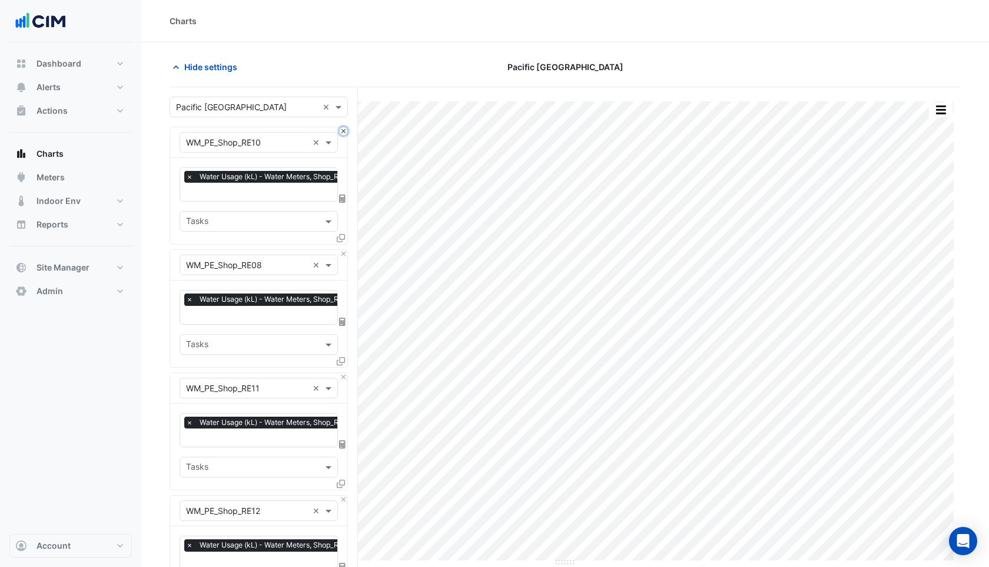
click at [346, 131] on button "Close" at bounding box center [344, 131] width 8 height 8
click at [346, 250] on button "Close" at bounding box center [344, 254] width 8 height 8
click at [346, 131] on button "Close" at bounding box center [344, 131] width 8 height 8
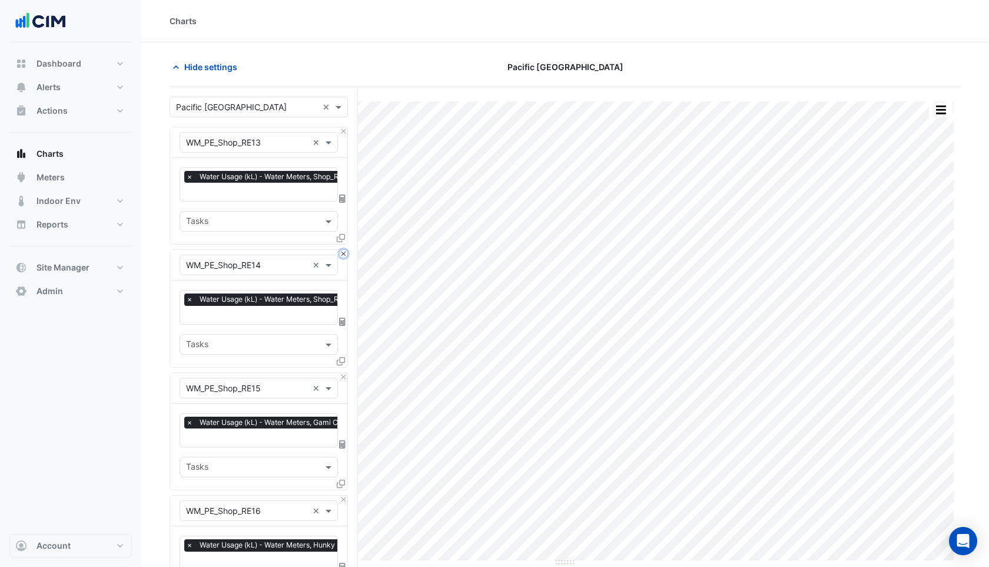
click at [346, 250] on button "Close" at bounding box center [344, 254] width 8 height 8
click at [346, 131] on button "Close" at bounding box center [344, 131] width 8 height 8
click at [346, 250] on button "Close" at bounding box center [344, 254] width 8 height 8
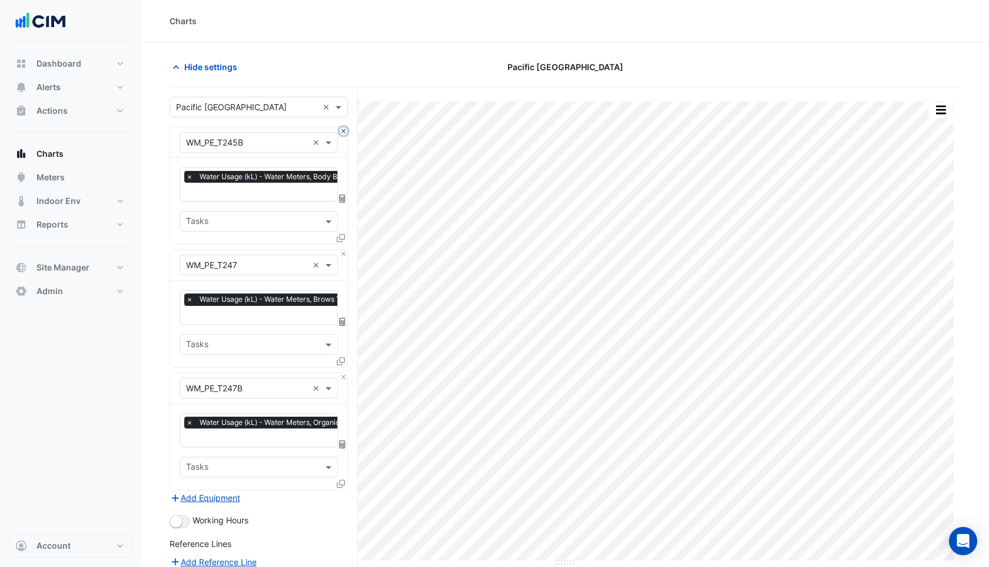
click at [346, 131] on button "Close" at bounding box center [344, 131] width 8 height 8
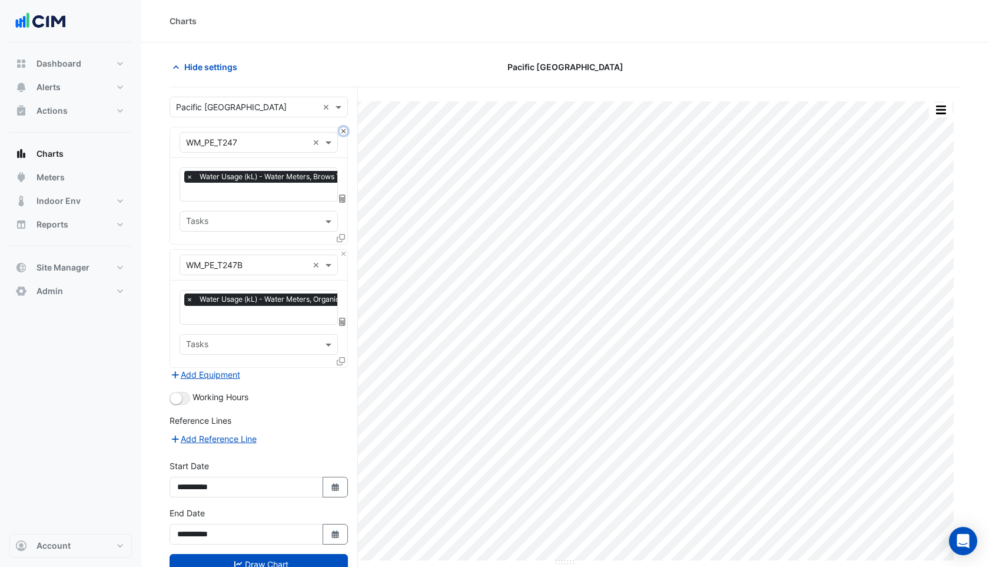
click at [346, 131] on button "Close" at bounding box center [344, 131] width 8 height 8
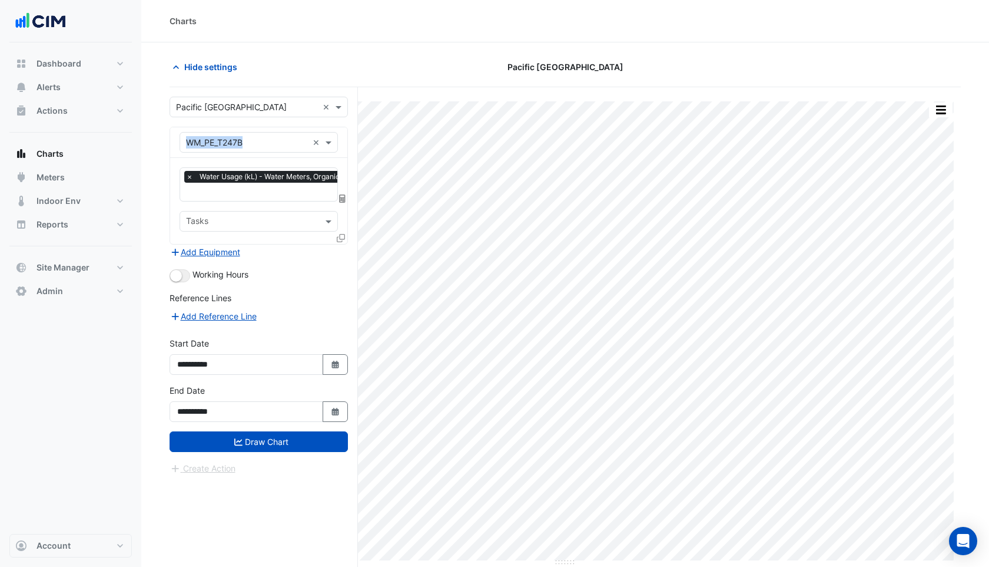
click at [346, 131] on div "× WM_PE_T247B ×" at bounding box center [258, 142] width 177 height 31
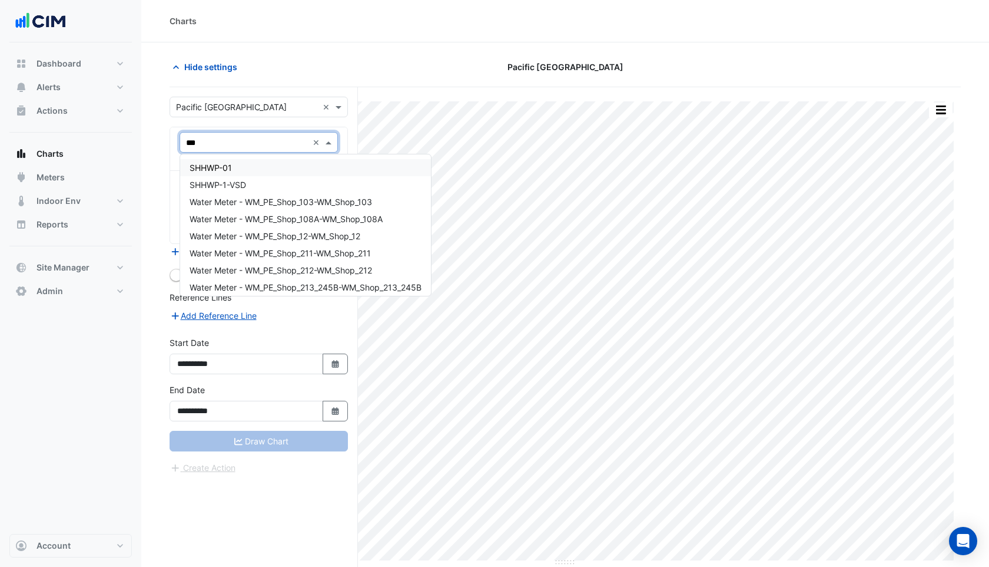
type input "****"
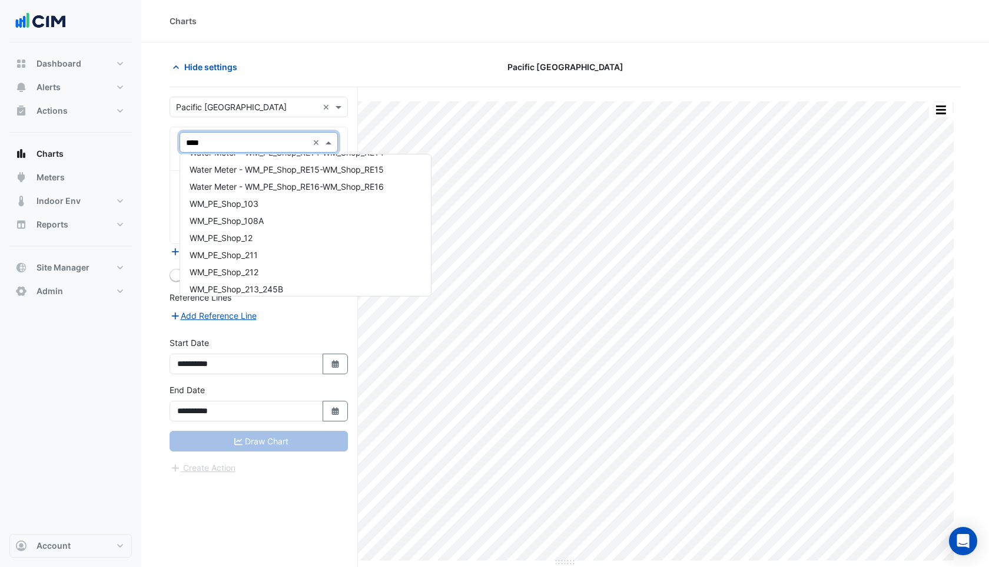
scroll to position [771, 0]
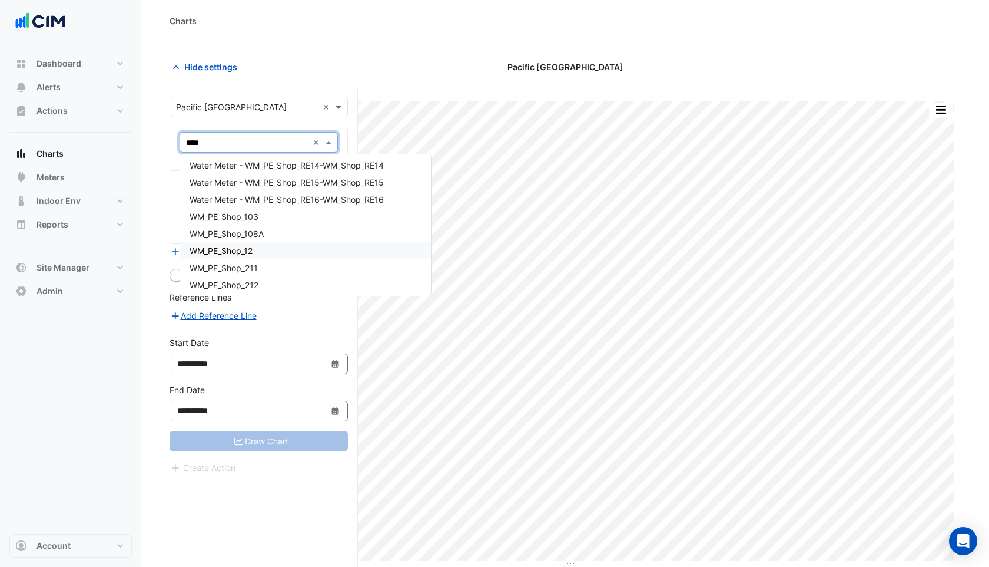
click at [293, 248] on div "WM_PE_Shop_12" at bounding box center [305, 250] width 251 height 17
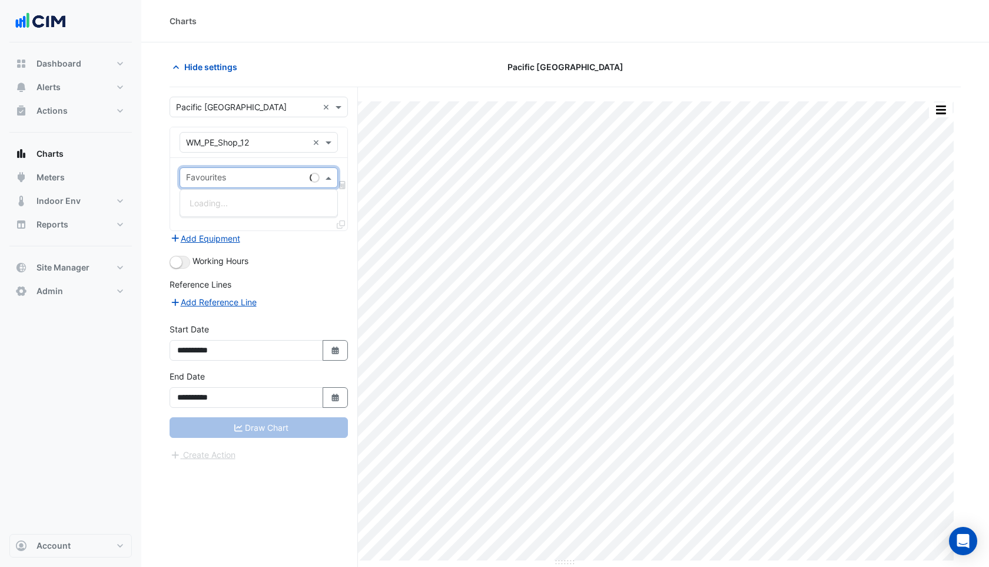
click at [225, 171] on div "Favourites" at bounding box center [205, 178] width 42 height 15
click at [221, 205] on span "Water Usage (kL) - Water Meters, Shop_12" at bounding box center [271, 203] width 163 height 10
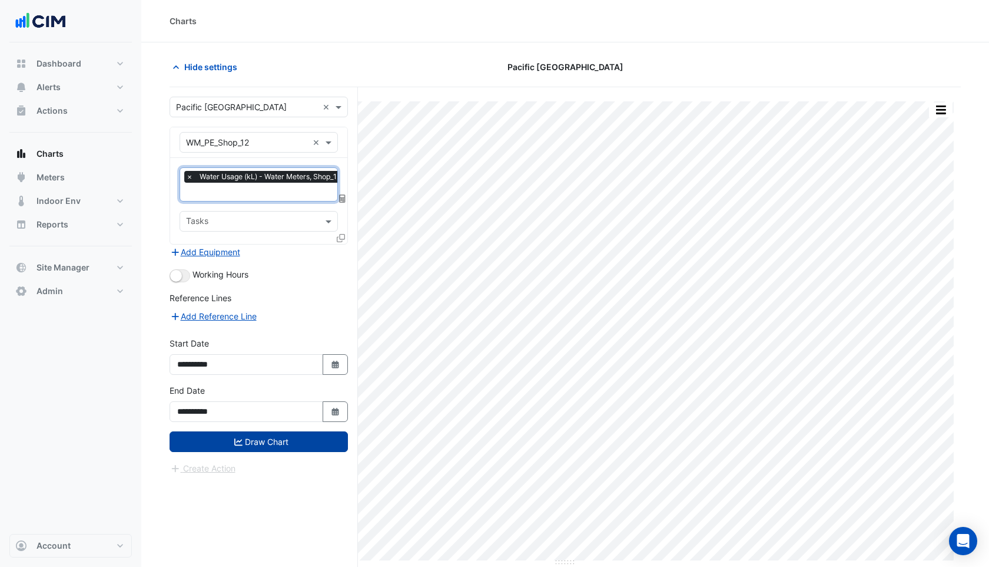
click at [240, 445] on button "Draw Chart" at bounding box center [259, 441] width 178 height 21
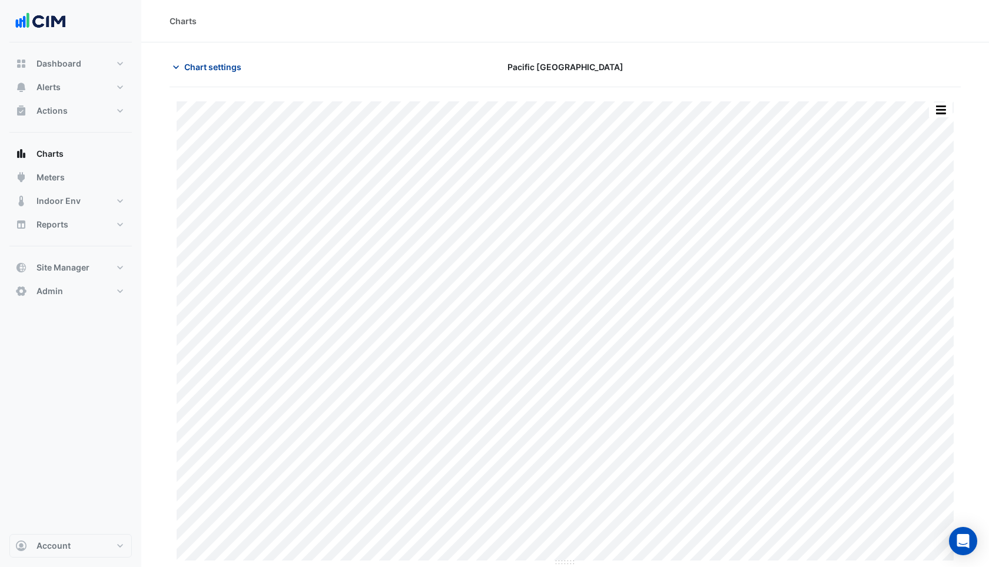
click at [224, 74] on button "Chart settings" at bounding box center [210, 67] width 80 height 21
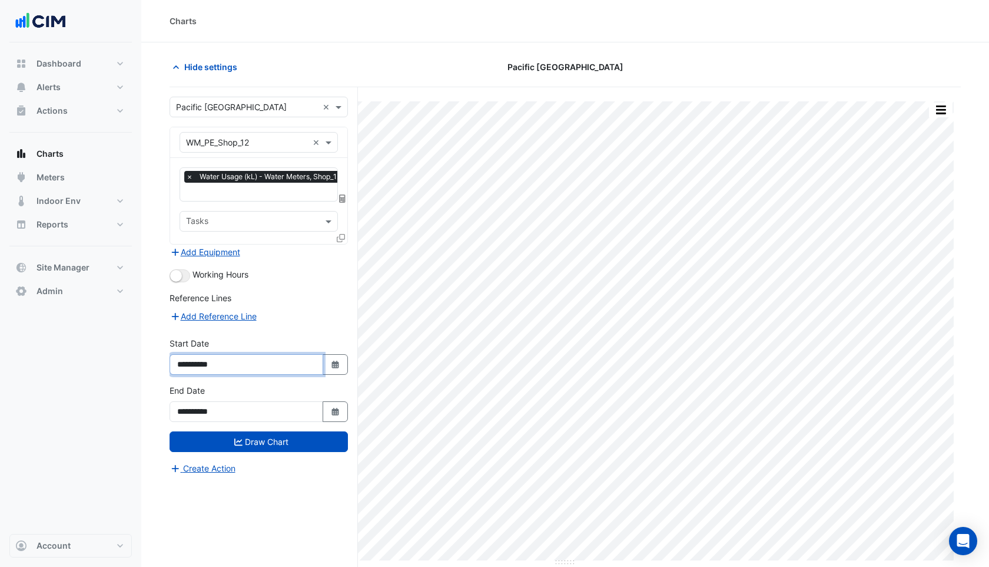
click at [208, 361] on input "**********" at bounding box center [247, 364] width 154 height 21
type input "**********"
click at [237, 438] on icon "submit" at bounding box center [238, 441] width 8 height 7
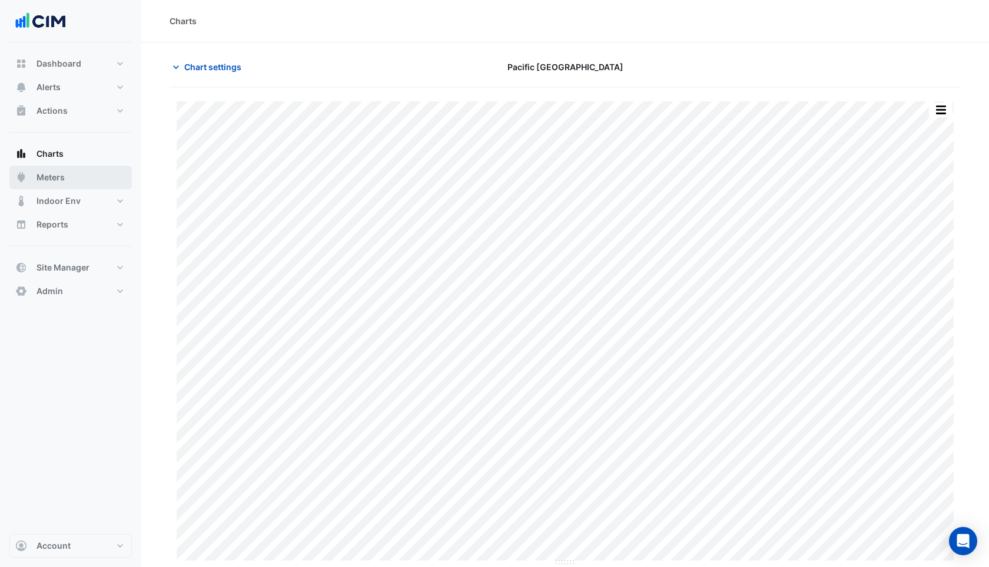
click at [51, 182] on span "Meters" at bounding box center [51, 177] width 28 height 12
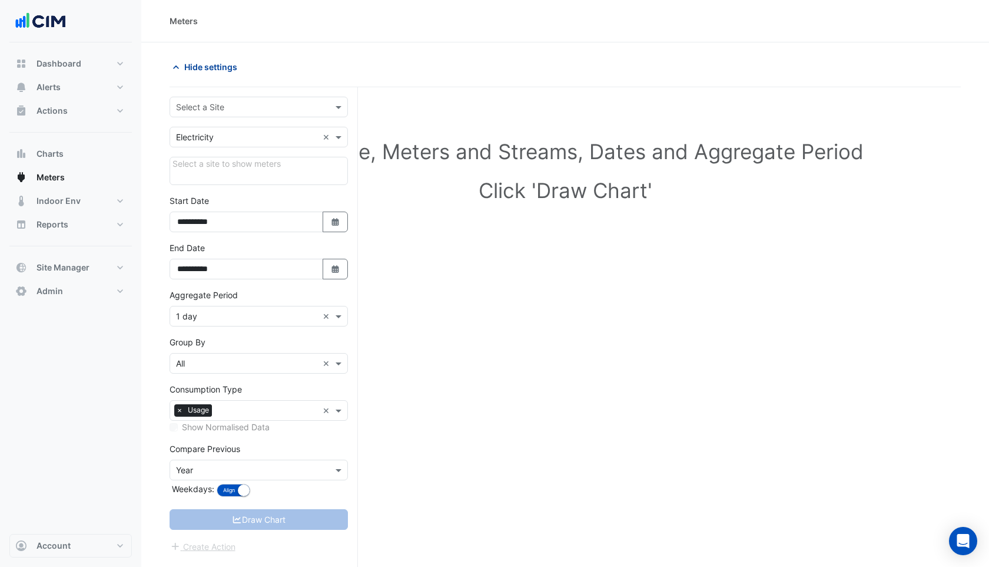
click at [206, 68] on span "Hide settings" at bounding box center [210, 67] width 53 height 12
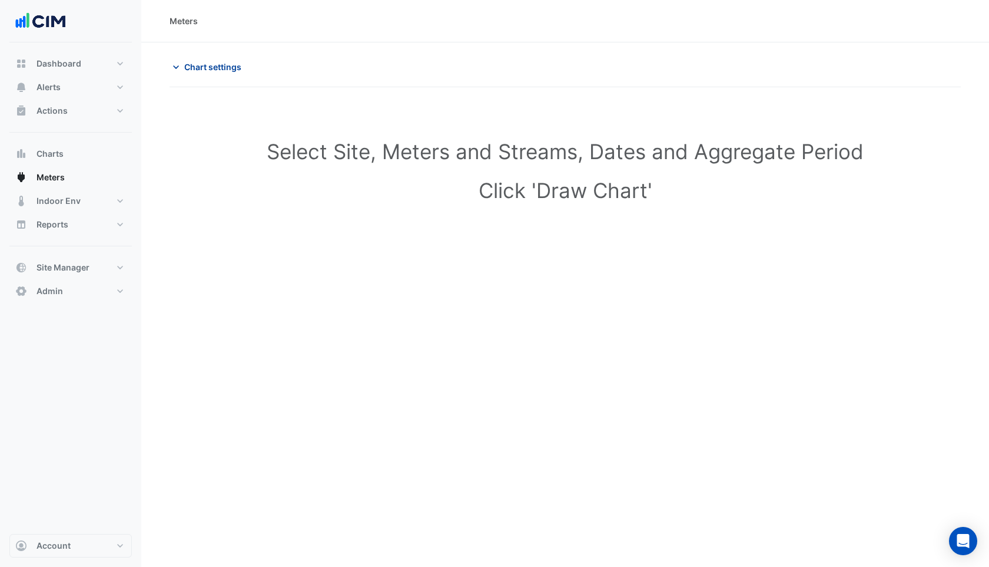
click at [203, 58] on button "Chart settings" at bounding box center [210, 67] width 80 height 21
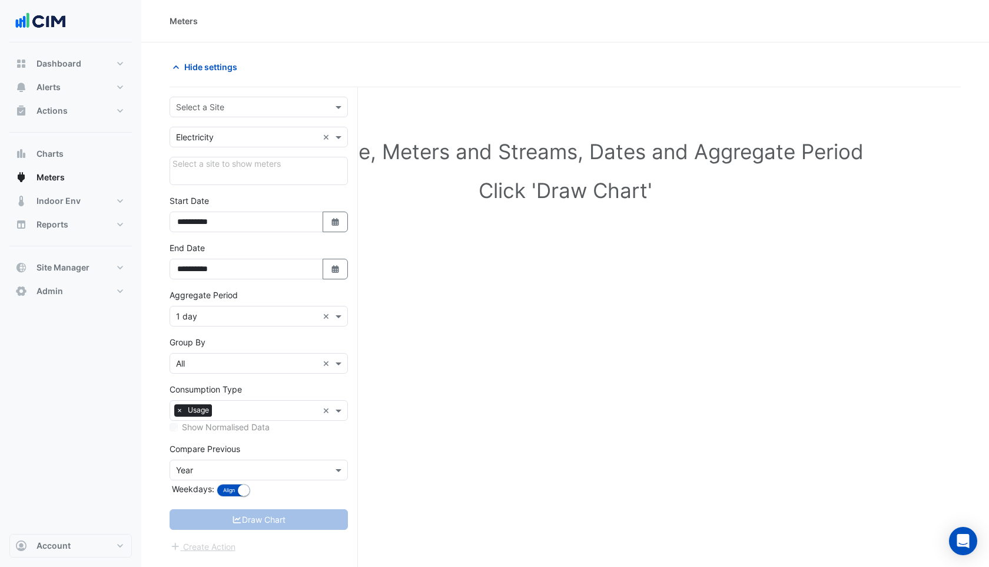
click at [207, 101] on input "text" at bounding box center [247, 107] width 142 height 12
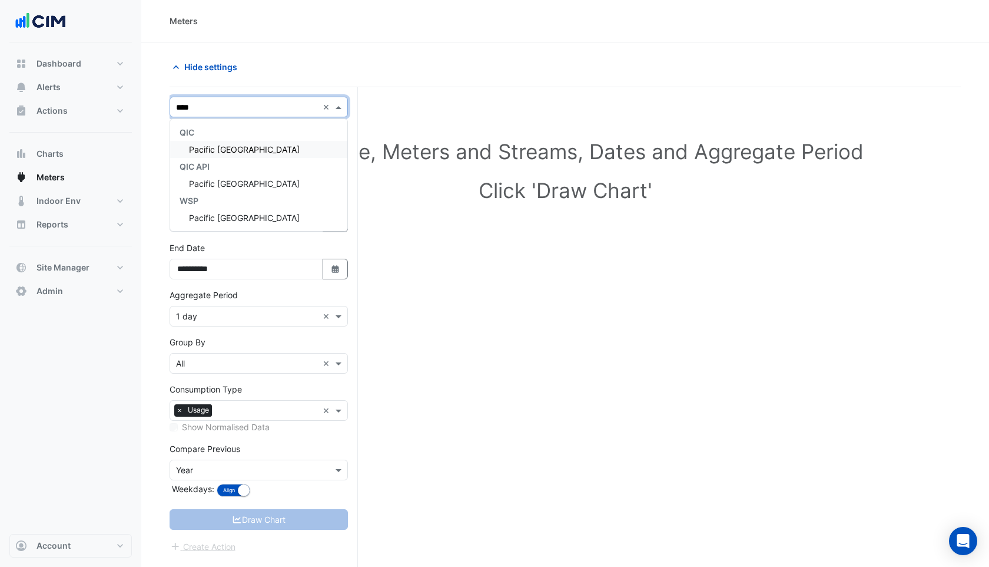
type input "*****"
click at [246, 139] on div "QIC" at bounding box center [258, 132] width 177 height 17
click at [245, 155] on div "Pacific [GEOGRAPHIC_DATA]" at bounding box center [258, 149] width 177 height 17
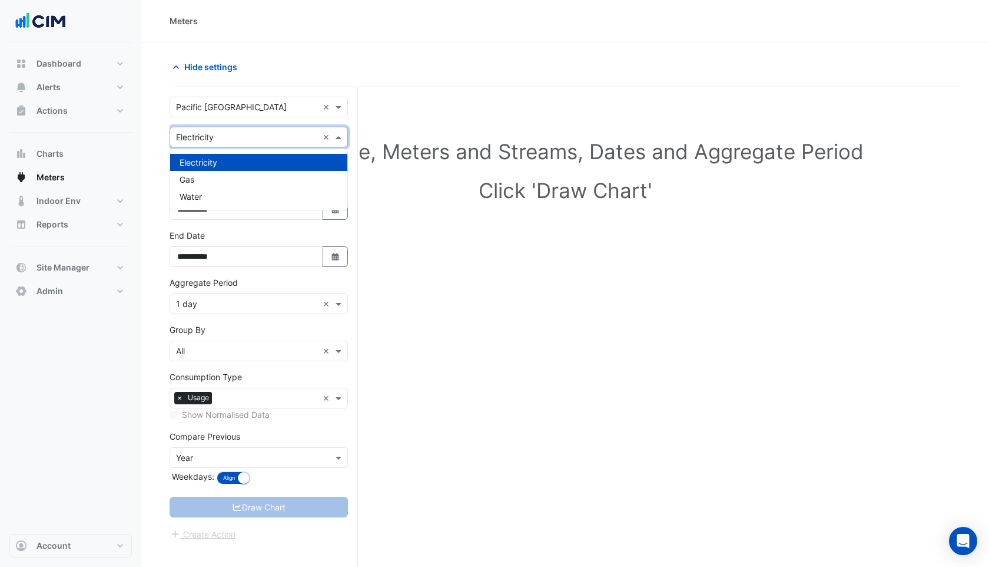
click at [230, 135] on input "text" at bounding box center [247, 137] width 142 height 12
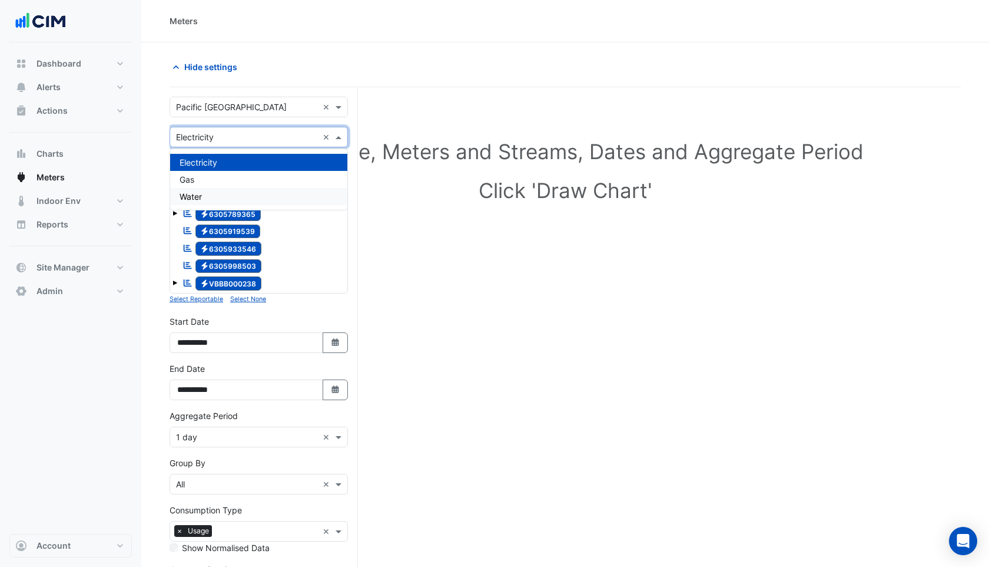
click at [217, 197] on div "Water" at bounding box center [258, 196] width 177 height 17
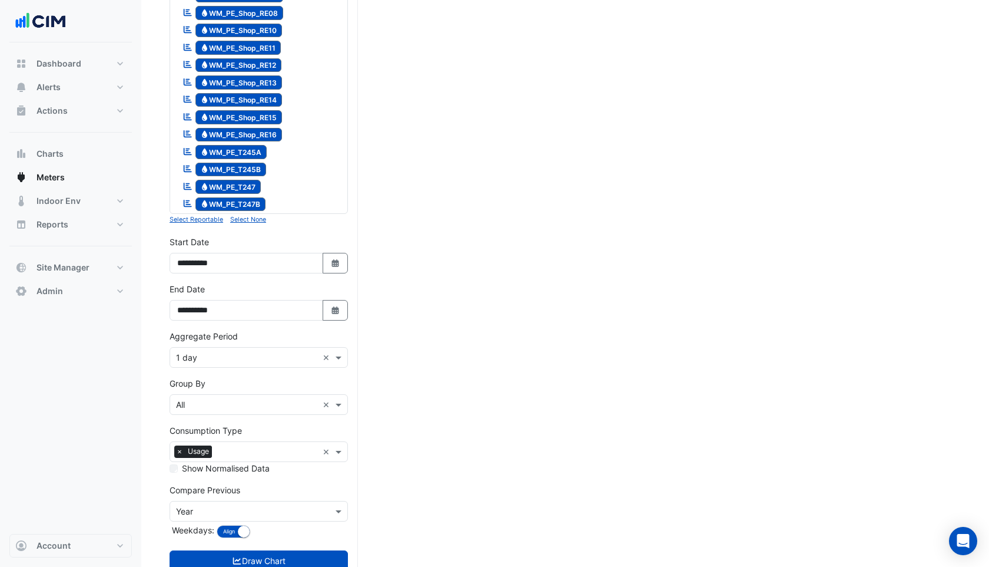
scroll to position [1558, 0]
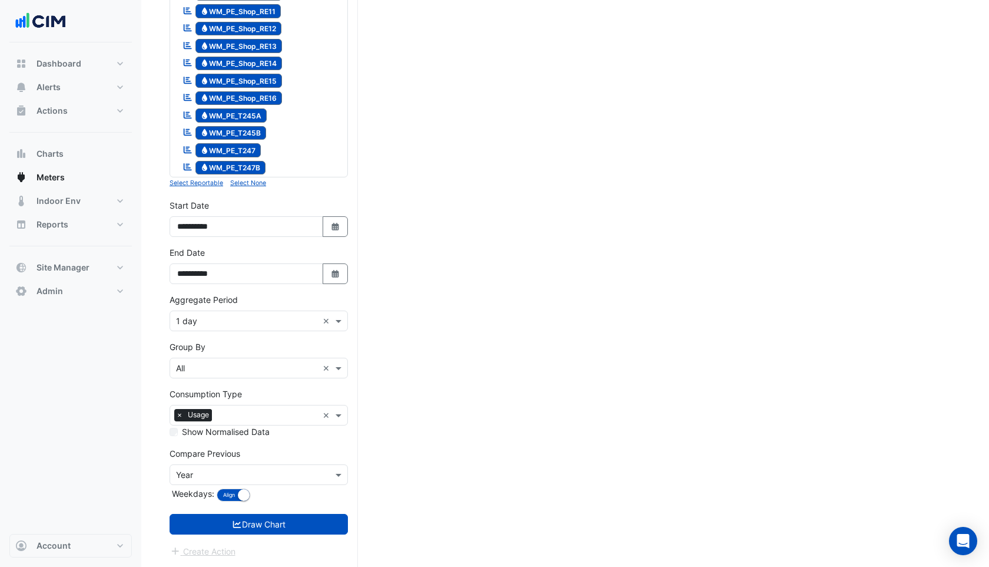
click at [253, 184] on small "Select None" at bounding box center [248, 183] width 36 height 8
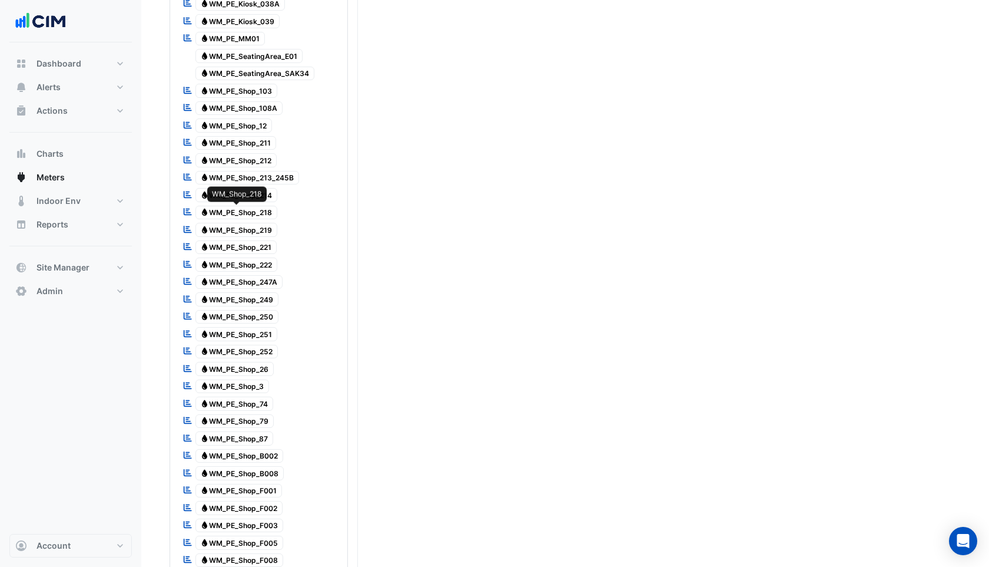
scroll to position [730, 0]
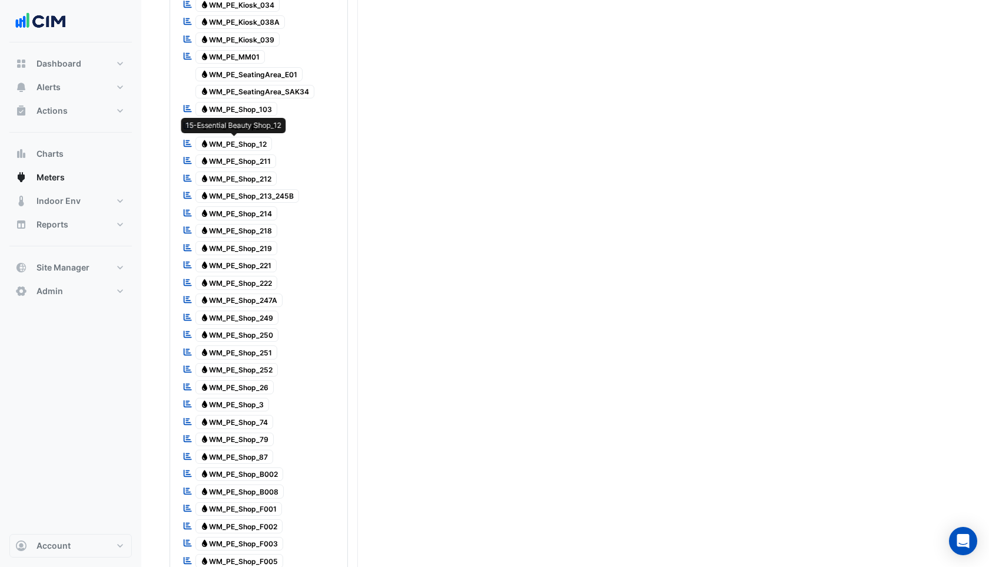
click at [250, 145] on span "Water WM_PE_Shop_12" at bounding box center [234, 144] width 77 height 14
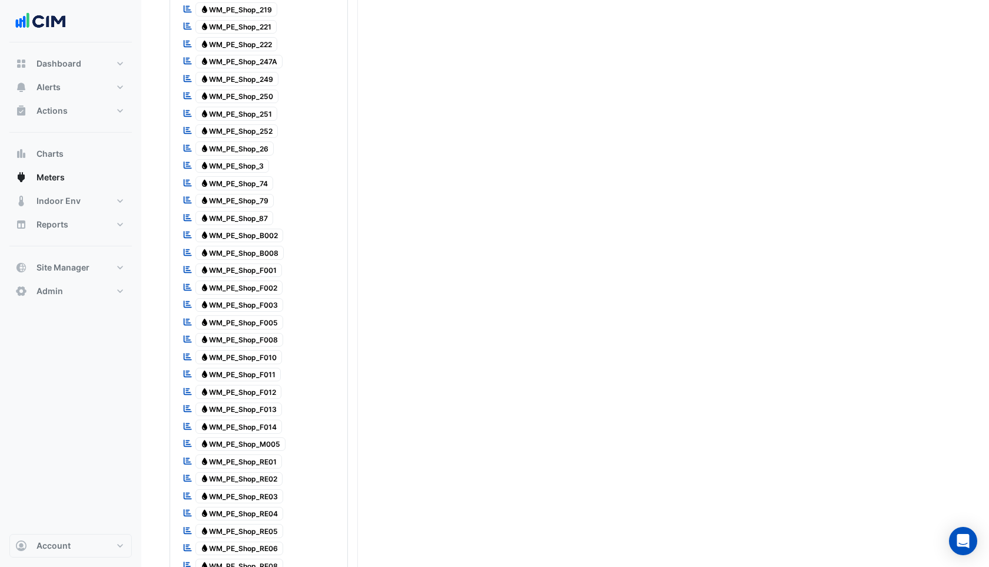
scroll to position [1558, 0]
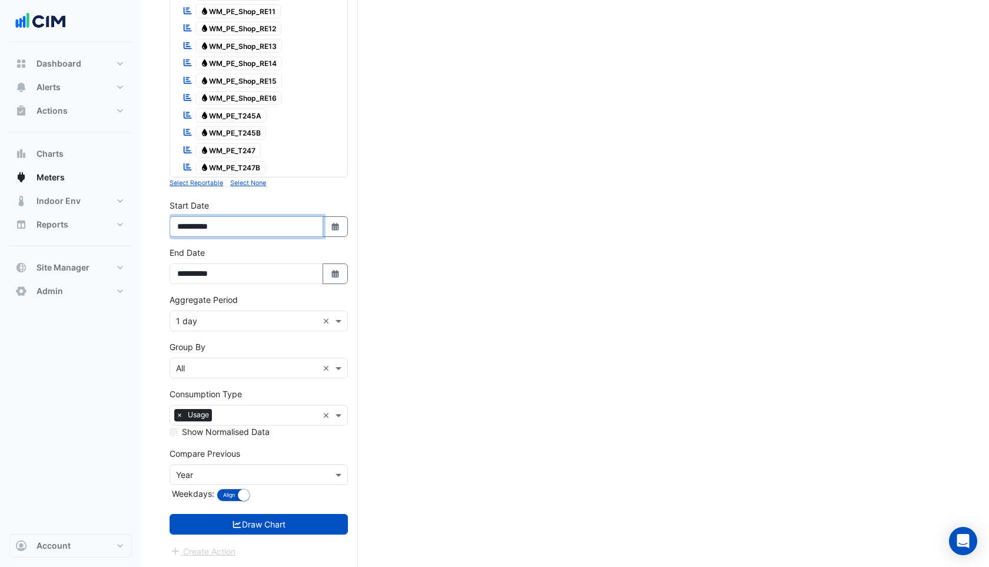
click at [207, 223] on input "**********" at bounding box center [247, 226] width 154 height 21
type input "**********"
click at [260, 528] on button "Draw Chart" at bounding box center [259, 524] width 178 height 21
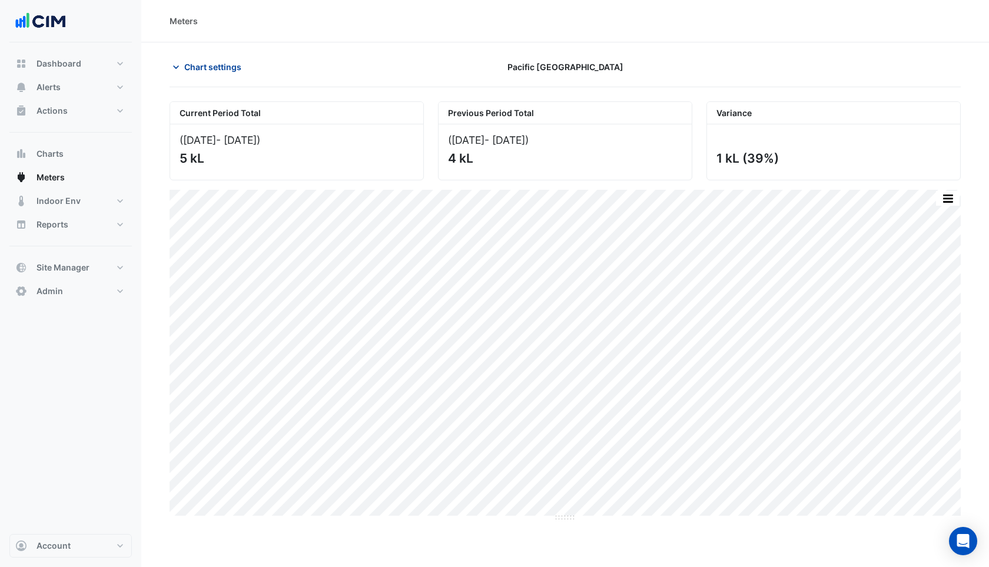
click at [180, 69] on icon "button" at bounding box center [176, 67] width 12 height 12
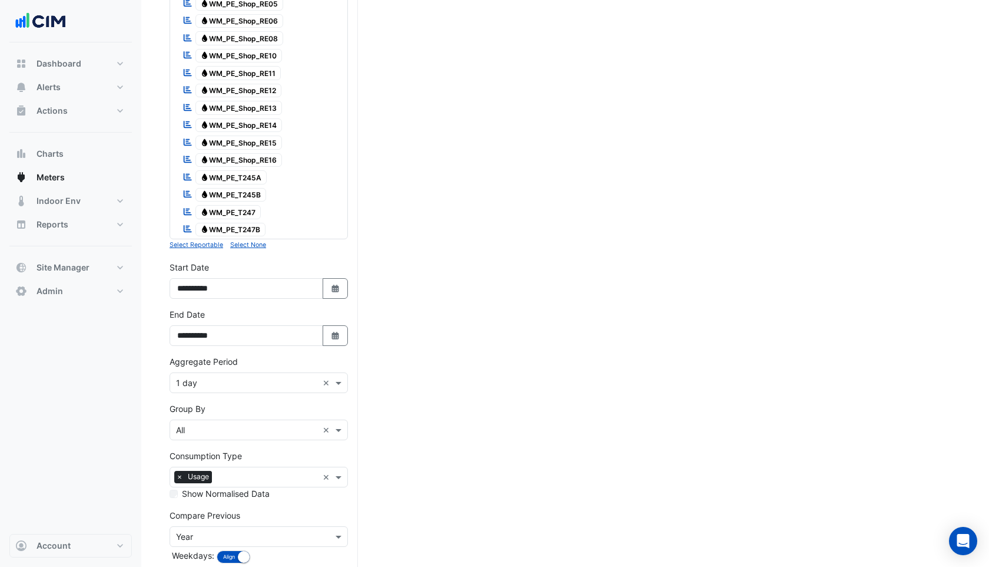
scroll to position [1498, 0]
click at [324, 281] on button "Select Date" at bounding box center [336, 286] width 26 height 21
select select "*"
select select "****"
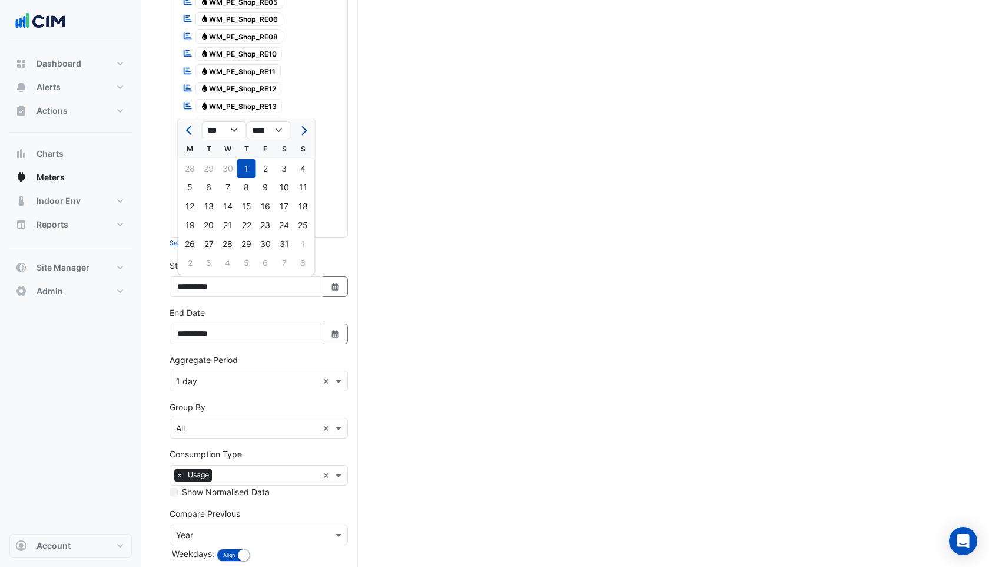
click at [301, 131] on span "Next month" at bounding box center [302, 130] width 9 height 9
select select "*"
click at [206, 168] on div "1" at bounding box center [209, 168] width 19 height 19
type input "**********"
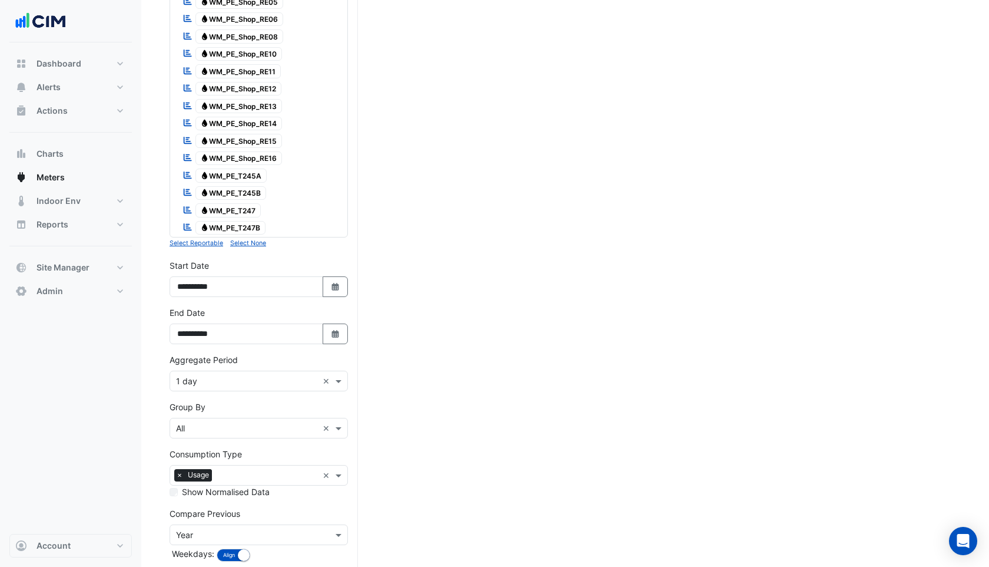
scroll to position [1558, 0]
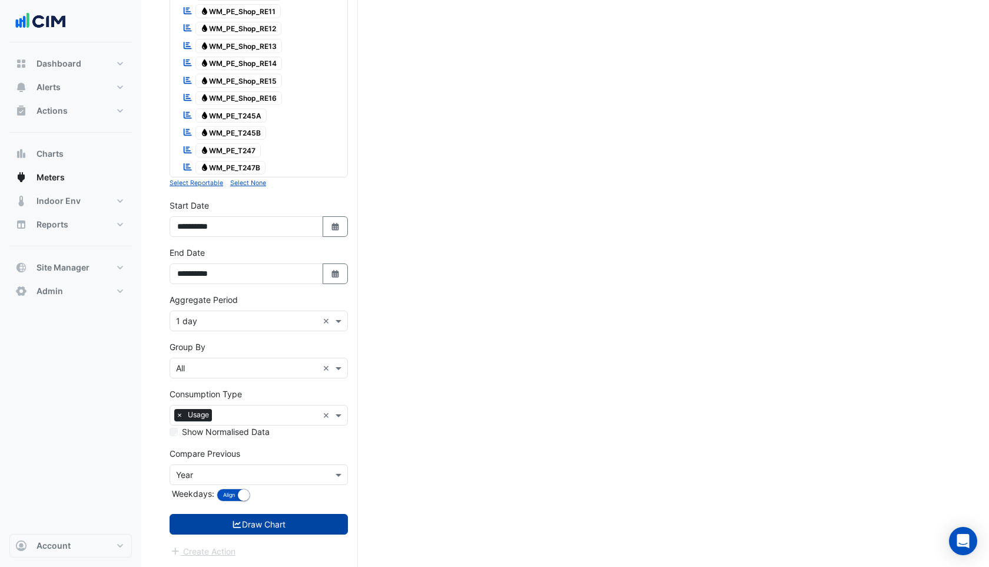
click at [280, 527] on button "Draw Chart" at bounding box center [259, 524] width 178 height 21
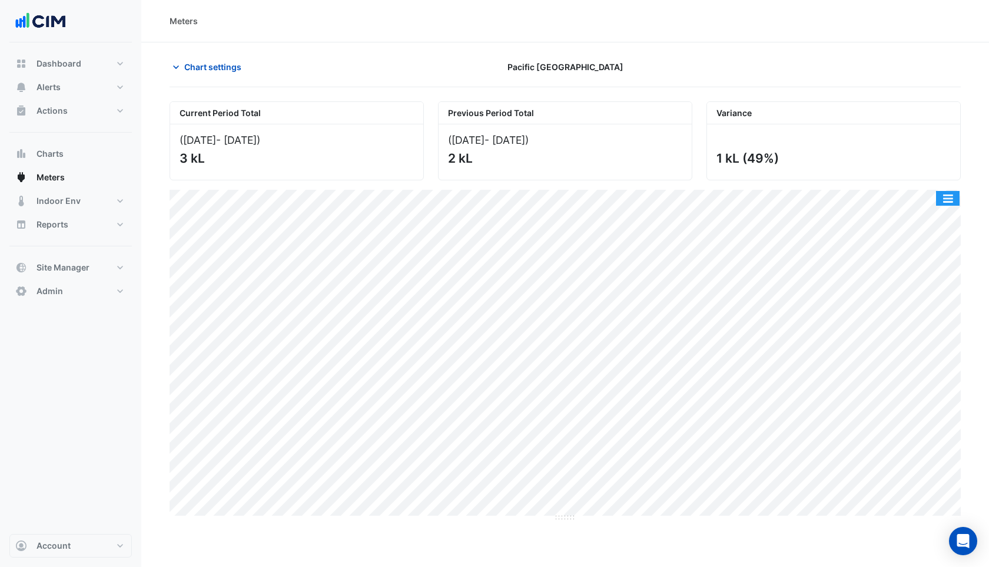
click at [945, 196] on button "button" at bounding box center [948, 198] width 24 height 15
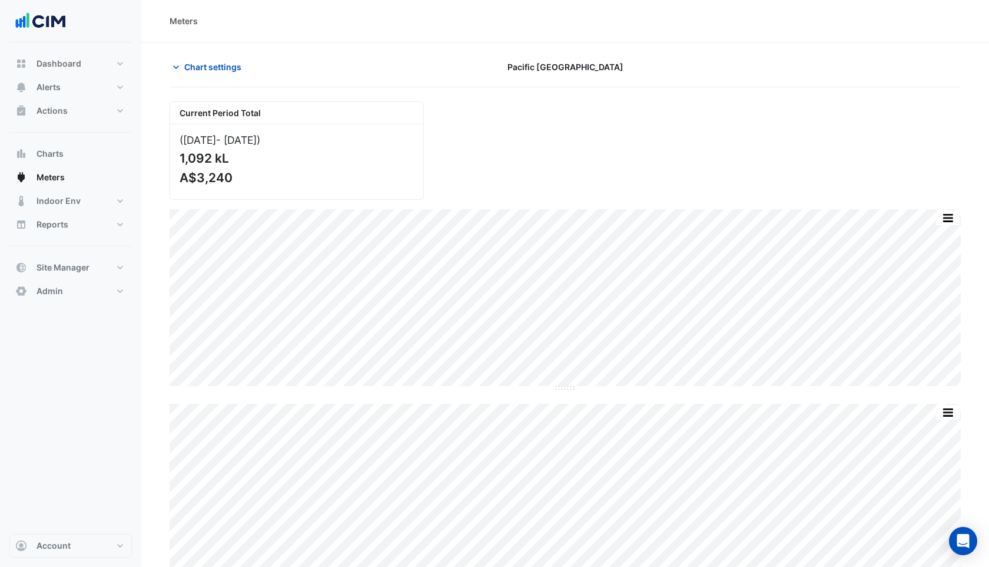
scroll to position [31, 0]
